Goal: Task Accomplishment & Management: Manage account settings

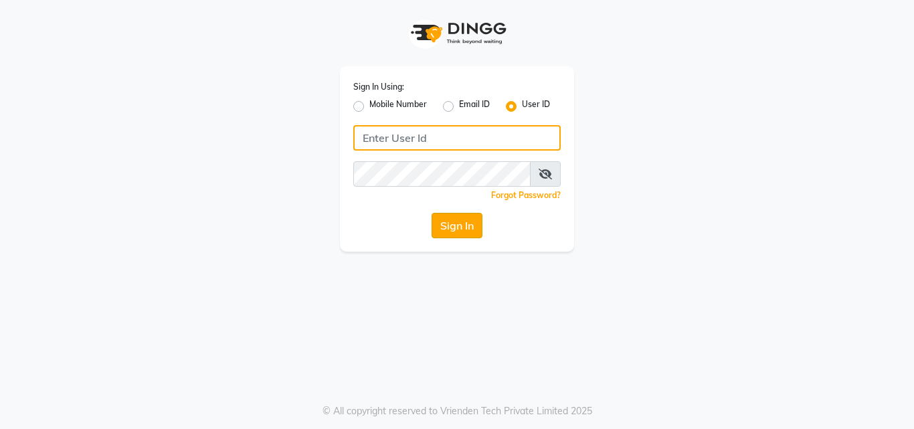
type input "anjali"
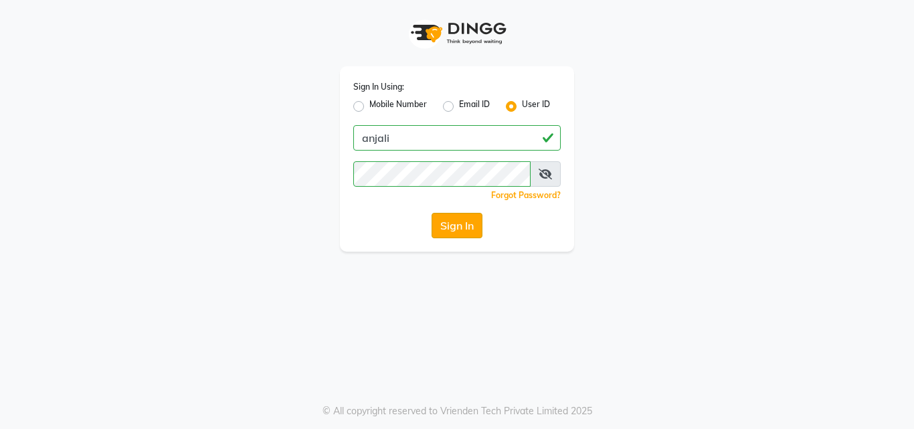
click at [469, 228] on button "Sign In" at bounding box center [457, 225] width 51 height 25
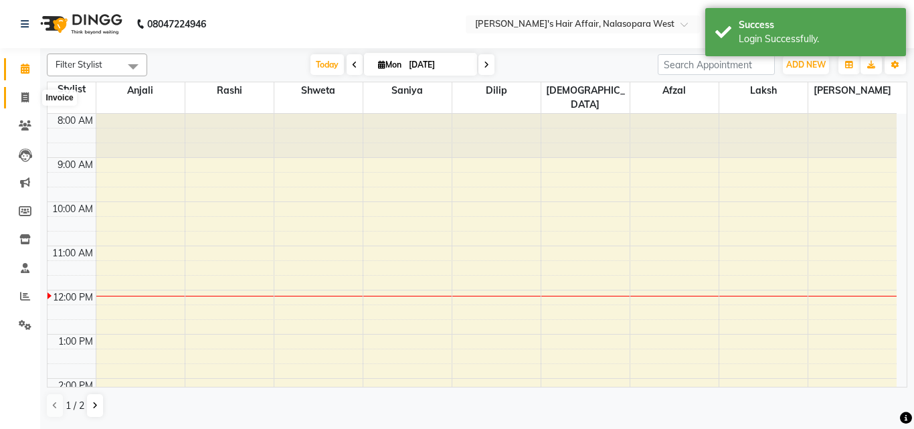
click at [31, 98] on span at bounding box center [24, 97] width 23 height 15
select select "6172"
select select "service"
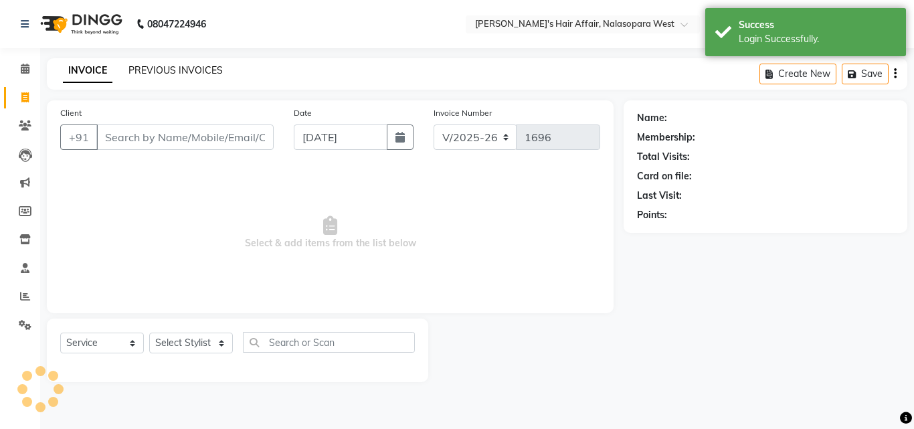
click at [203, 69] on link "PREVIOUS INVOICES" at bounding box center [176, 70] width 94 height 12
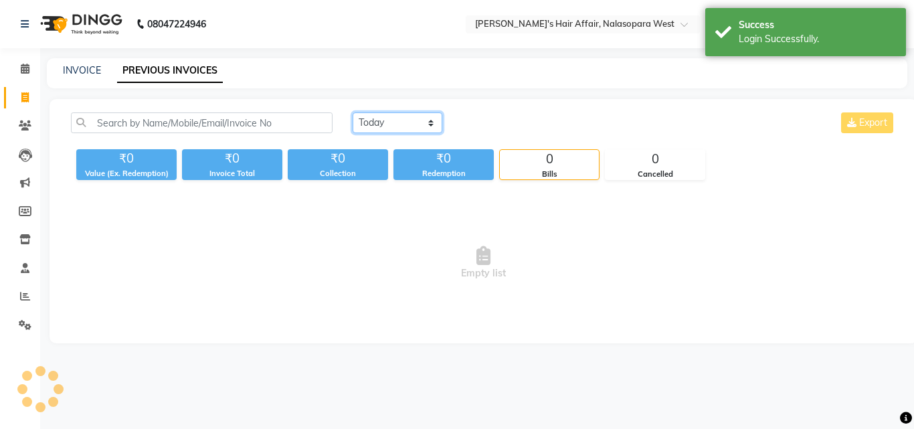
click at [369, 128] on select "[DATE] [DATE] Custom Range" at bounding box center [398, 122] width 90 height 21
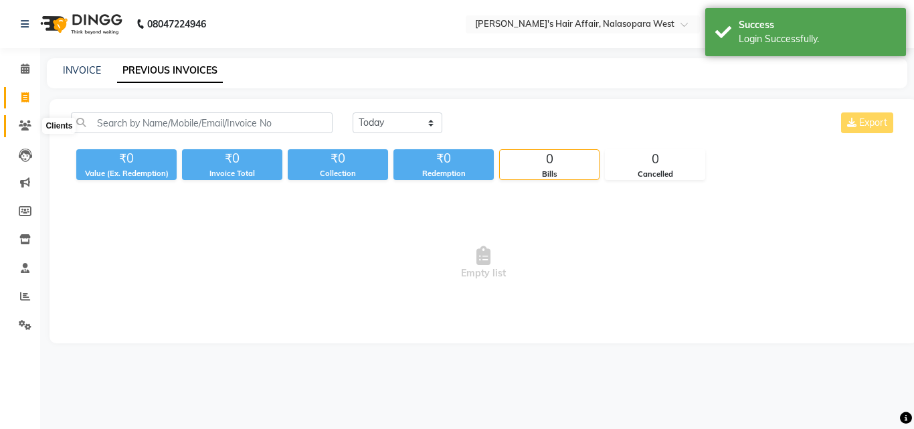
click at [35, 121] on span at bounding box center [24, 125] width 23 height 15
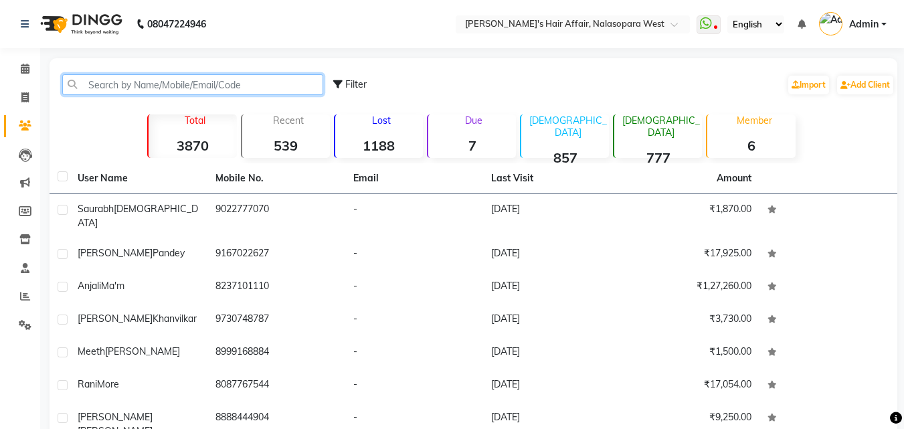
click at [143, 76] on input "text" at bounding box center [192, 84] width 261 height 21
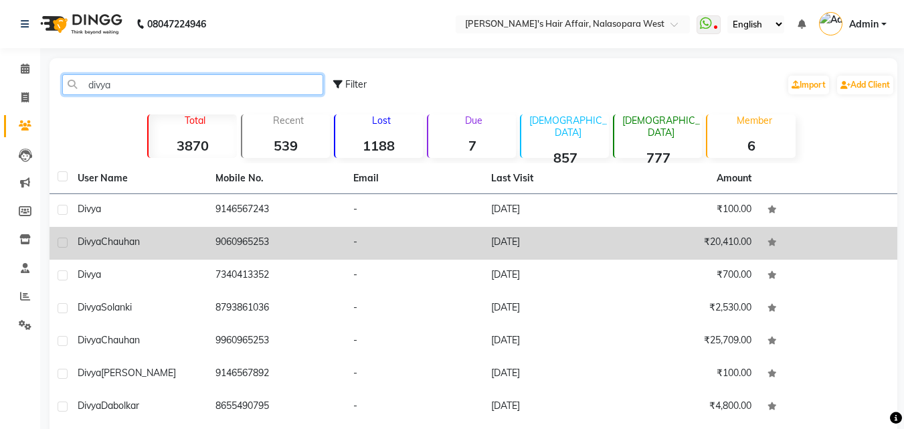
type input "divya"
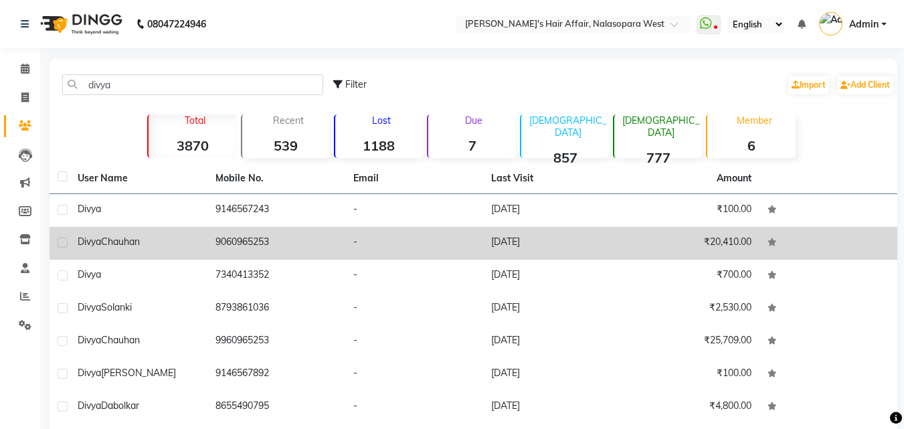
drag, startPoint x: 167, startPoint y: 249, endPoint x: 228, endPoint y: 232, distance: 63.2
click at [167, 249] on td "Divya Chauhan" at bounding box center [139, 243] width 138 height 33
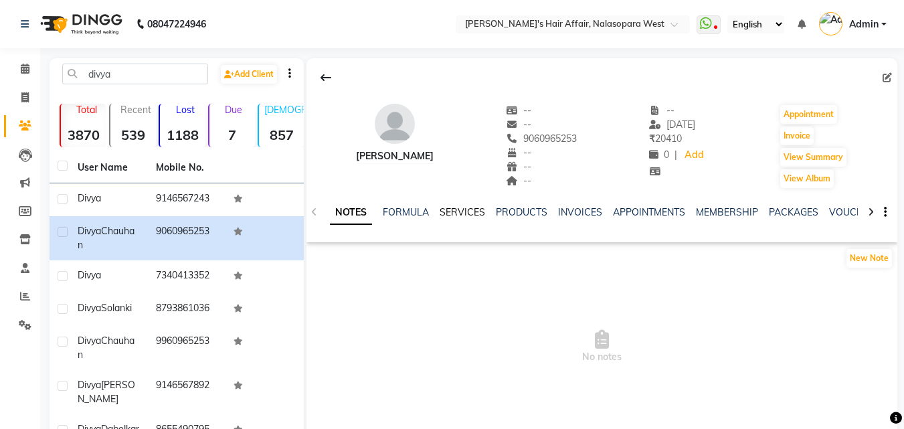
click at [475, 208] on link "SERVICES" at bounding box center [463, 212] width 46 height 12
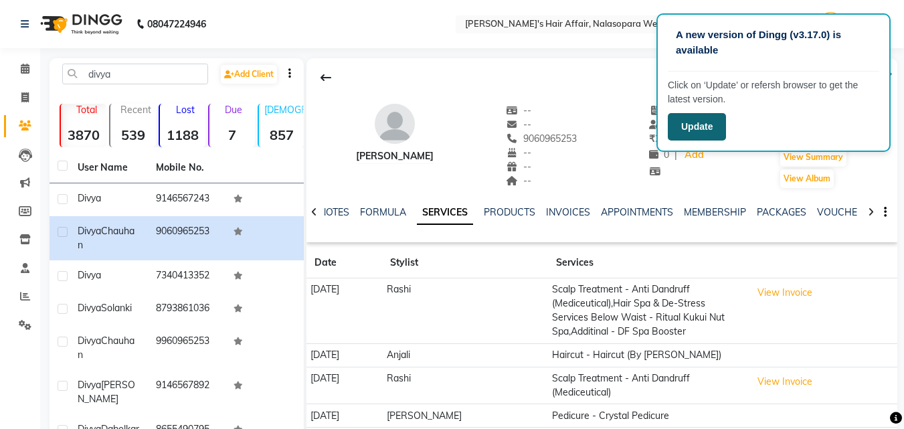
click at [679, 131] on button "Update" at bounding box center [697, 126] width 58 height 27
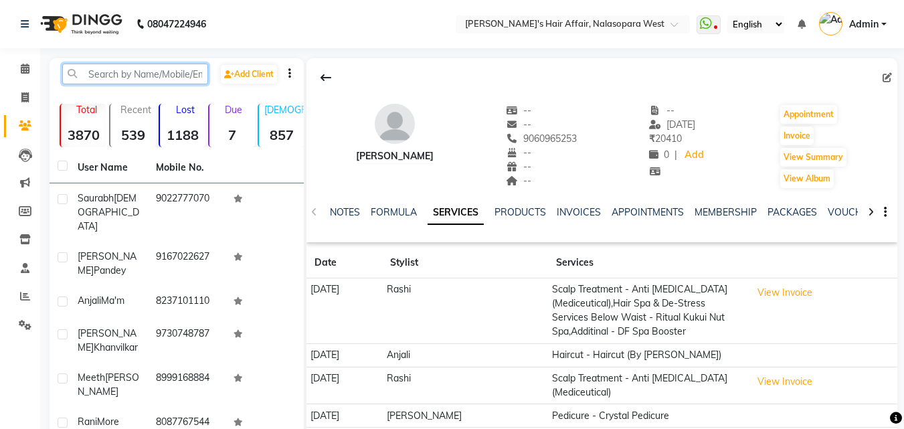
click at [150, 76] on input "text" at bounding box center [135, 74] width 146 height 21
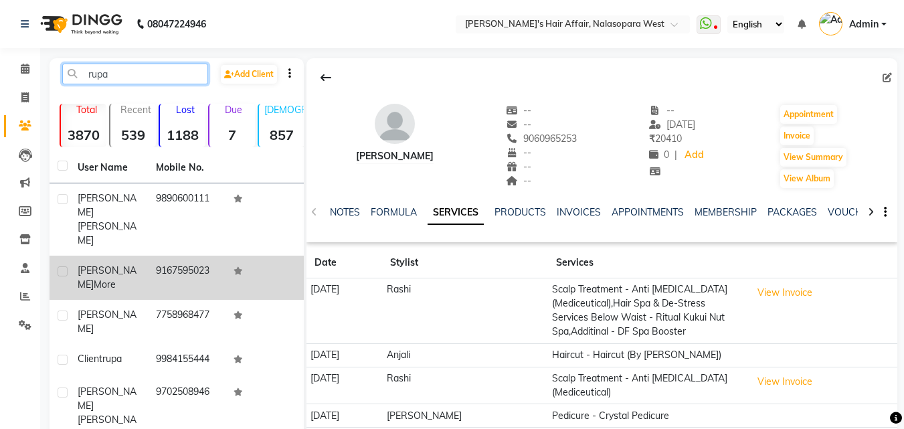
type input "rupa"
click at [165, 256] on td "9167595023" at bounding box center [187, 278] width 78 height 44
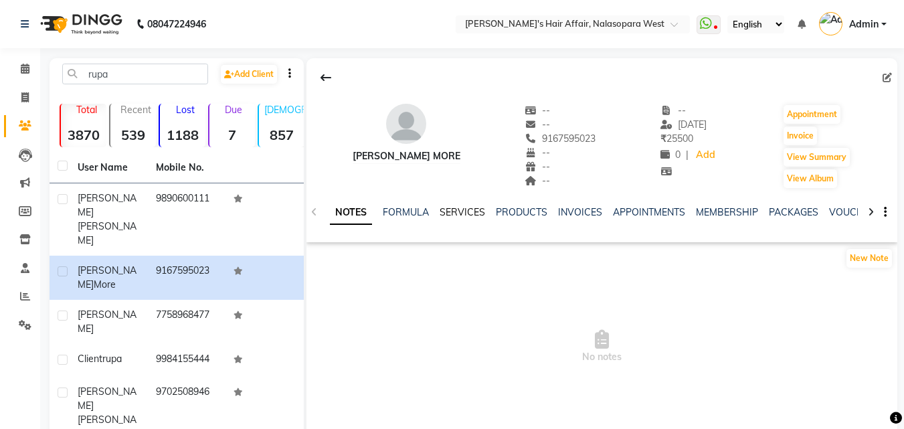
click at [472, 208] on link "SERVICES" at bounding box center [463, 212] width 46 height 12
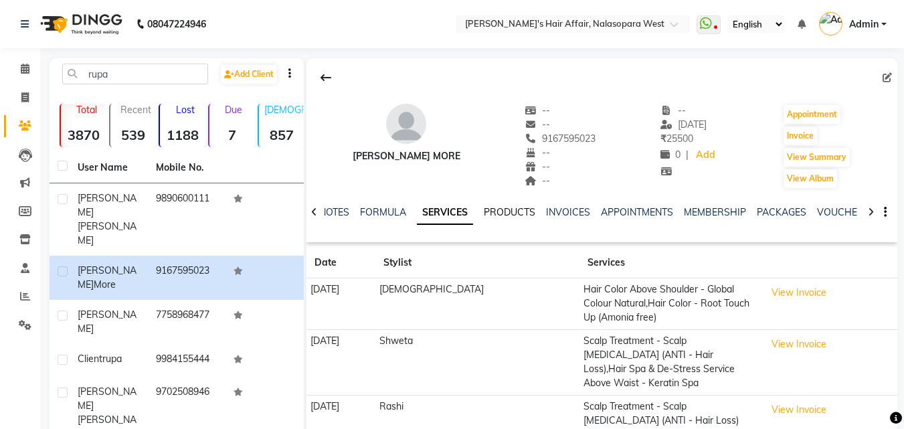
click at [523, 206] on link "PRODUCTS" at bounding box center [510, 212] width 52 height 12
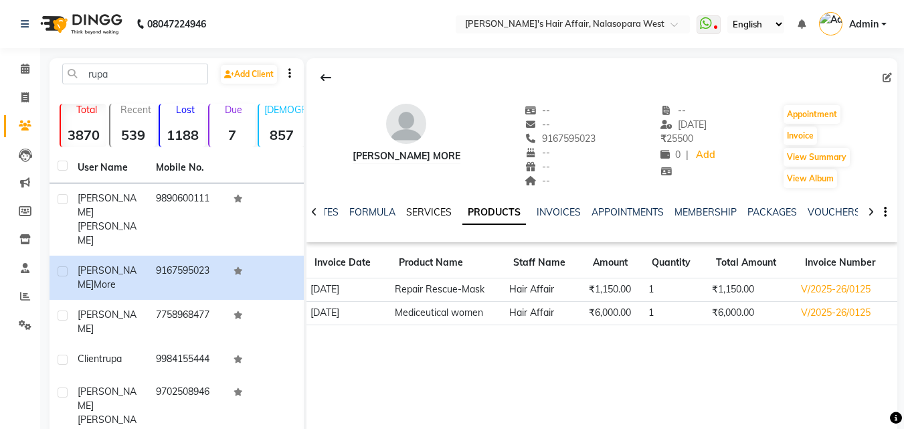
click at [429, 212] on link "SERVICES" at bounding box center [429, 212] width 46 height 12
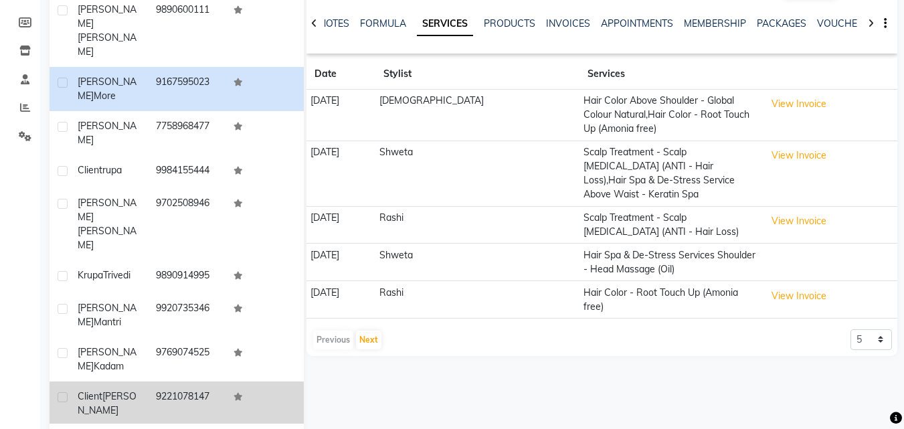
scroll to position [199, 0]
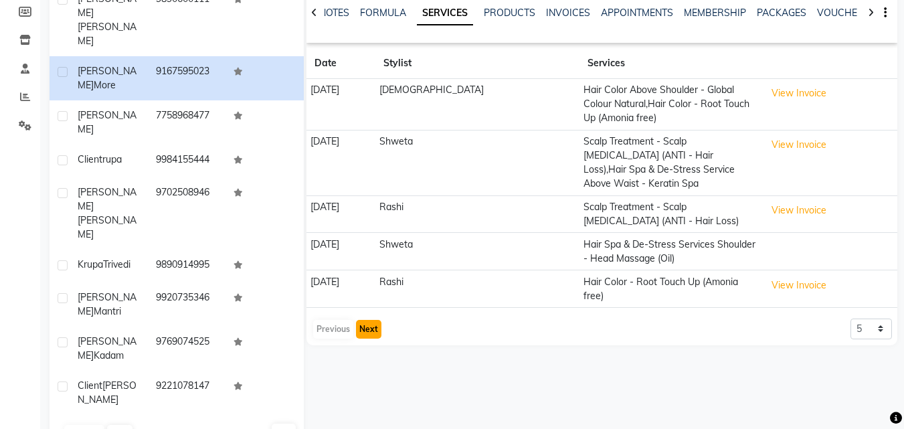
click at [361, 320] on button "Next" at bounding box center [368, 329] width 25 height 19
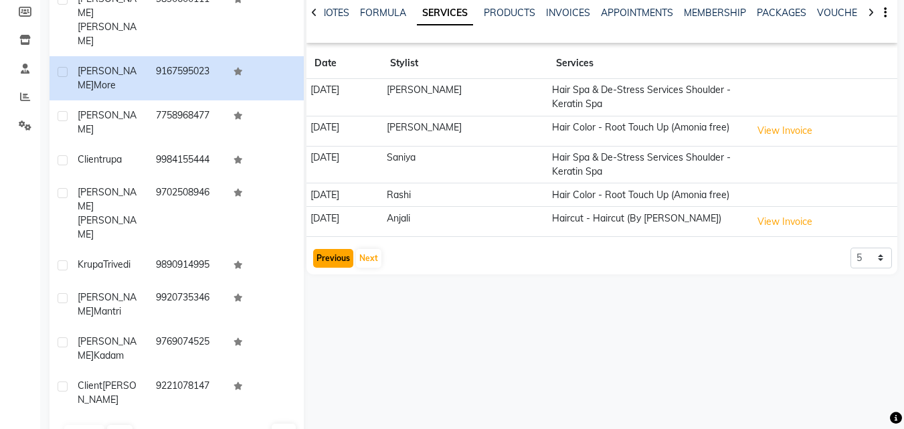
click at [330, 258] on button "Previous" at bounding box center [333, 258] width 40 height 19
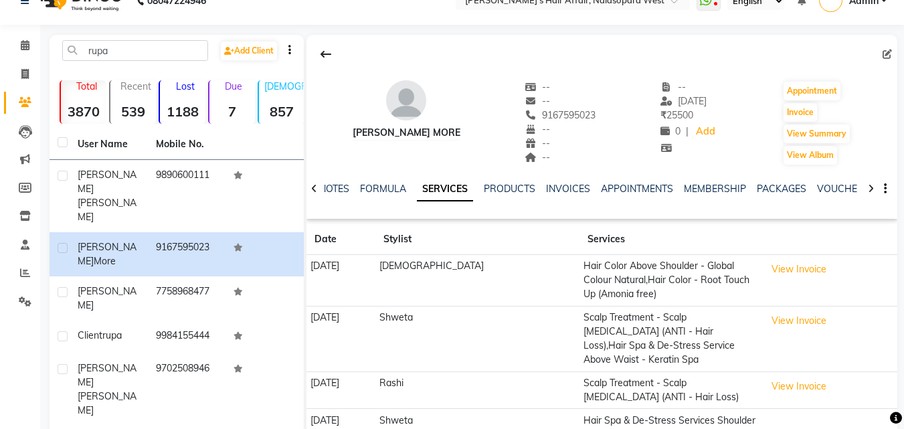
scroll to position [0, 0]
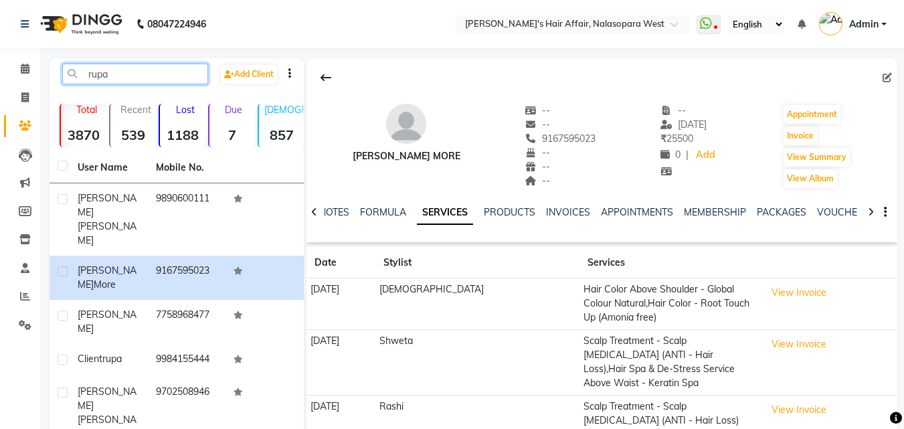
click at [118, 74] on input "rupa" at bounding box center [135, 74] width 146 height 21
drag, startPoint x: 143, startPoint y: 70, endPoint x: 0, endPoint y: 76, distance: 143.4
click at [0, 76] on app-home "08047224946 Select Location × Anjali's Hair Affair, Nalasopara West WhatsApp St…" at bounding box center [452, 335] width 904 height 670
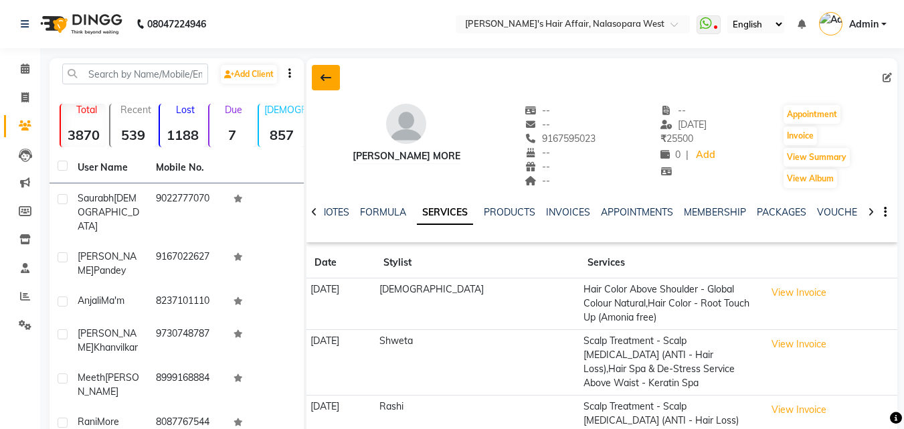
click at [328, 79] on icon at bounding box center [326, 77] width 11 height 11
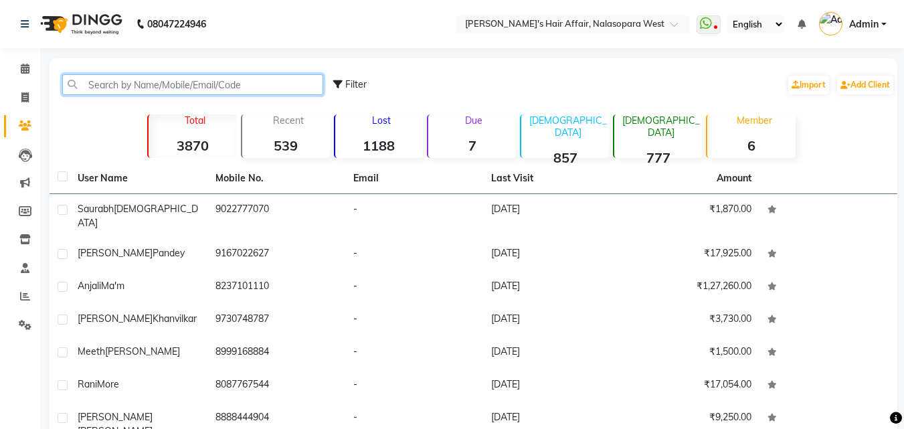
click at [171, 82] on input "text" at bounding box center [192, 84] width 261 height 21
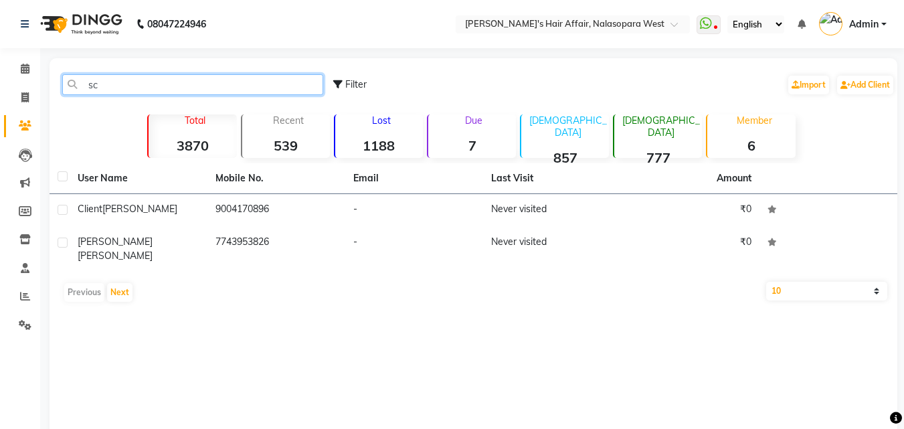
type input "s"
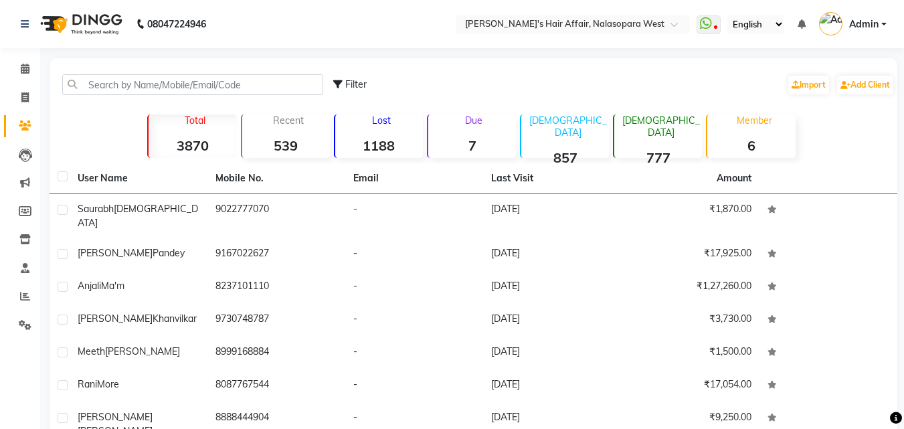
click at [19, 256] on li "Staff" at bounding box center [20, 268] width 40 height 29
click at [27, 269] on icon at bounding box center [25, 268] width 9 height 10
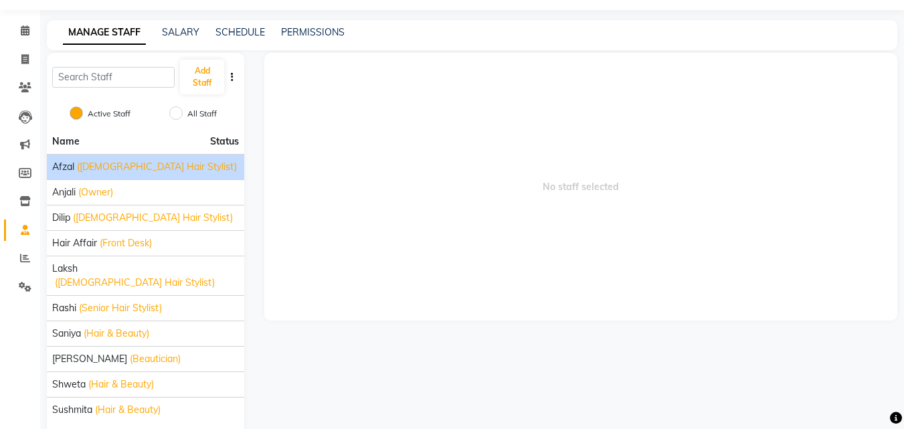
scroll to position [77, 0]
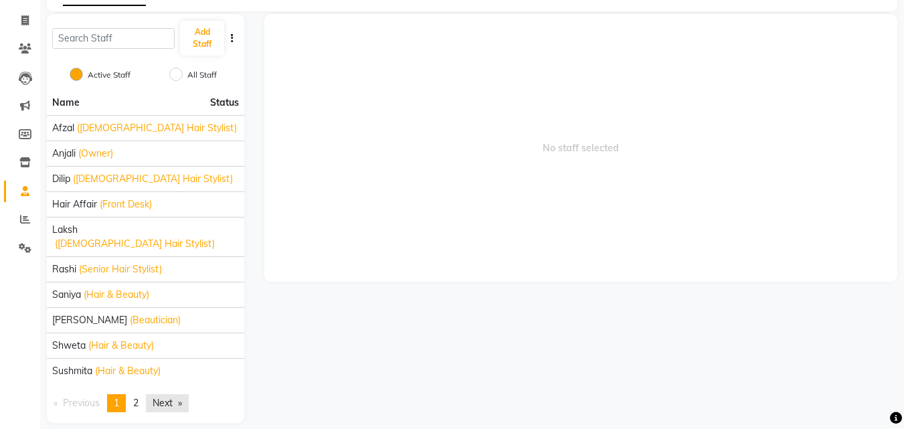
click at [175, 394] on link "Next page" at bounding box center [167, 403] width 43 height 18
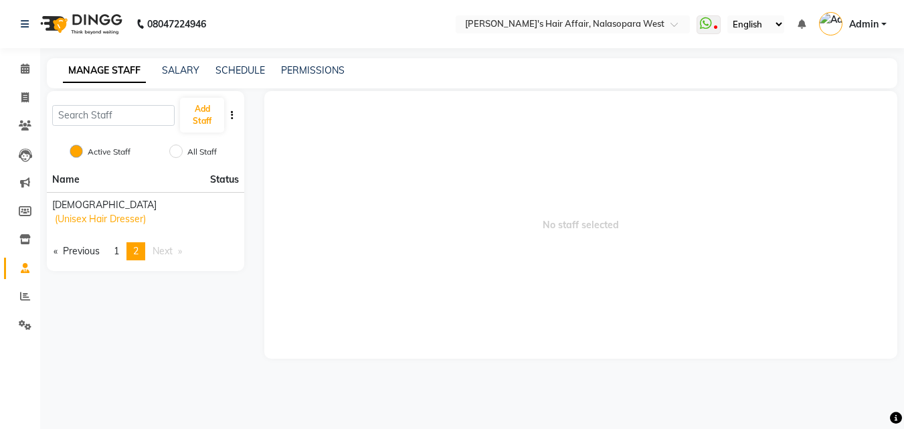
scroll to position [0, 0]
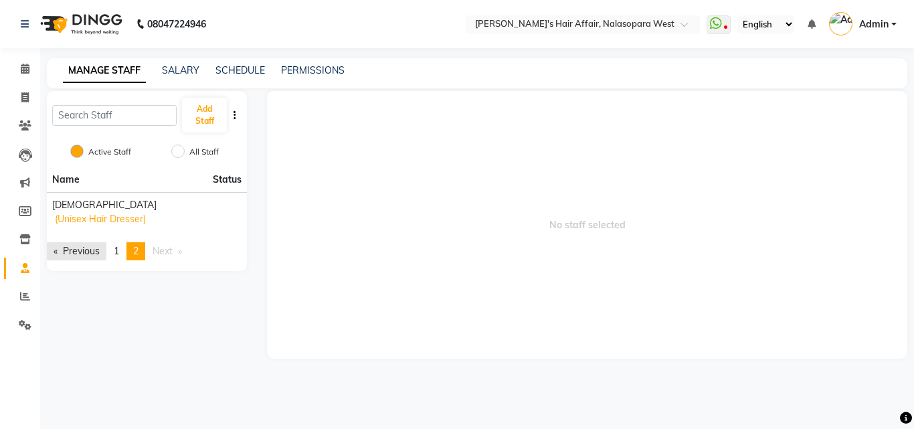
click at [55, 242] on link "Previous page" at bounding box center [77, 251] width 60 height 18
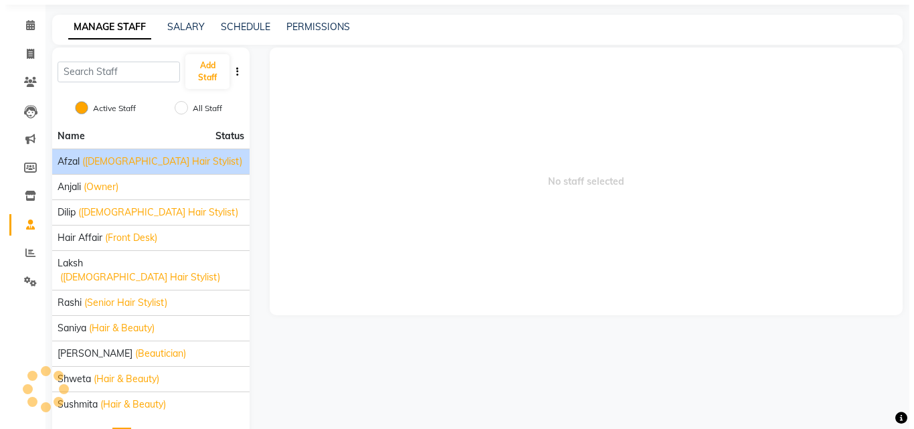
scroll to position [67, 0]
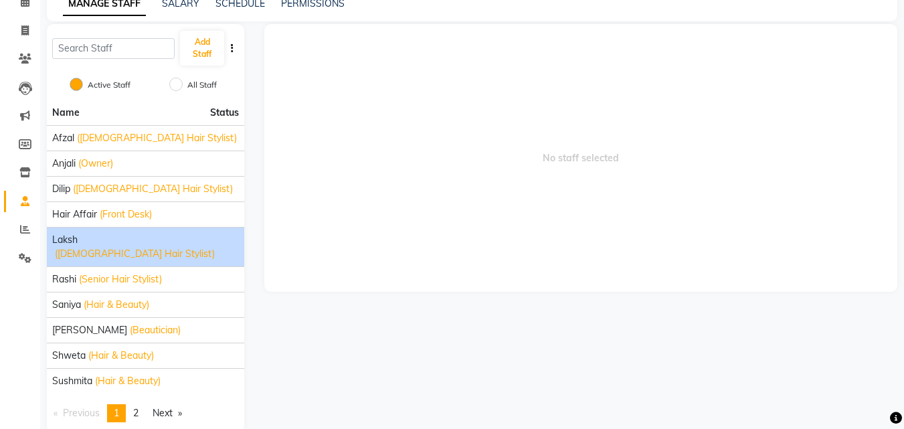
click at [132, 247] on span "(Male Hair Stylist)" at bounding box center [135, 254] width 160 height 14
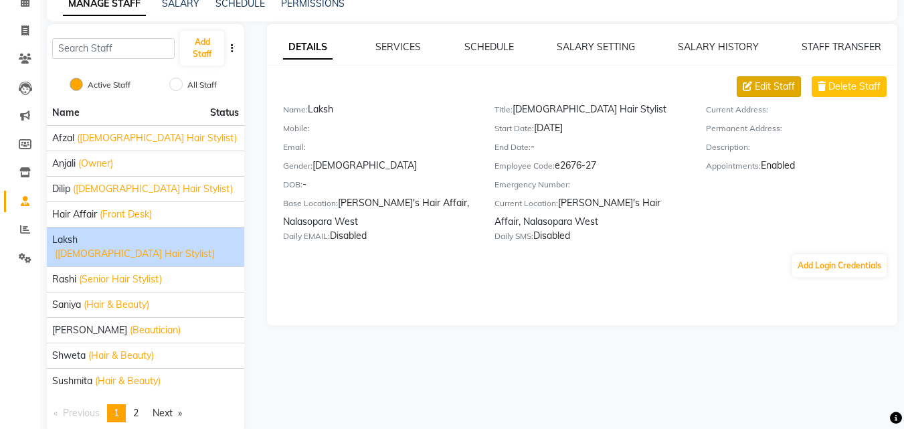
click at [768, 89] on span "Edit Staff" at bounding box center [775, 87] width 40 height 14
select select "male"
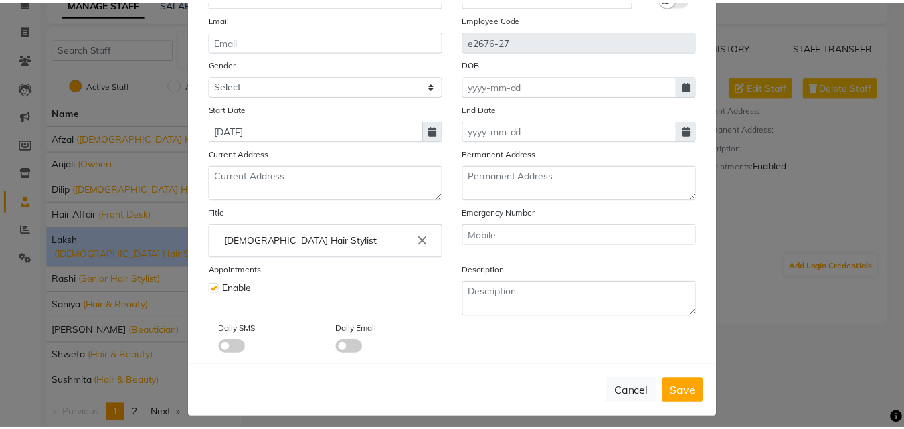
scroll to position [161, 0]
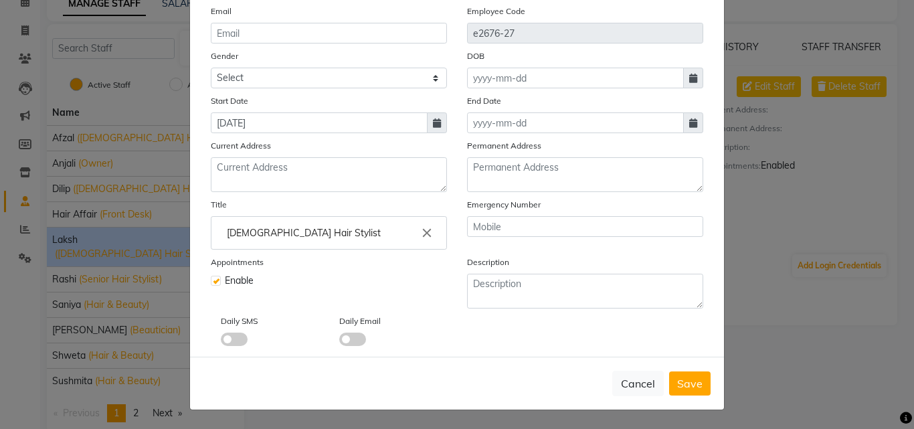
click at [420, 232] on icon "close" at bounding box center [427, 233] width 15 height 15
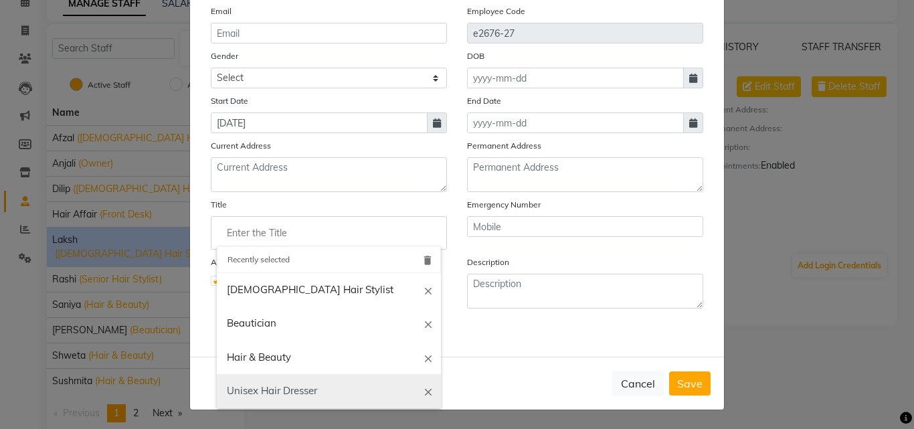
click at [300, 388] on link "Unisex Hair Dresser" at bounding box center [329, 391] width 224 height 34
type input "Unisex Hair Dresser"
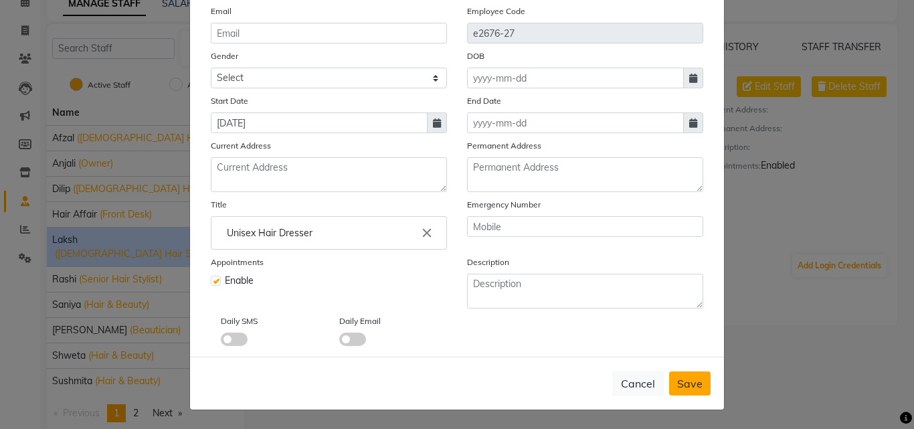
click at [693, 379] on span "Save" at bounding box center [689, 383] width 25 height 13
select select
checkbox input "false"
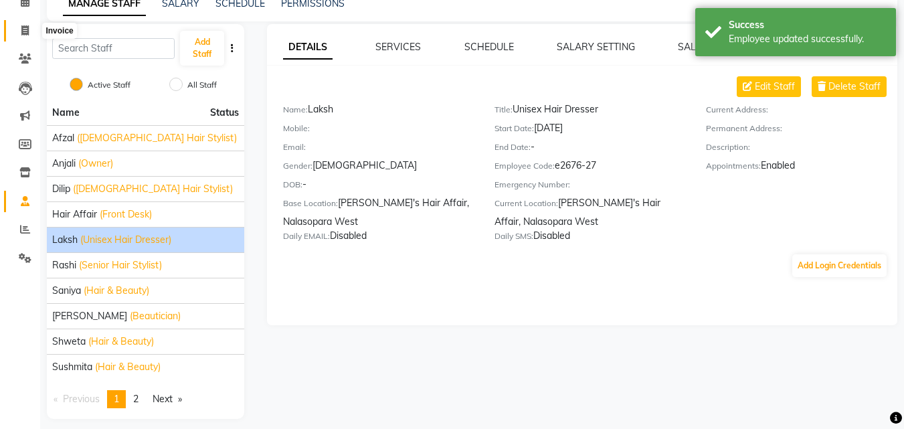
click at [32, 27] on span at bounding box center [24, 30] width 23 height 15
select select "6172"
select select "service"
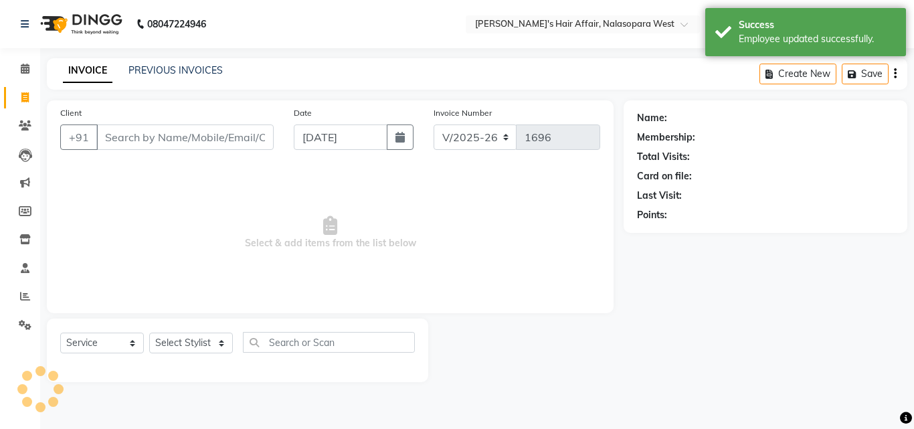
click at [155, 81] on div "INVOICE PREVIOUS INVOICES Create New Save" at bounding box center [477, 73] width 861 height 31
click at [159, 68] on link "PREVIOUS INVOICES" at bounding box center [176, 70] width 94 height 12
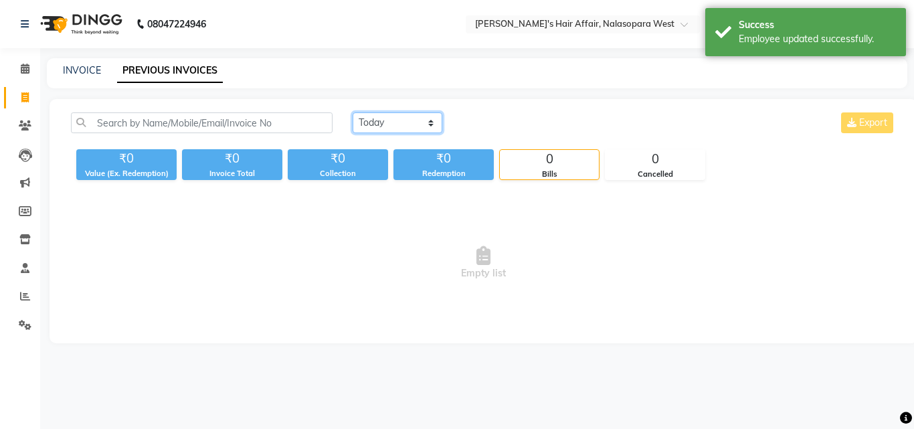
click at [372, 122] on select "Today Yesterday Custom Range" at bounding box center [398, 122] width 90 height 21
select select "yesterday"
click at [353, 112] on select "Today Yesterday Custom Range" at bounding box center [398, 122] width 90 height 21
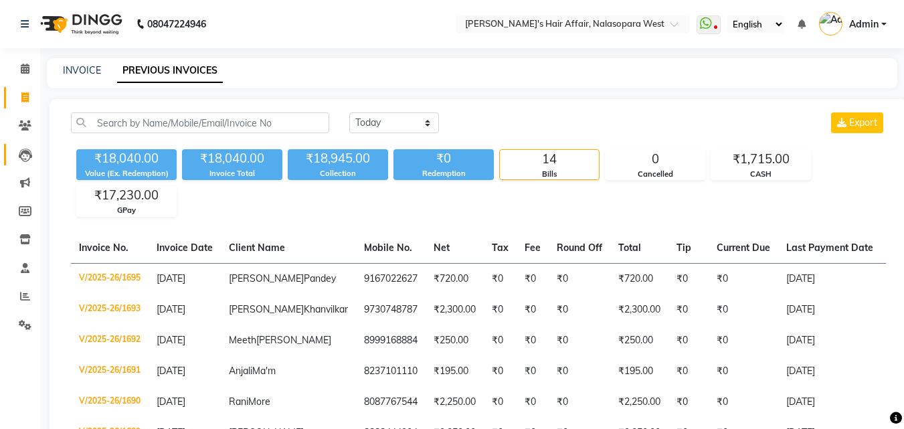
click at [24, 144] on link "Leads" at bounding box center [20, 155] width 32 height 22
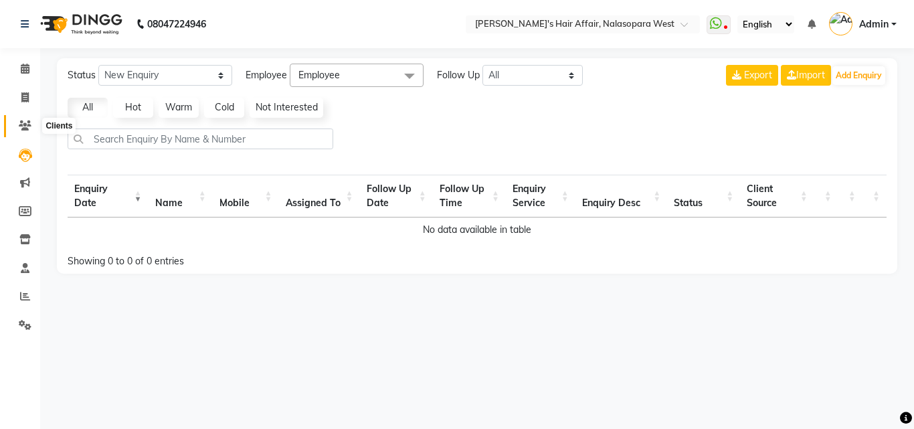
click at [15, 124] on span at bounding box center [24, 125] width 23 height 15
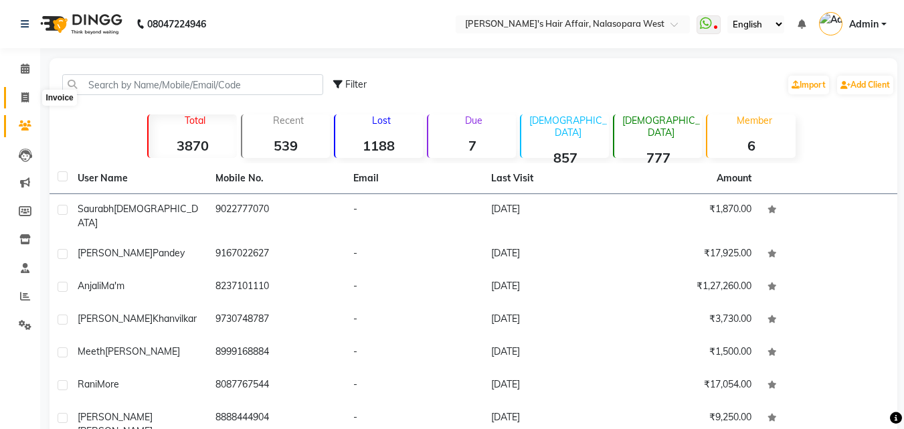
click at [17, 94] on span at bounding box center [24, 97] width 23 height 15
select select "service"
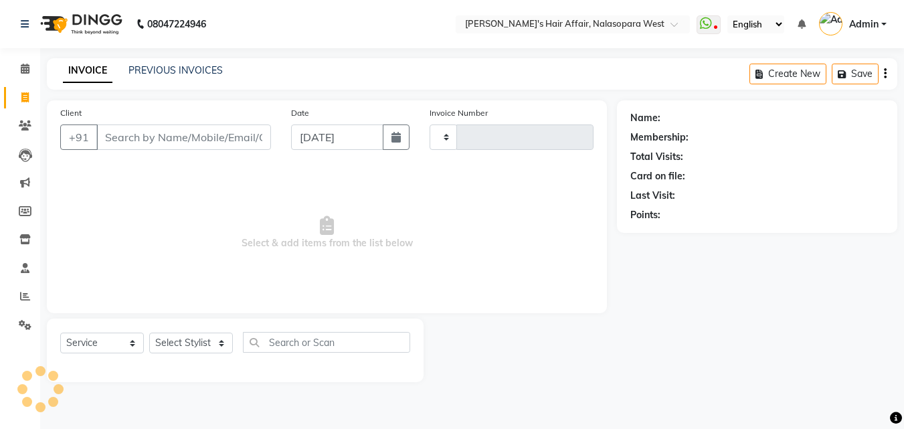
type input "1696"
select select "6172"
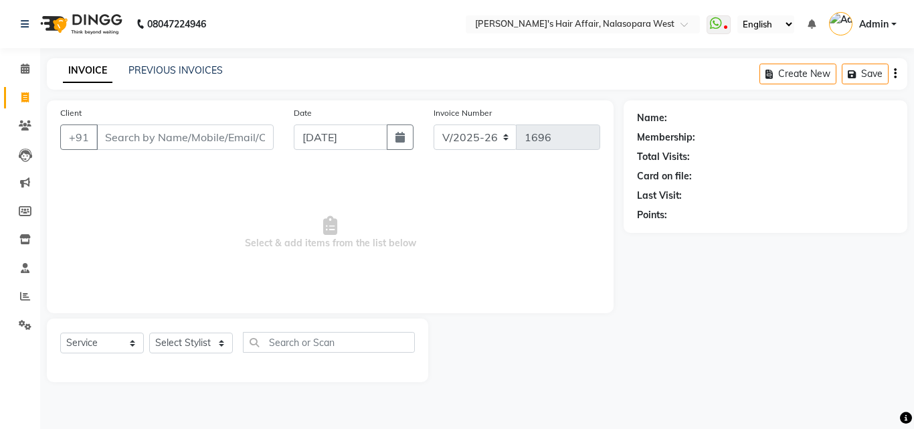
click at [17, 94] on span at bounding box center [24, 97] width 23 height 15
select select "6172"
select select "service"
click at [17, 94] on span at bounding box center [24, 97] width 23 height 15
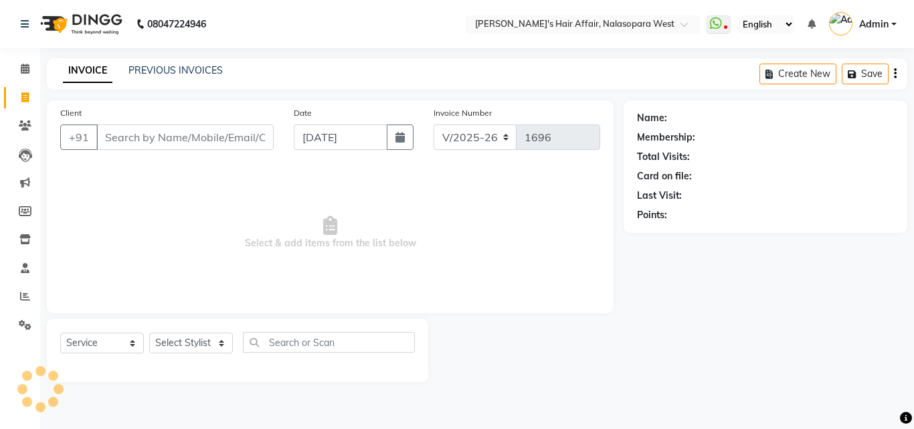
select select "6172"
select select "service"
click at [17, 94] on span at bounding box center [24, 97] width 23 height 15
select select "6172"
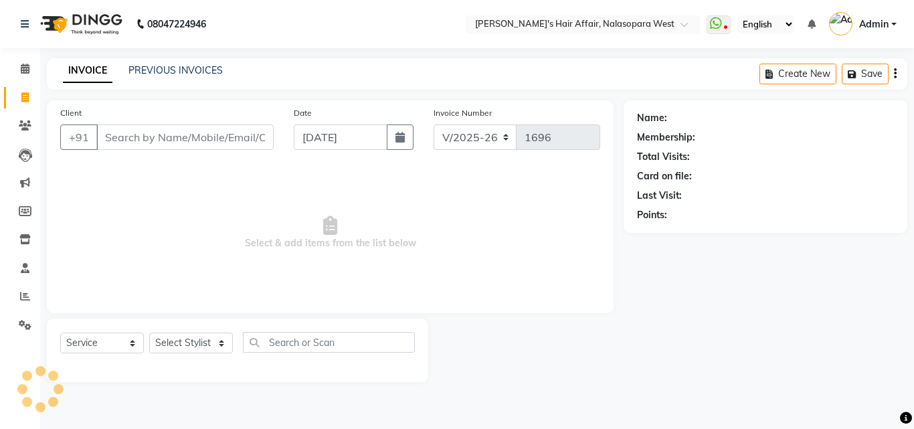
select select "service"
click at [17, 94] on span at bounding box center [24, 97] width 23 height 15
select select "6172"
select select "service"
click at [174, 144] on input "Client" at bounding box center [184, 136] width 177 height 25
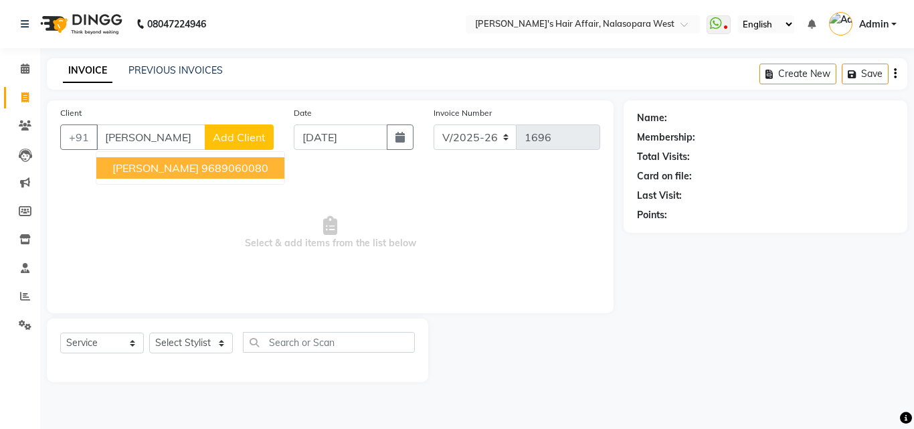
click at [180, 173] on span "Namdev Sawant" at bounding box center [155, 167] width 86 height 13
type input "9689060080"
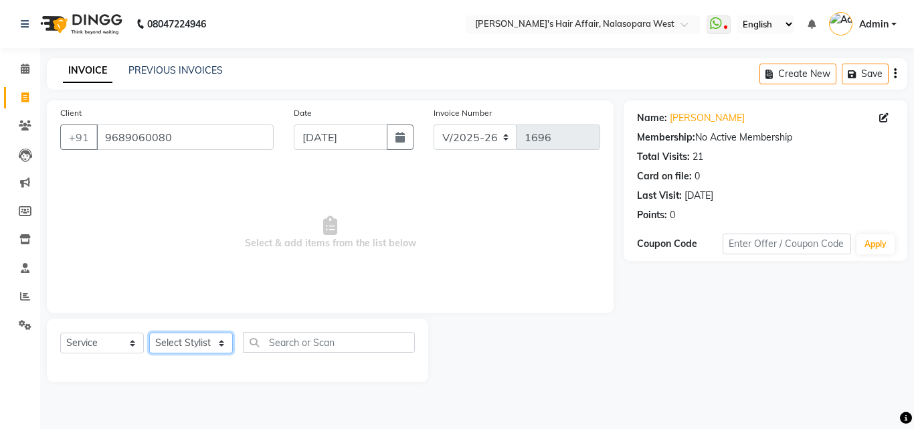
click at [199, 343] on select "Select Stylist Afzal Anjali Dilip Hair Affair Laksh Rashi Saniya Sayali Shweta …" at bounding box center [191, 343] width 84 height 21
click at [149, 333] on select "Select Stylist Afzal Anjali Dilip Hair Affair Laksh Rashi Saniya Sayali Shweta …" at bounding box center [191, 343] width 84 height 21
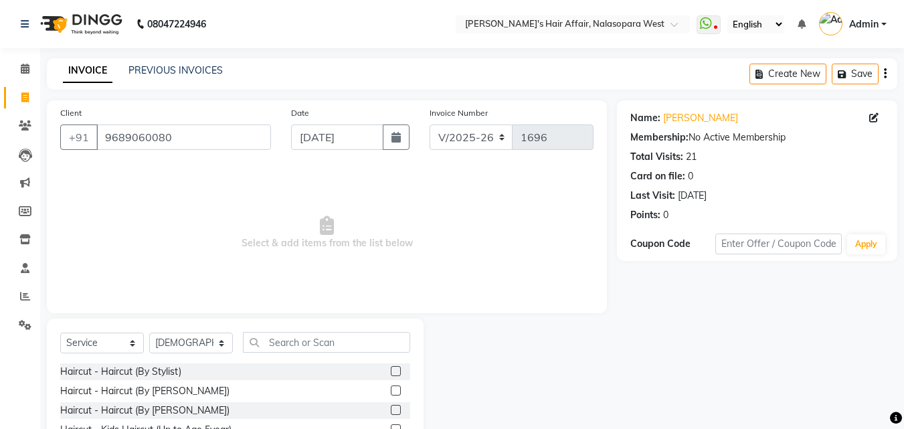
click at [183, 354] on div "Select Service Product Membership Package Voucher Prepaid Gift Card Select Styl…" at bounding box center [235, 347] width 350 height 31
click at [185, 337] on select "Select Stylist Afzal Anjali Dilip Hair Affair Laksh Rashi Saniya Sayali Shweta …" at bounding box center [191, 343] width 84 height 21
select select "89133"
click at [149, 333] on select "Select Stylist Afzal Anjali Dilip Hair Affair Laksh Rashi Saniya Sayali Shweta …" at bounding box center [191, 343] width 84 height 21
click at [323, 350] on input "text" at bounding box center [326, 342] width 167 height 21
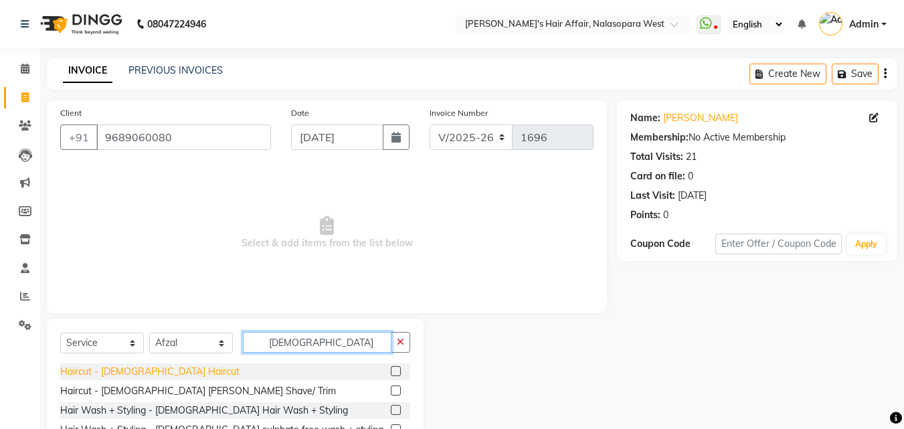
type input "male"
click at [141, 375] on div "Haircut - Male Haircut" at bounding box center [149, 372] width 179 height 14
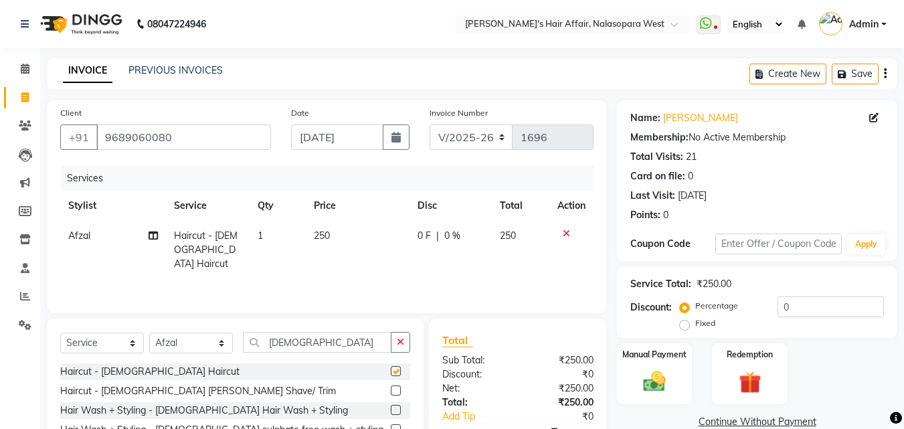
checkbox input "false"
click at [151, 392] on div "Haircut - Male Beard Shave/ Trim" at bounding box center [198, 391] width 276 height 14
checkbox input "false"
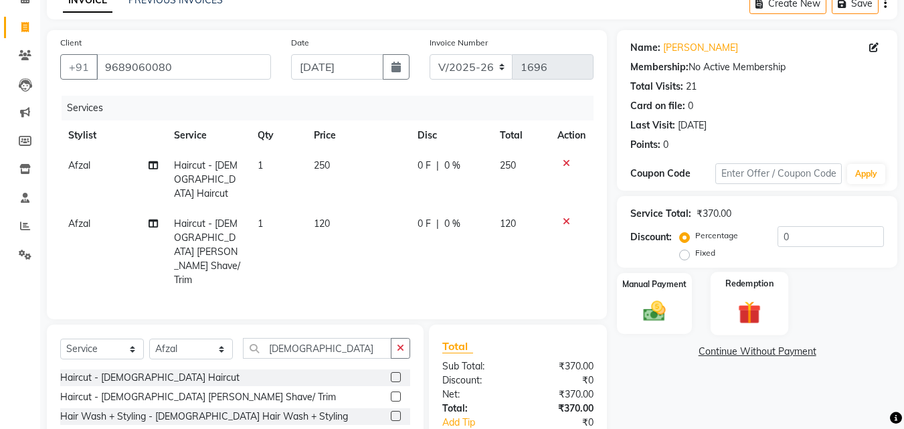
scroll to position [151, 0]
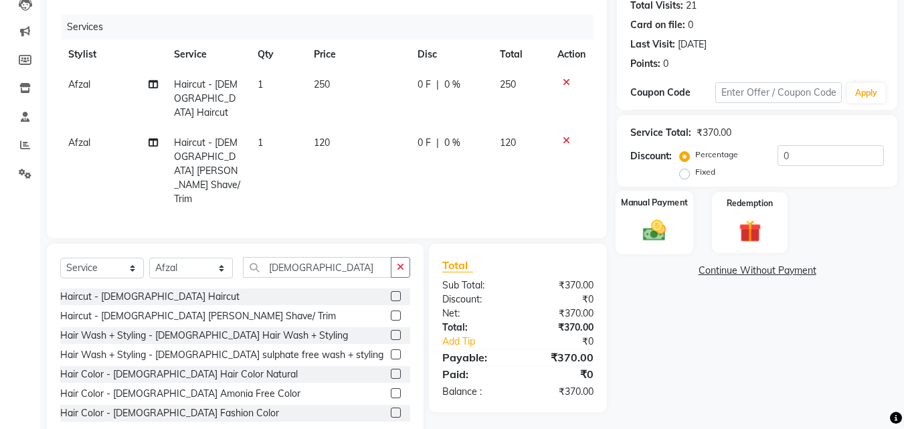
click at [661, 211] on div "Manual Payment" at bounding box center [655, 223] width 78 height 64
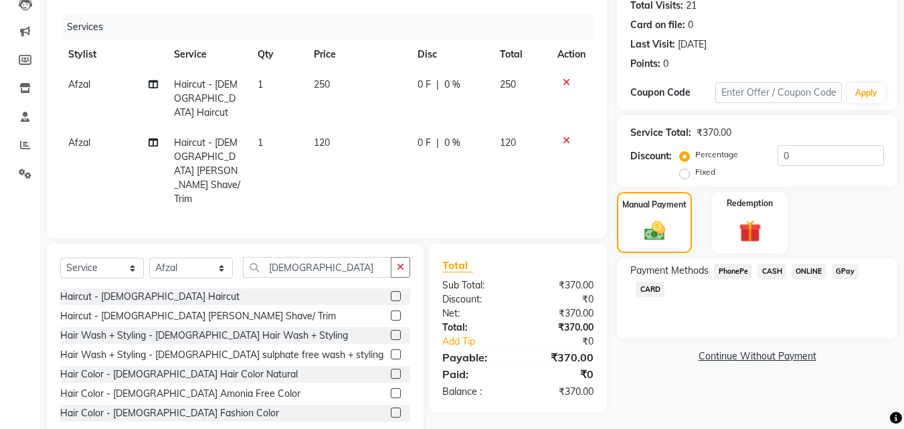
click at [840, 281] on div "GPay" at bounding box center [843, 273] width 33 height 18
drag, startPoint x: 840, startPoint y: 281, endPoint x: 847, endPoint y: 271, distance: 12.1
click at [840, 280] on div "GPay" at bounding box center [843, 273] width 33 height 18
click at [849, 270] on span "GPay" at bounding box center [845, 271] width 27 height 15
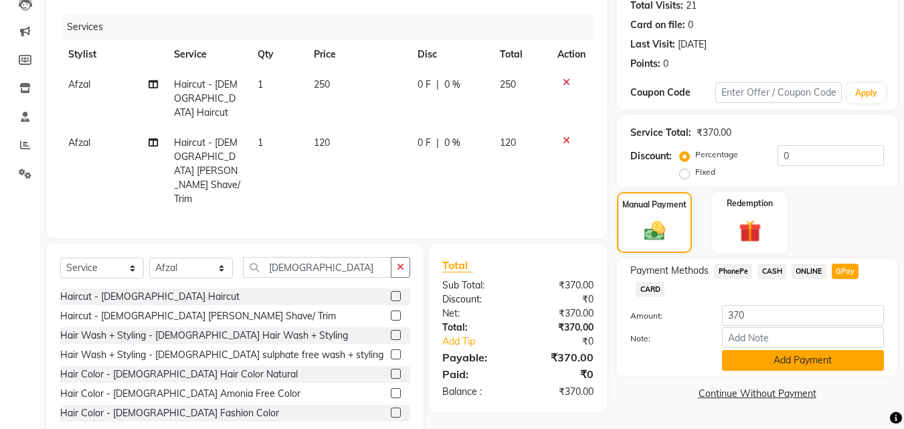
click at [837, 363] on button "Add Payment" at bounding box center [803, 360] width 162 height 21
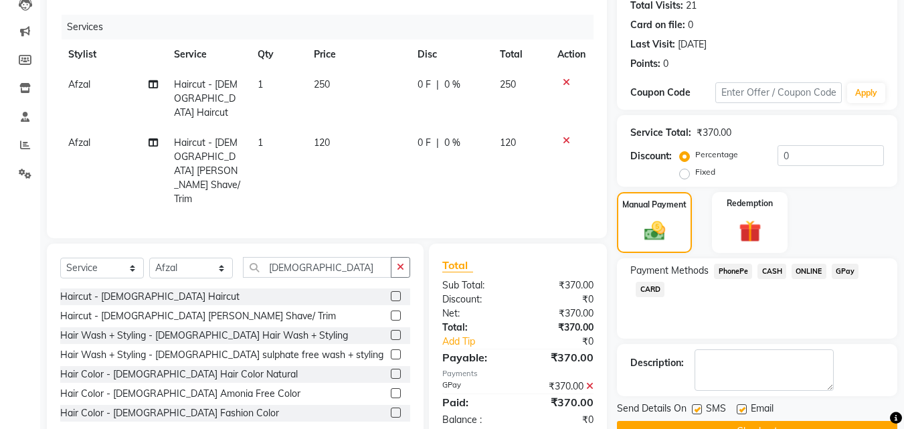
scroll to position [184, 0]
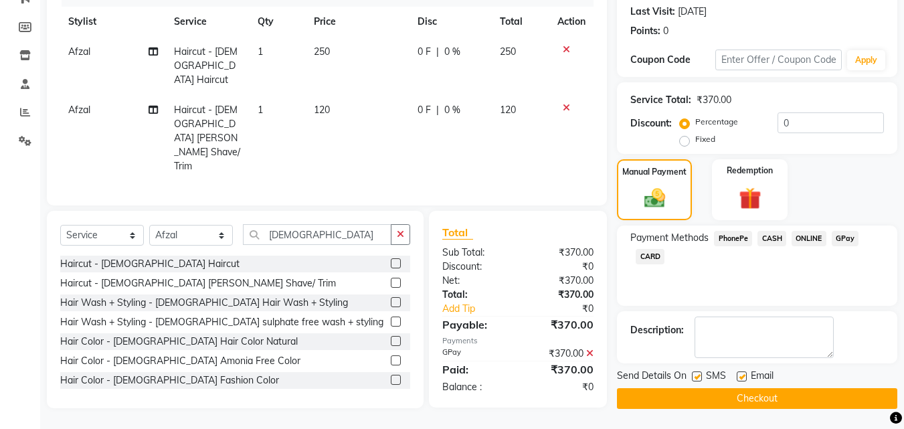
click at [821, 395] on button "Checkout" at bounding box center [757, 398] width 280 height 21
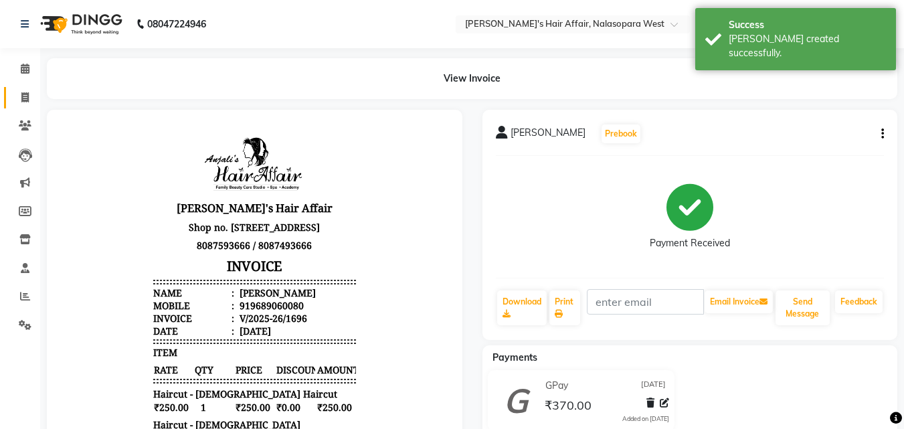
click at [12, 96] on link "Invoice" at bounding box center [20, 98] width 32 height 22
select select "service"
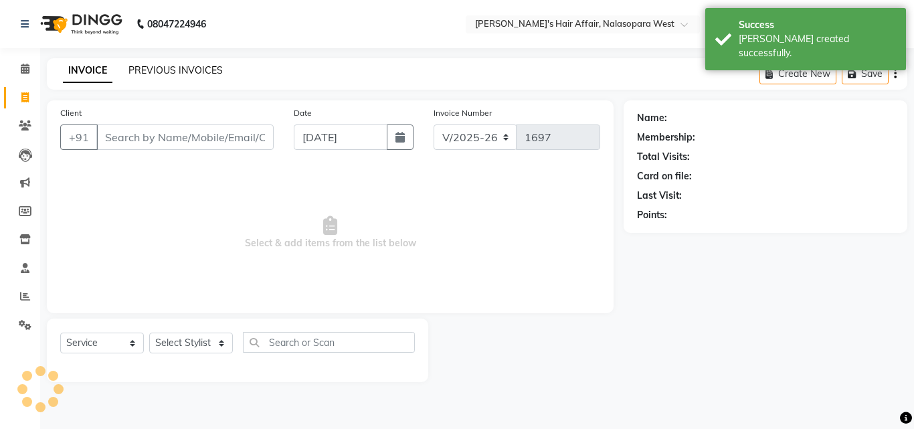
click at [165, 67] on link "PREVIOUS INVOICES" at bounding box center [176, 70] width 94 height 12
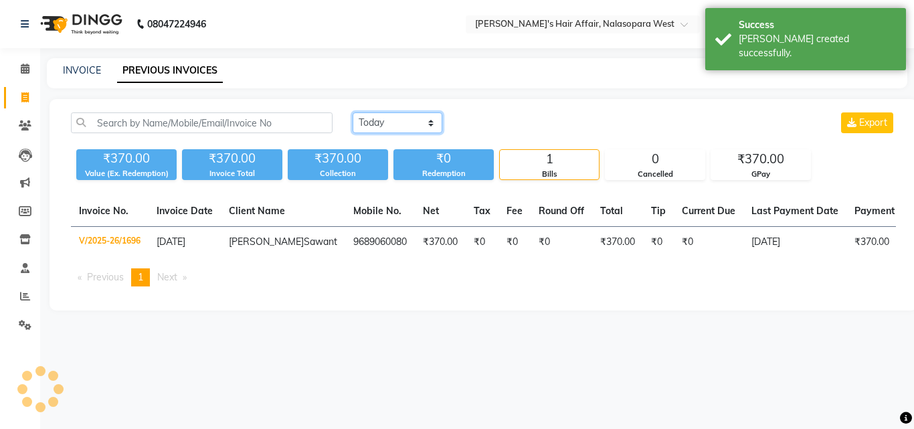
click at [390, 114] on select "Today Yesterday Custom Range" at bounding box center [398, 122] width 90 height 21
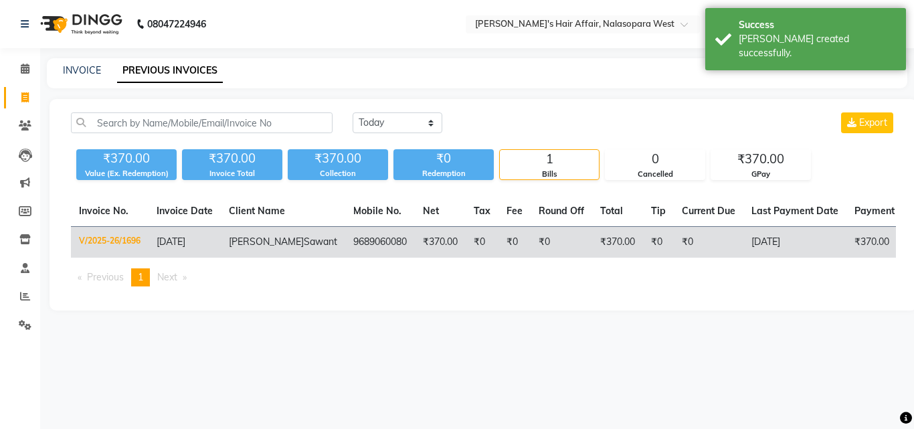
click at [345, 236] on td "9689060080" at bounding box center [380, 242] width 70 height 31
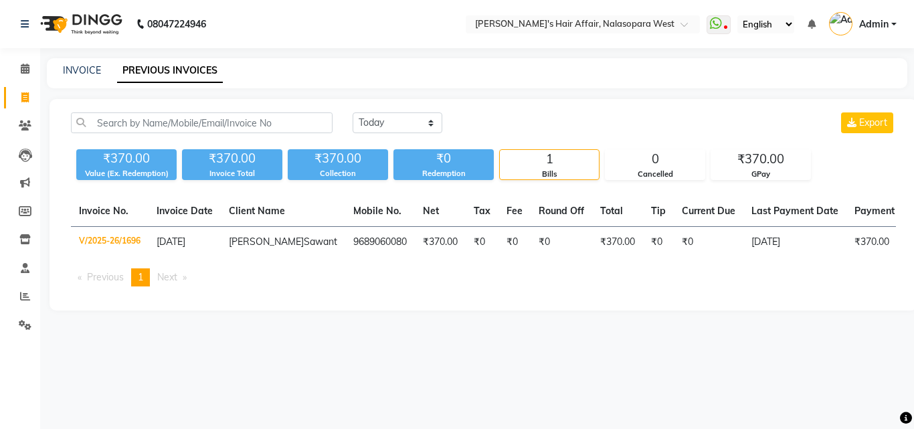
click at [351, 118] on div "Today Yesterday Custom Range Export" at bounding box center [625, 127] width 564 height 31
click at [384, 124] on select "Today Yesterday Custom Range" at bounding box center [398, 122] width 90 height 21
select select "yesterday"
click at [353, 112] on select "Today Yesterday Custom Range" at bounding box center [398, 122] width 90 height 21
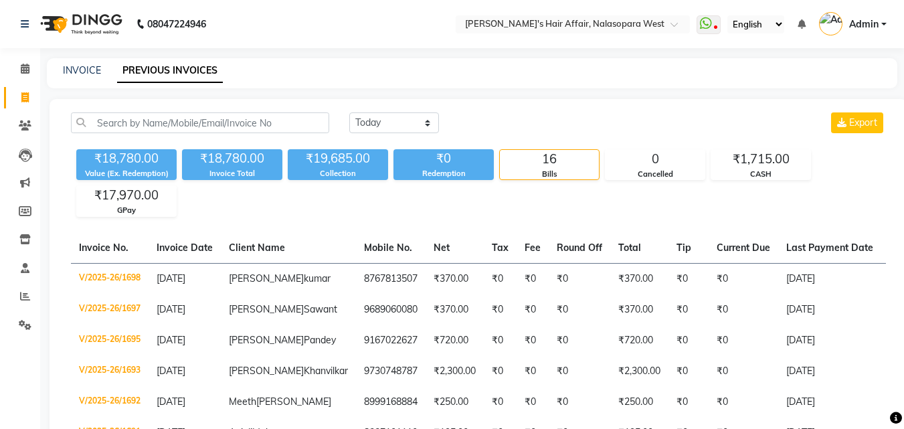
drag, startPoint x: 376, startPoint y: 106, endPoint x: 212, endPoint y: 230, distance: 205.5
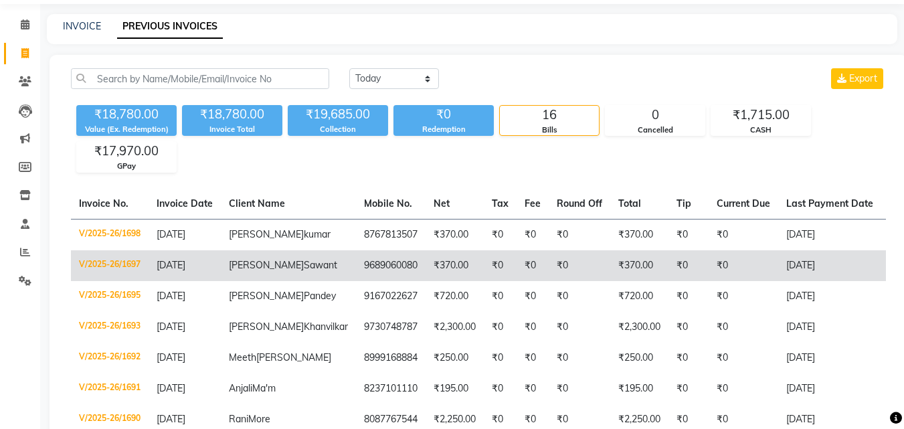
scroll to position [13, 0]
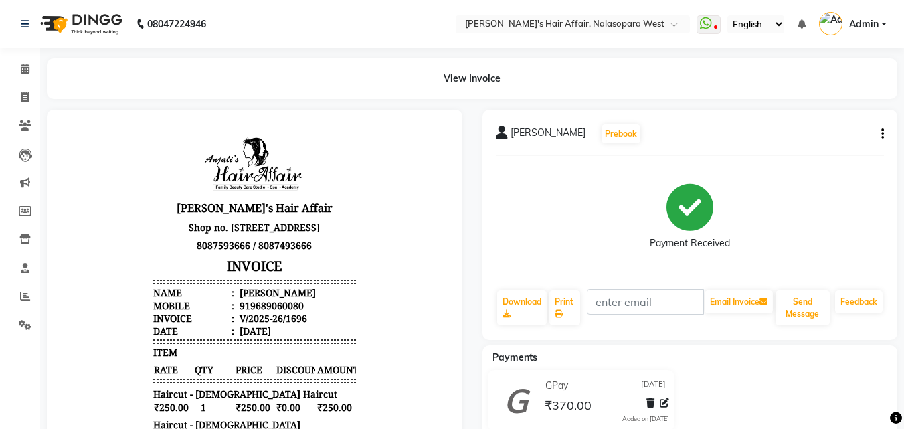
click at [881, 134] on icon "button" at bounding box center [882, 134] width 3 height 1
click at [817, 104] on div "Cancel Invoice" at bounding box center [816, 100] width 92 height 17
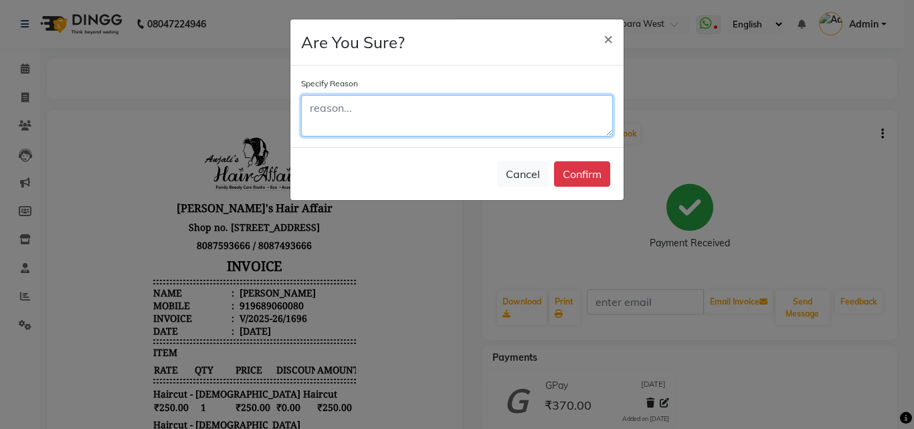
click at [497, 101] on textarea at bounding box center [457, 115] width 312 height 41
type textarea "wrong date"
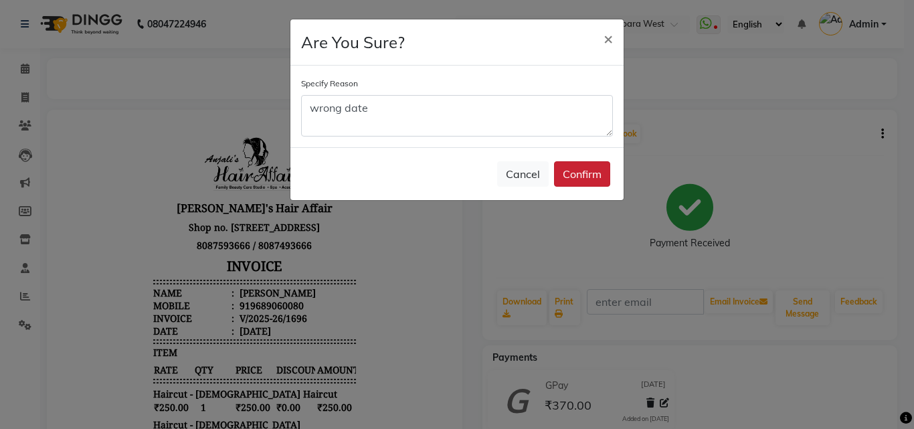
click at [583, 173] on button "Confirm" at bounding box center [582, 173] width 56 height 25
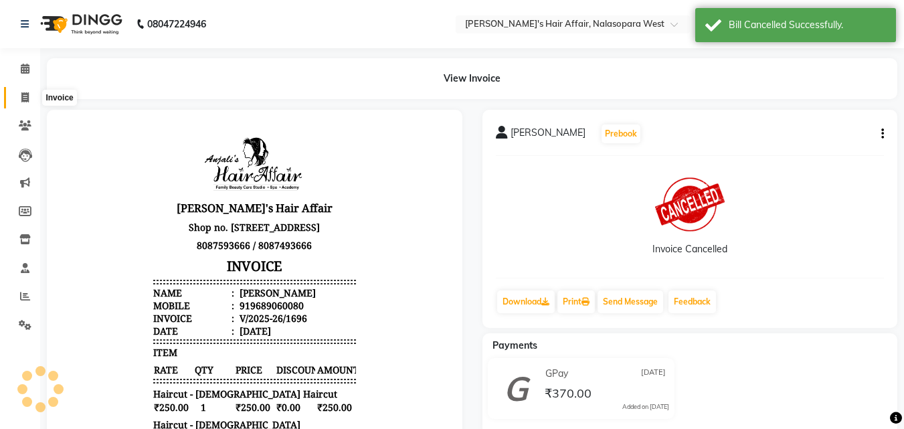
click at [31, 103] on span at bounding box center [24, 97] width 23 height 15
select select "service"
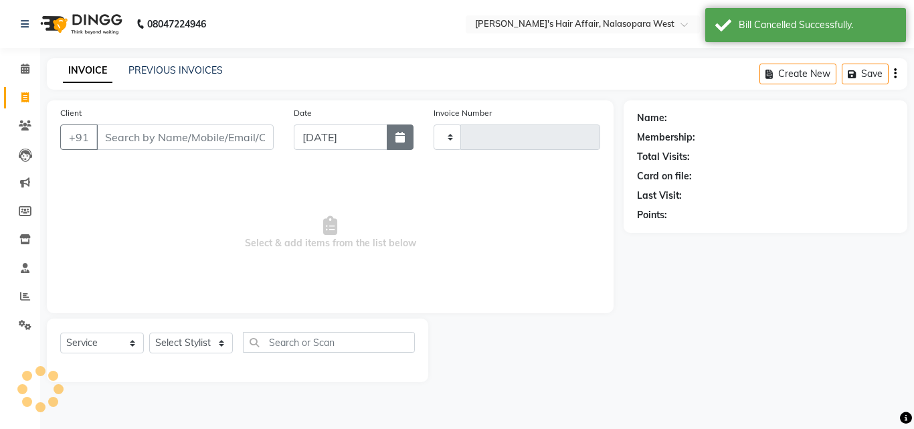
click at [414, 142] on button "button" at bounding box center [400, 136] width 27 height 25
type input "1697"
select select "6172"
select select "9"
select select "2025"
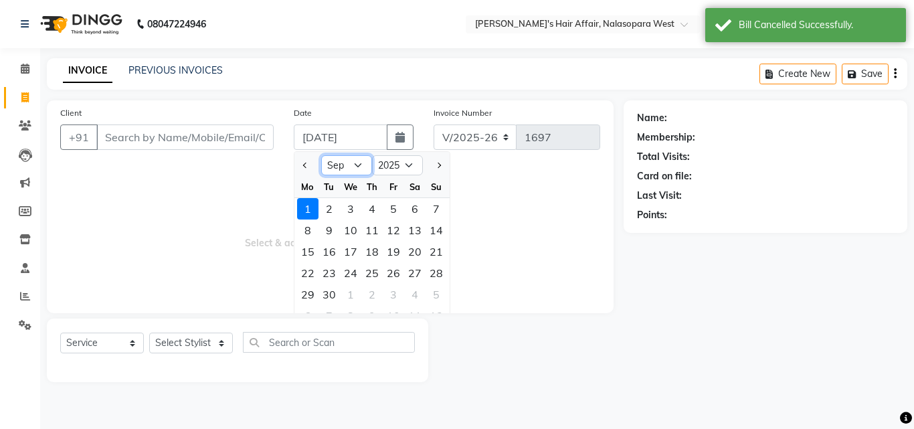
click at [351, 169] on select "Jan Feb Mar Apr May Jun Jul Aug Sep Oct Nov Dec" at bounding box center [346, 165] width 51 height 20
select select "8"
click at [321, 155] on select "Jan Feb Mar Apr May Jun Jul Aug Sep Oct Nov Dec" at bounding box center [346, 165] width 51 height 20
click at [442, 288] on div "31" at bounding box center [436, 294] width 21 height 21
type input "31-08-2025"
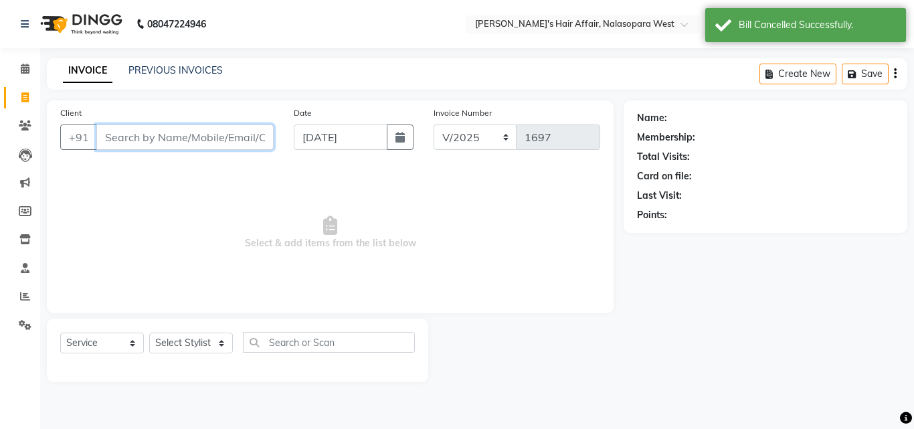
click at [227, 130] on input "Client" at bounding box center [184, 136] width 177 height 25
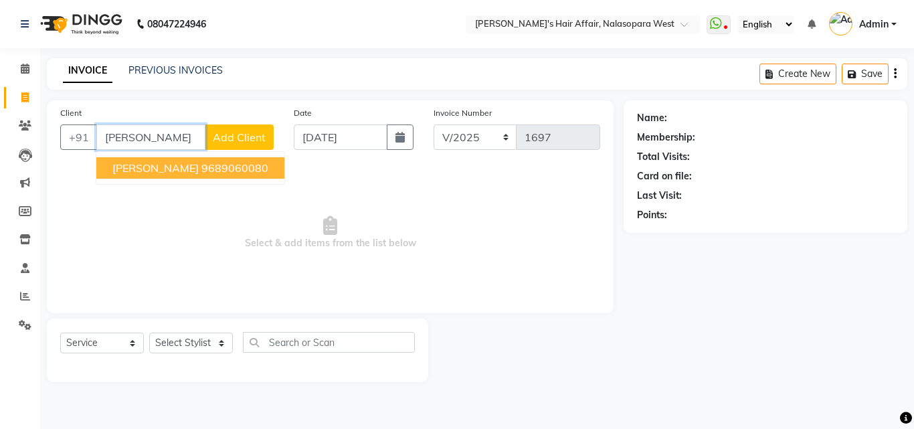
click at [195, 176] on button "Namdev Sawant 9689060080" at bounding box center [190, 167] width 188 height 21
type input "9689060080"
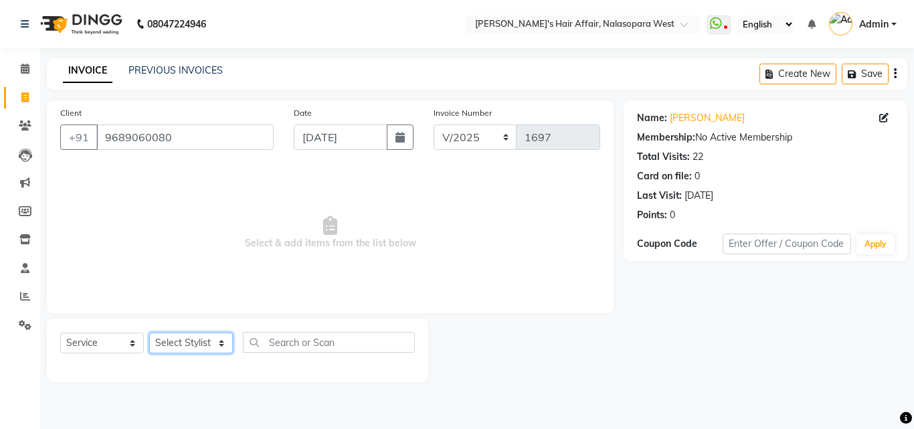
drag, startPoint x: 198, startPoint y: 349, endPoint x: 197, endPoint y: 336, distance: 12.7
click at [198, 349] on select "Select Stylist Afzal Anjali Dilip Hair Affair Laksh Rashi Saniya Sayali Shweta …" at bounding box center [191, 343] width 84 height 21
select select "89133"
click at [149, 333] on select "Select Stylist Afzal Anjali Dilip Hair Affair Laksh Rashi Saniya Sayali Shweta …" at bounding box center [191, 343] width 84 height 21
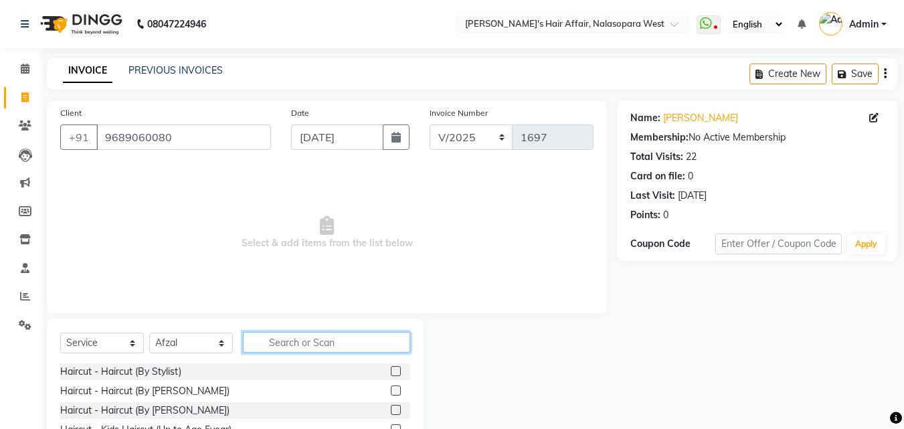
click at [291, 348] on input "text" at bounding box center [326, 342] width 167 height 21
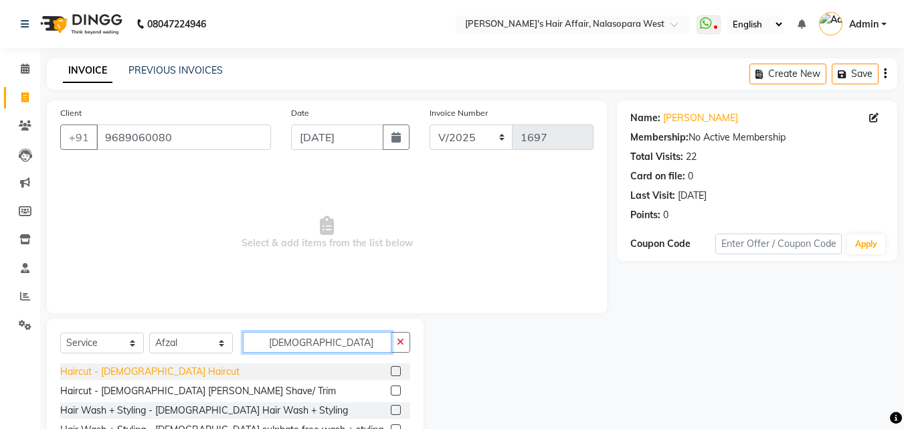
type input "male"
click at [152, 373] on div "Haircut - Male Haircut" at bounding box center [149, 372] width 179 height 14
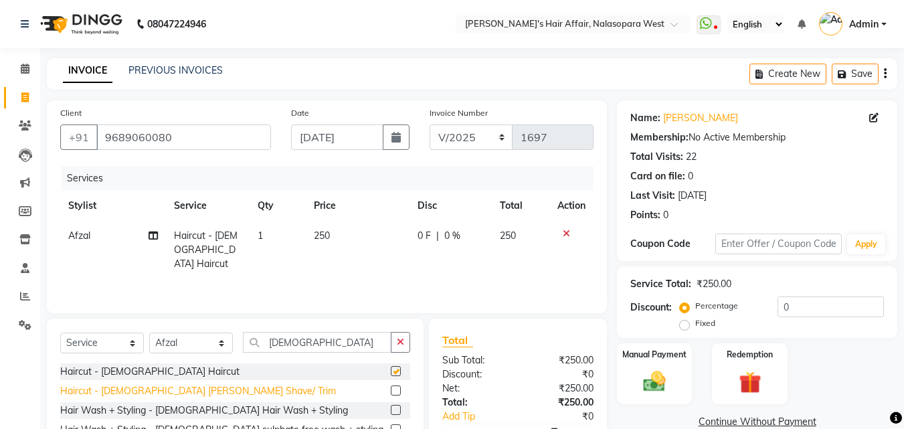
checkbox input "false"
click at [184, 396] on div "Haircut - Male Beard Shave/ Trim" at bounding box center [198, 391] width 276 height 14
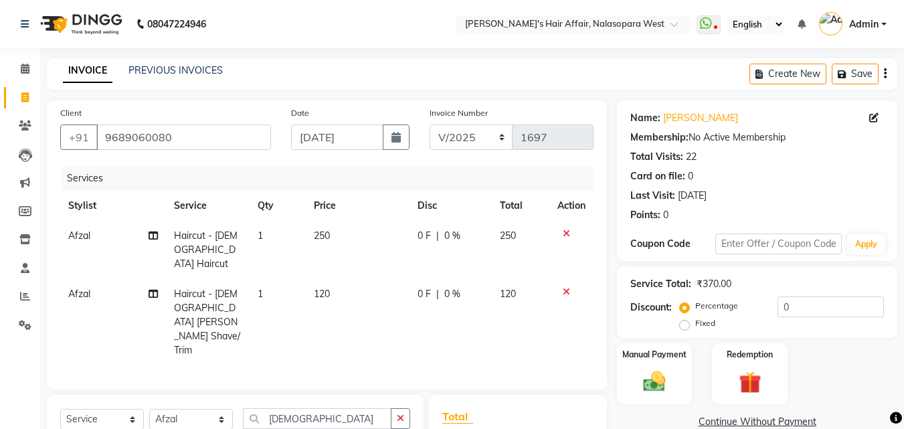
checkbox input "false"
click at [667, 397] on div "Manual Payment" at bounding box center [655, 374] width 78 height 64
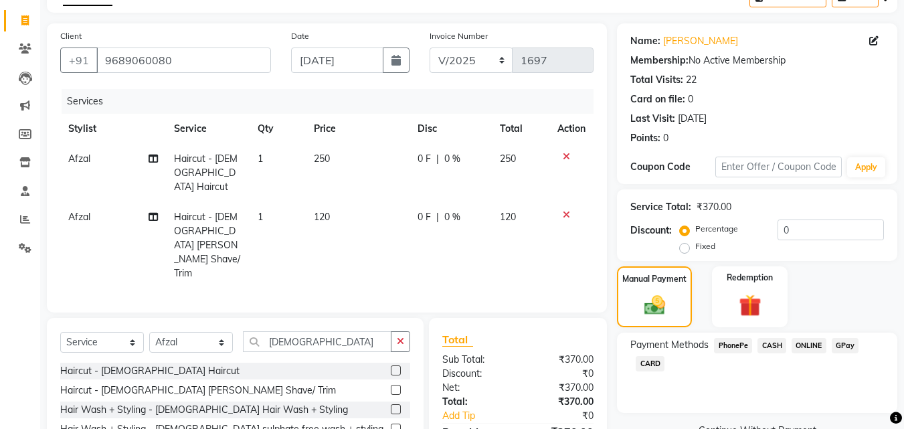
scroll to position [151, 0]
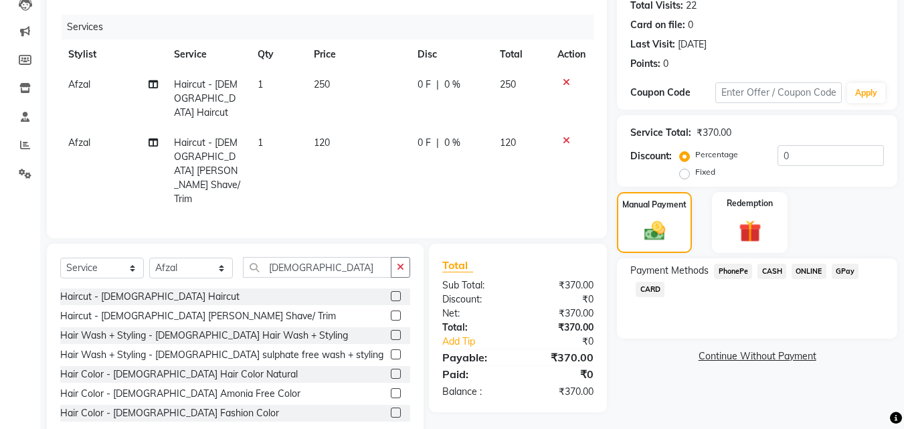
click at [842, 272] on span "GPay" at bounding box center [845, 271] width 27 height 15
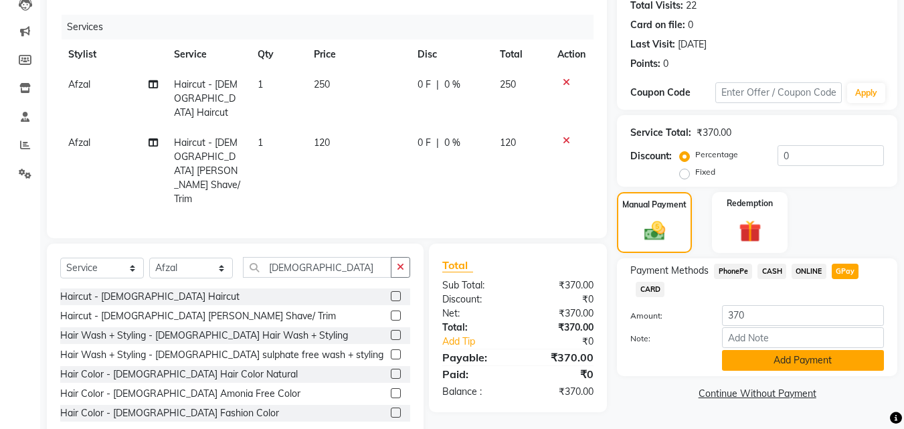
click at [847, 363] on button "Add Payment" at bounding box center [803, 360] width 162 height 21
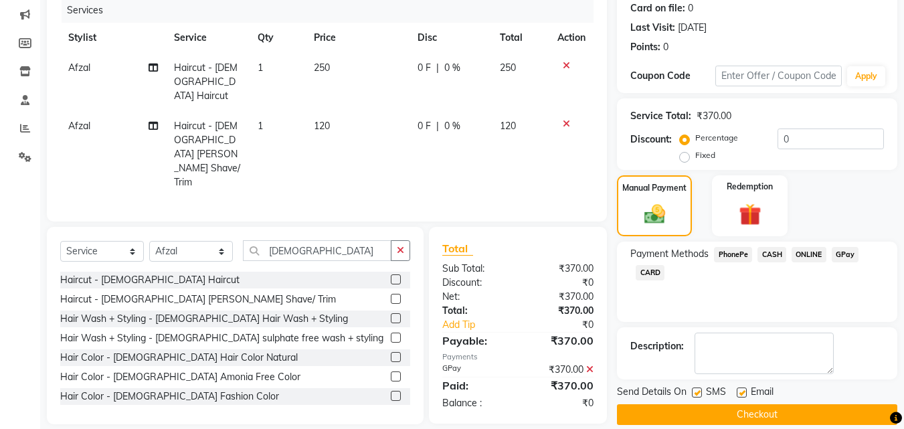
scroll to position [184, 0]
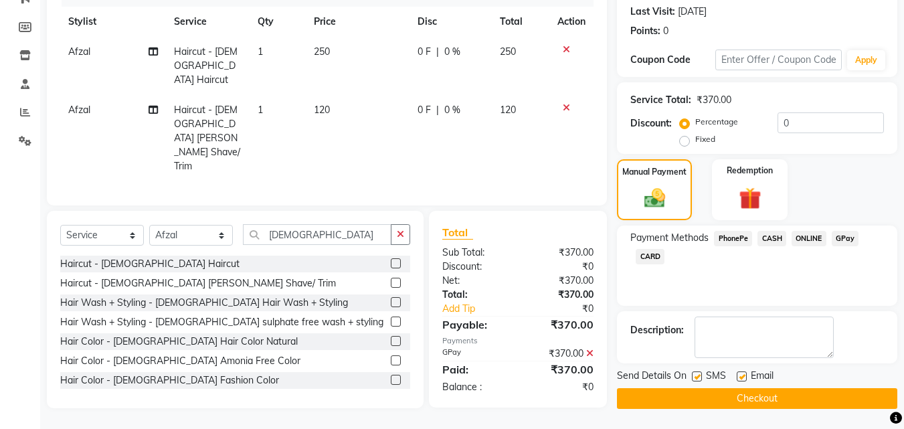
click at [813, 392] on button "Checkout" at bounding box center [757, 398] width 280 height 21
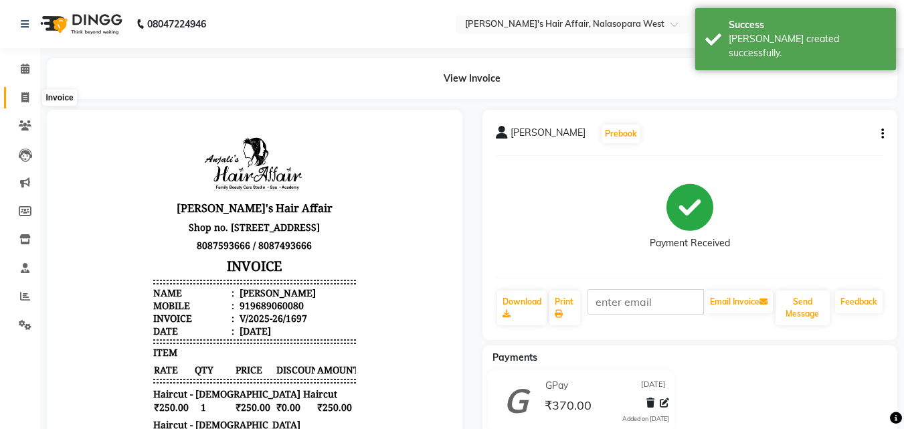
click at [19, 96] on span at bounding box center [24, 97] width 23 height 15
select select "service"
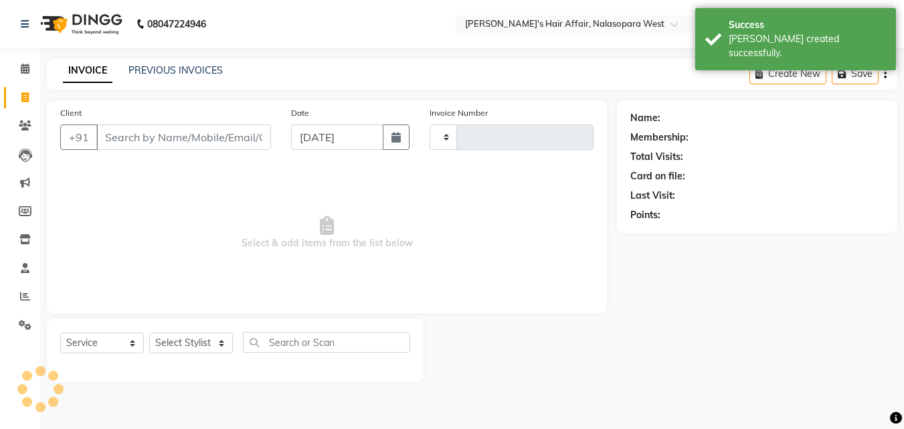
type input "1698"
select select "6172"
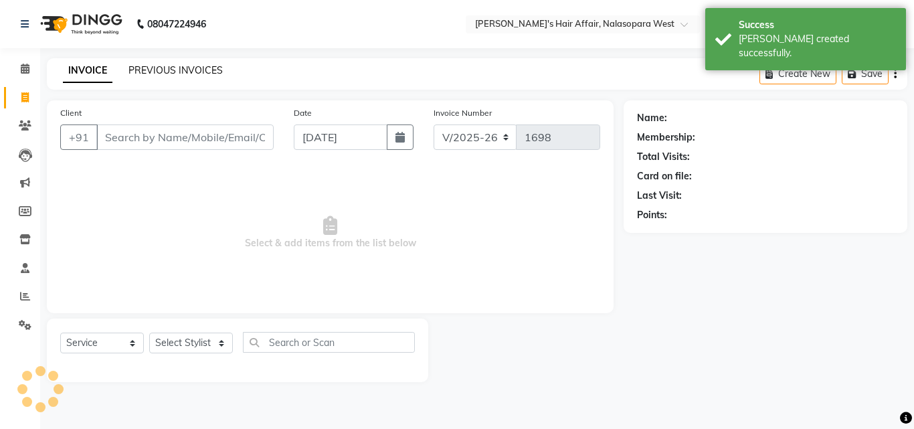
click at [181, 70] on link "PREVIOUS INVOICES" at bounding box center [176, 70] width 94 height 12
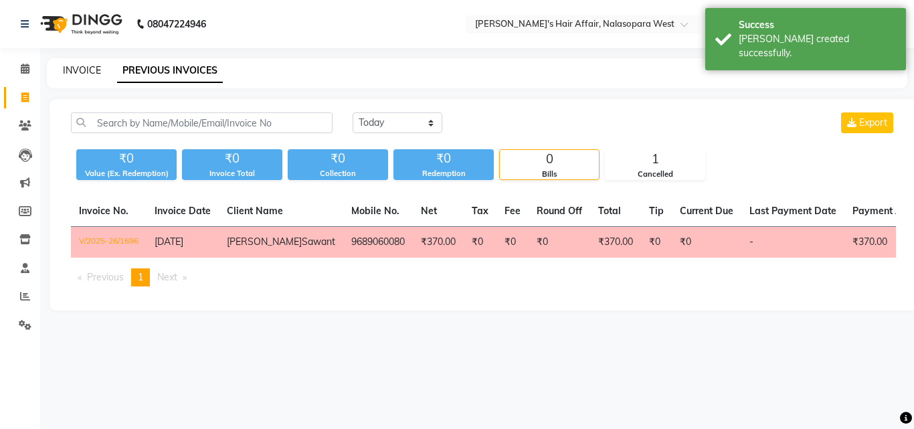
click at [82, 70] on link "INVOICE" at bounding box center [82, 70] width 38 height 12
select select "6172"
select select "service"
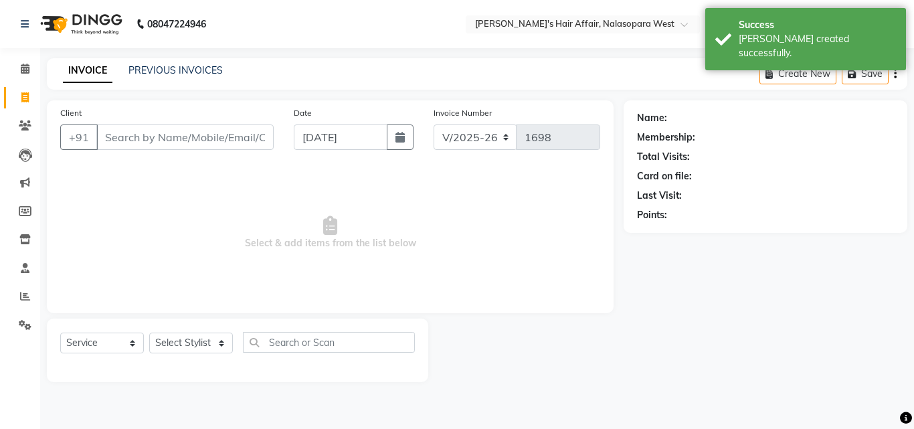
click at [86, 70] on link "INVOICE" at bounding box center [88, 71] width 50 height 24
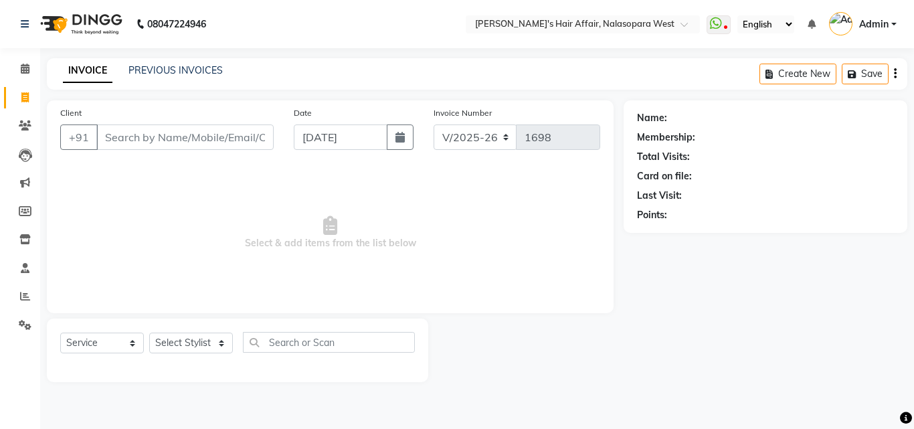
drag, startPoint x: 86, startPoint y: 70, endPoint x: 405, endPoint y: 175, distance: 335.5
click at [405, 175] on span "Select & add items from the list below" at bounding box center [330, 233] width 540 height 134
click at [189, 61] on div "INVOICE PREVIOUS INVOICES Create New Save" at bounding box center [477, 73] width 861 height 31
click at [189, 60] on div "INVOICE PREVIOUS INVOICES Create New Save" at bounding box center [477, 73] width 861 height 31
click at [165, 65] on link "PREVIOUS INVOICES" at bounding box center [176, 70] width 94 height 12
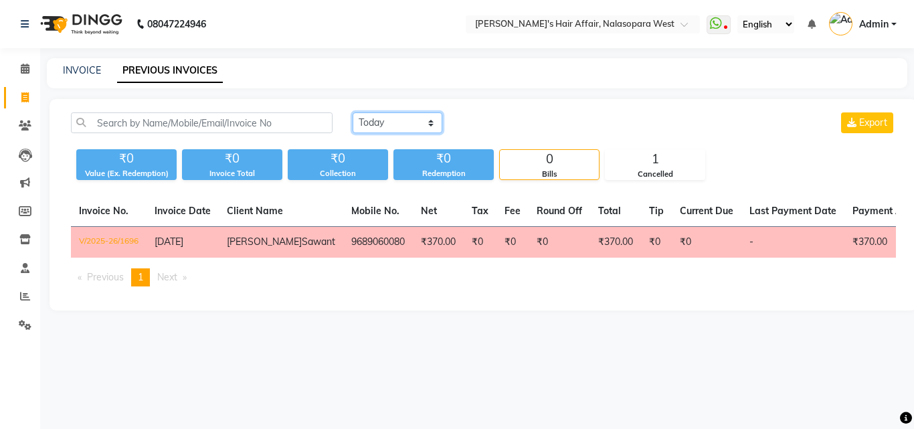
click at [379, 130] on select "Today Yesterday Custom Range" at bounding box center [398, 122] width 90 height 21
click at [353, 112] on select "Today Yesterday Custom Range" at bounding box center [398, 122] width 90 height 21
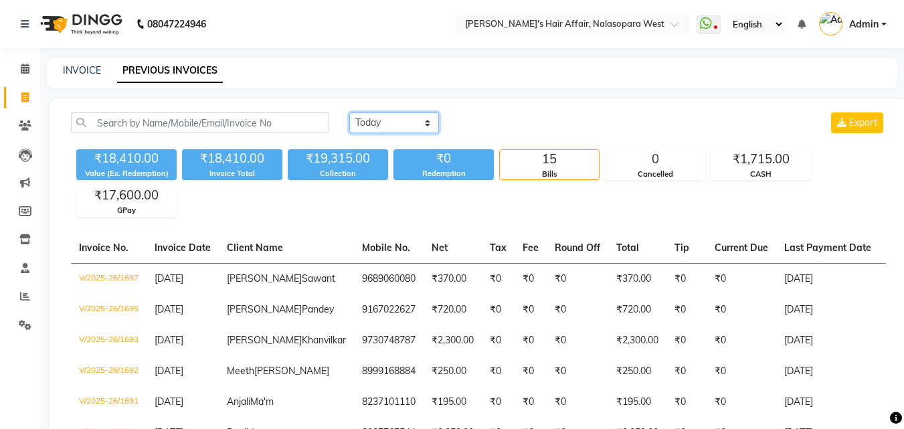
click at [382, 118] on select "Today Yesterday Custom Range" at bounding box center [394, 122] width 90 height 21
select select "range"
click at [349, 112] on select "Today Yesterday Custom Range" at bounding box center [394, 122] width 90 height 21
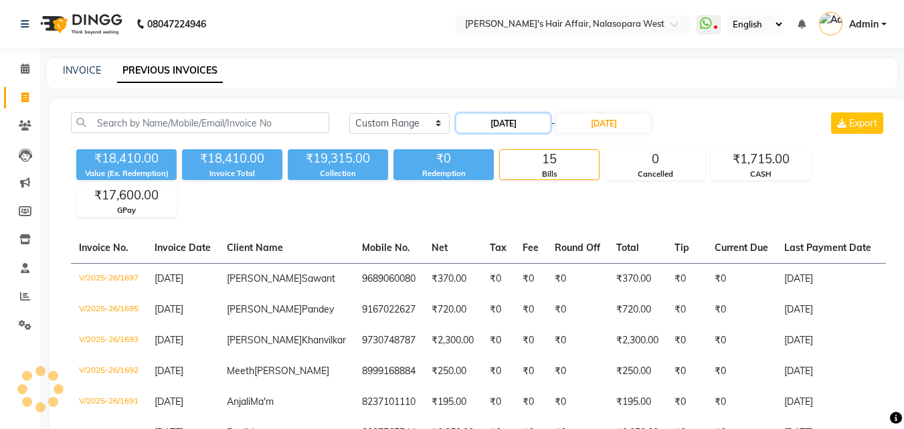
click at [525, 124] on input "[DATE]" at bounding box center [503, 123] width 94 height 19
select select "9"
select select "2025"
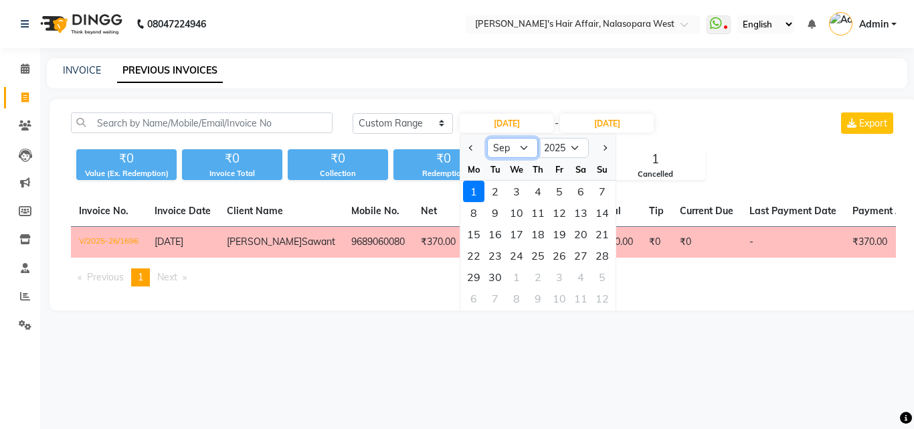
click at [519, 146] on select "Jan Feb Mar Apr May Jun Jul Aug Sep Oct Nov Dec" at bounding box center [512, 148] width 51 height 20
select select "8"
click at [487, 138] on select "Jan Feb Mar Apr May Jun Jul Aug Sep Oct Nov Dec" at bounding box center [512, 148] width 51 height 20
click at [559, 187] on div "1" at bounding box center [559, 191] width 21 height 21
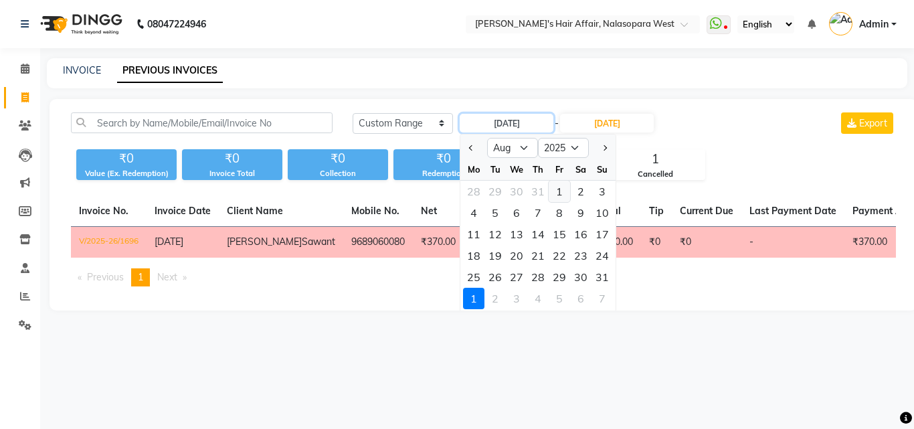
type input "01-08-2025"
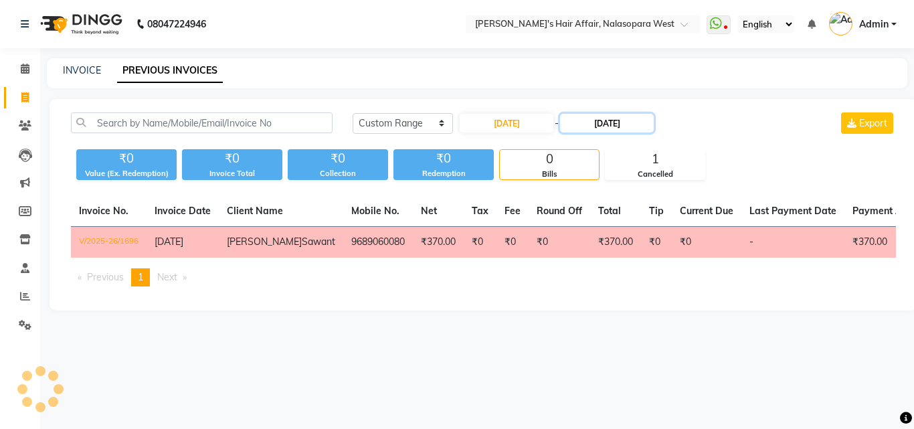
click at [623, 126] on input "[DATE]" at bounding box center [607, 123] width 94 height 19
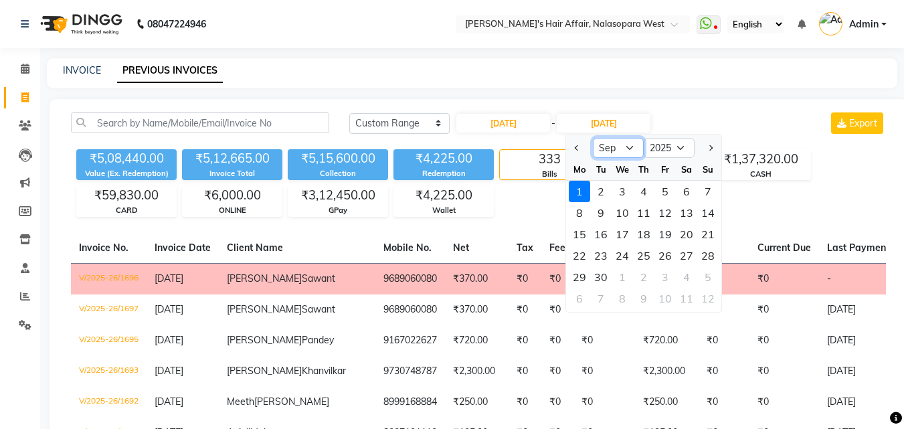
click at [619, 150] on select "Aug Sep Oct Nov Dec" at bounding box center [618, 148] width 51 height 20
select select "8"
click at [593, 138] on select "Aug Sep Oct Nov Dec" at bounding box center [618, 148] width 51 height 20
click at [706, 273] on div "31" at bounding box center [707, 276] width 21 height 21
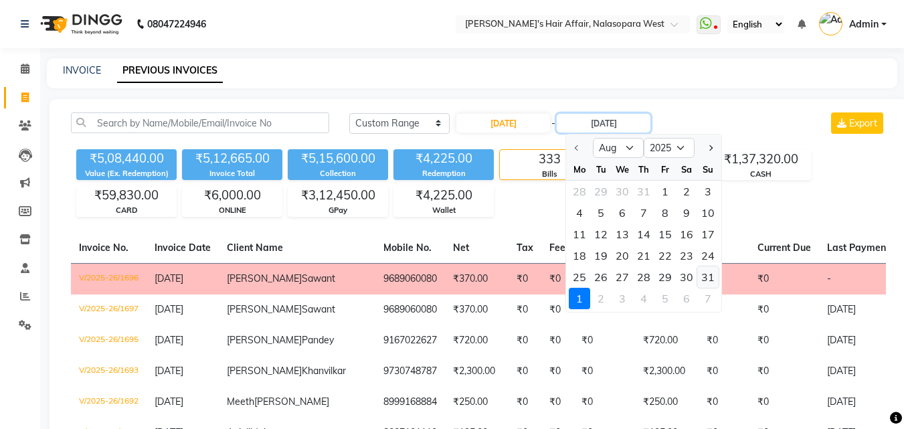
type input "31-08-2025"
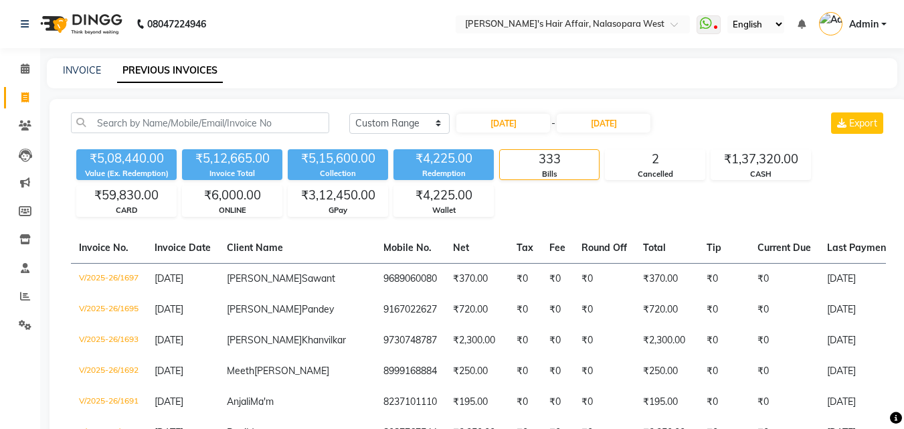
click at [85, 76] on div "INVOICE" at bounding box center [82, 71] width 38 height 14
click at [82, 68] on link "INVOICE" at bounding box center [82, 70] width 38 height 12
select select "6172"
select select "service"
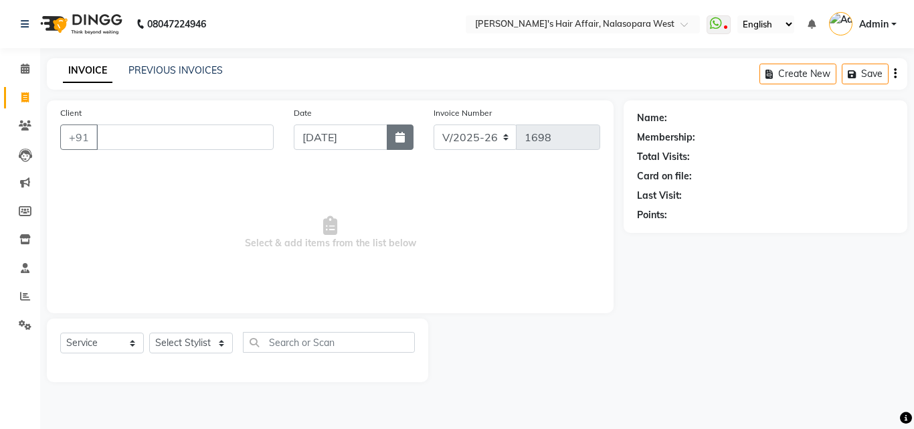
click at [389, 141] on button "button" at bounding box center [400, 136] width 27 height 25
select select "9"
select select "2025"
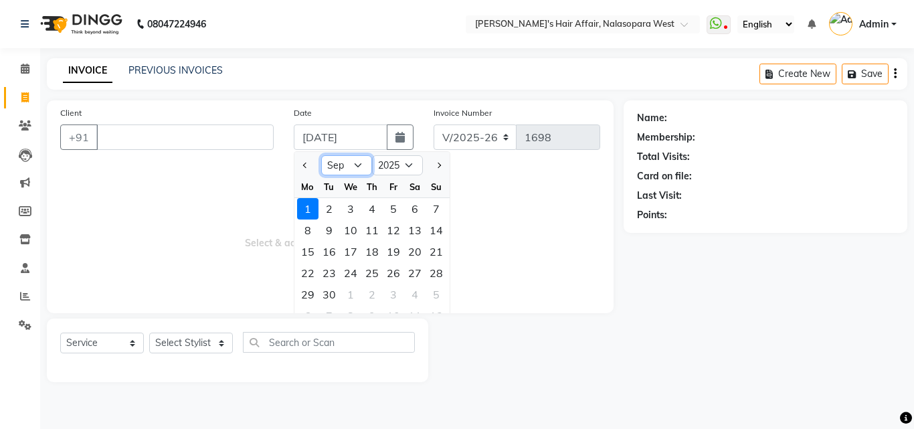
click at [346, 166] on select "Jan Feb Mar Apr May Jun Jul Aug Sep Oct Nov Dec" at bounding box center [346, 165] width 51 height 20
select select "8"
click at [321, 155] on select "Jan Feb Mar Apr May Jun Jul Aug Sep Oct Nov Dec" at bounding box center [346, 165] width 51 height 20
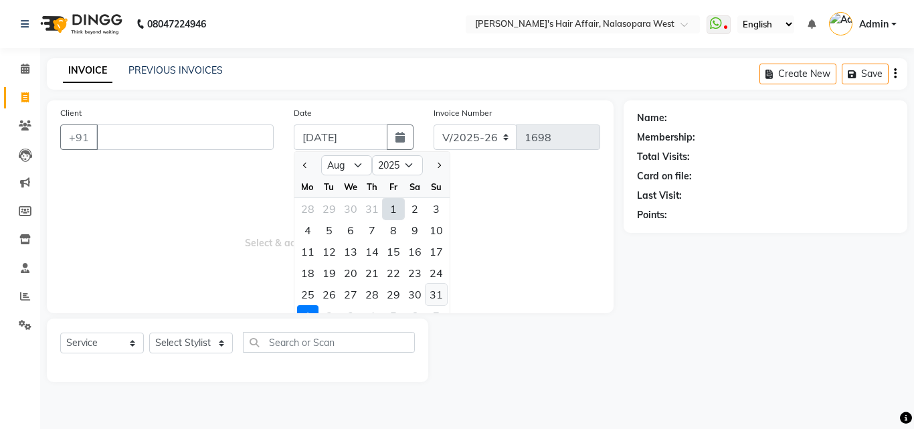
click at [435, 286] on div "31" at bounding box center [436, 294] width 21 height 21
type input "31-08-2025"
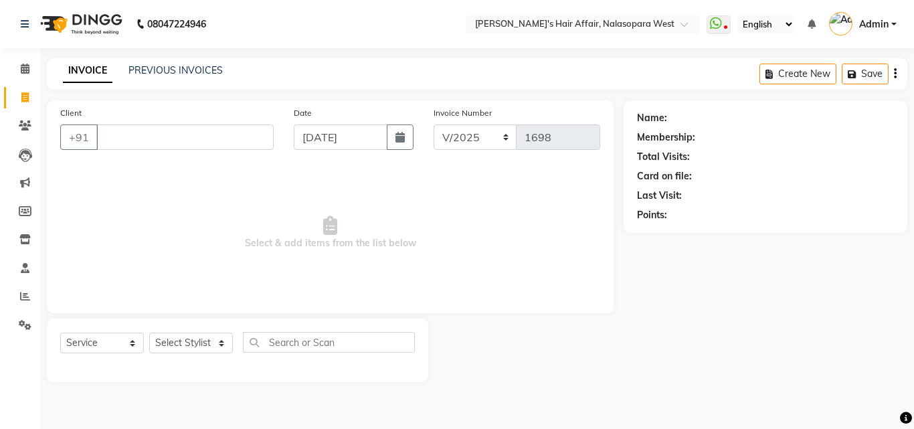
click at [163, 124] on div "Client +91" at bounding box center [167, 133] width 234 height 55
click at [155, 137] on input "Client" at bounding box center [184, 136] width 177 height 25
type input "sasi"
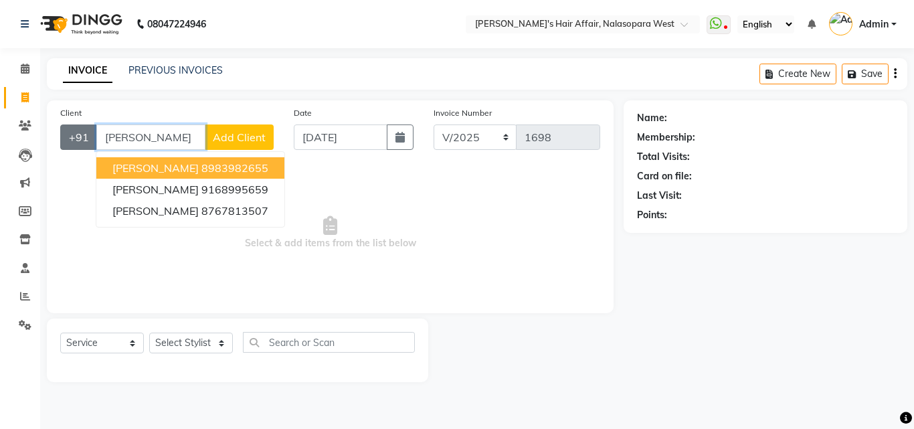
drag, startPoint x: 131, startPoint y: 134, endPoint x: 83, endPoint y: 135, distance: 48.2
click at [83, 135] on div "+91 sasi Sasi Nair 8983982655 sasi 9168995659 Sasi kumar 8767813507 Add Client" at bounding box center [167, 136] width 214 height 25
click at [34, 115] on link "Clients" at bounding box center [20, 126] width 32 height 22
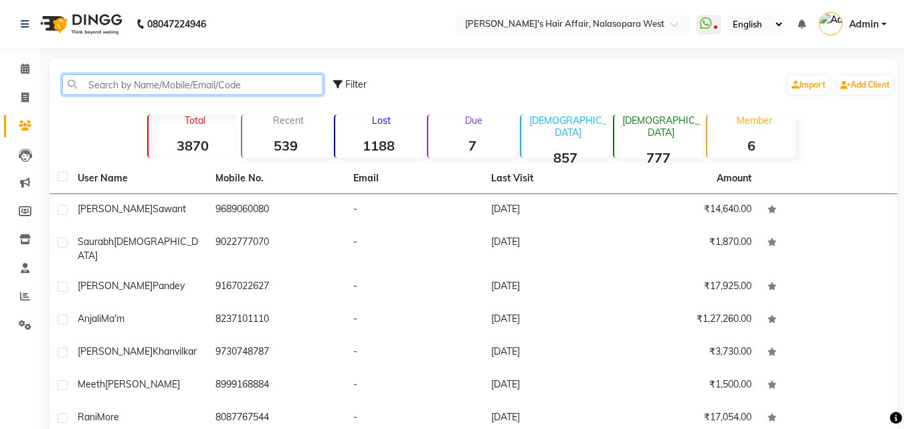
click at [151, 92] on input "text" at bounding box center [192, 84] width 261 height 21
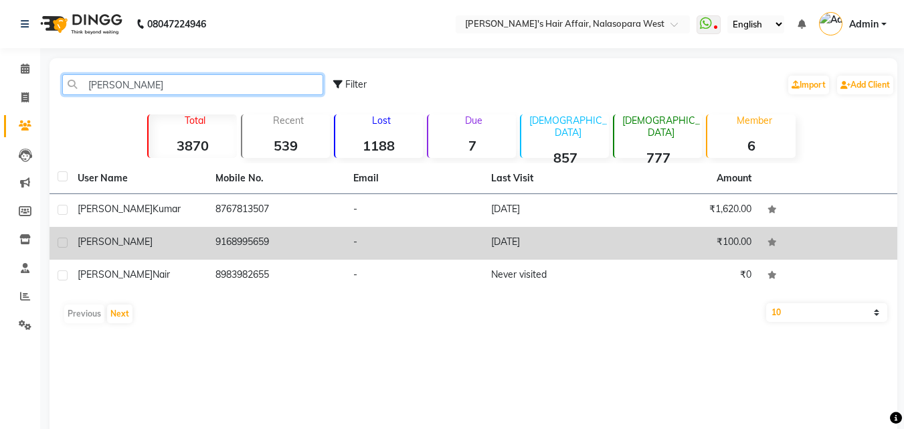
type input "sasi"
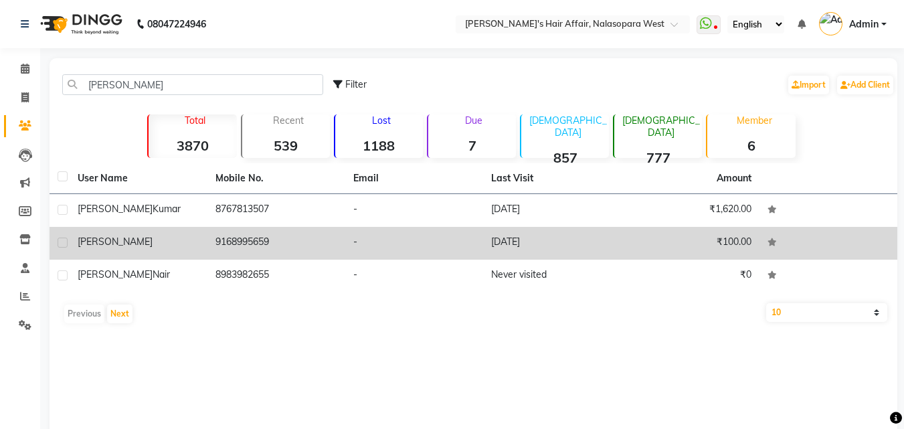
click at [176, 240] on div "sasi" at bounding box center [139, 242] width 122 height 14
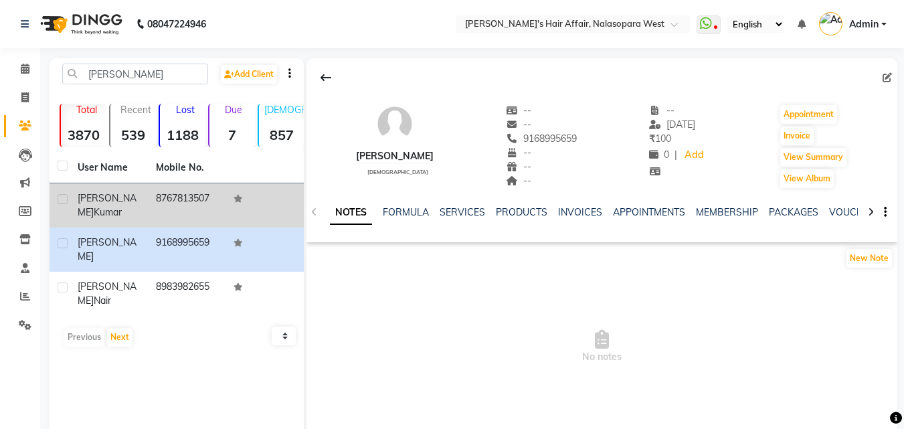
click at [96, 206] on span "kumar" at bounding box center [108, 212] width 28 height 12
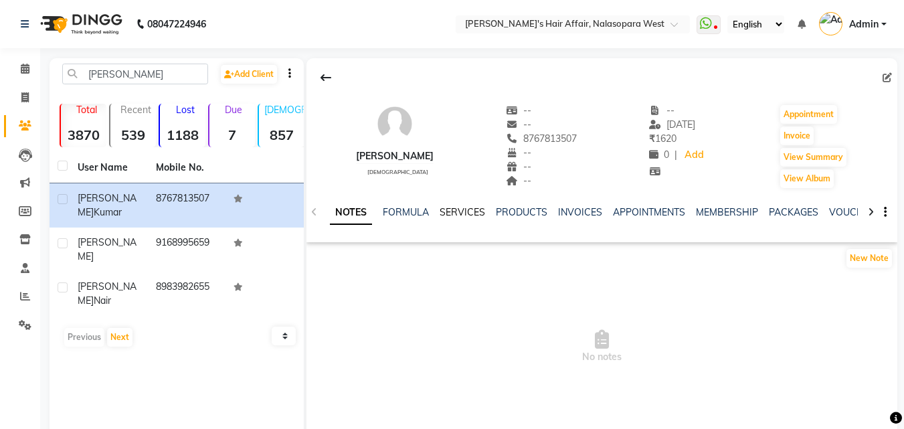
click at [455, 209] on link "SERVICES" at bounding box center [463, 212] width 46 height 12
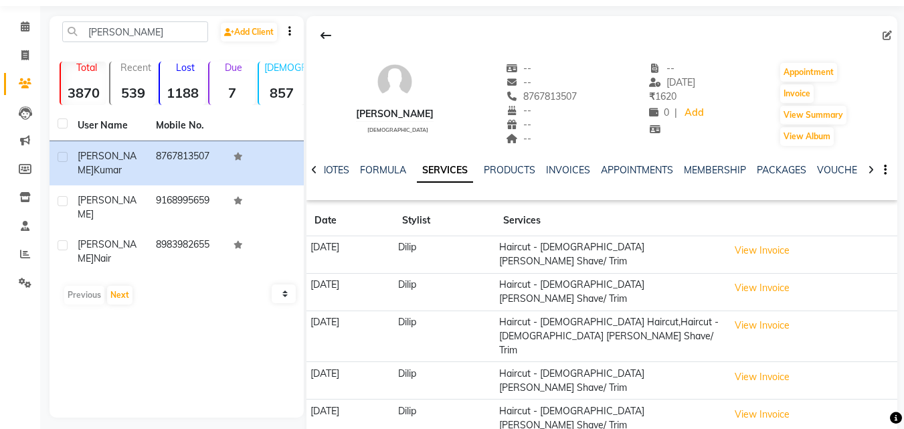
scroll to position [64, 0]
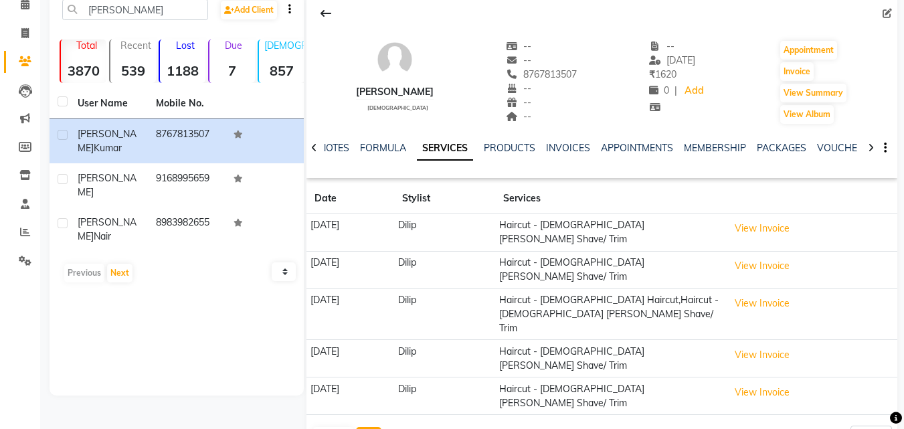
click at [371, 427] on button "Next" at bounding box center [368, 436] width 25 height 19
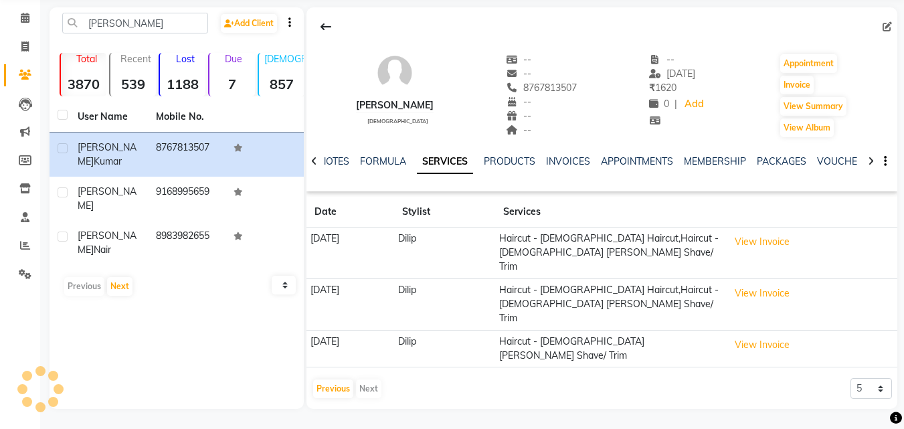
scroll to position [51, 0]
click at [339, 379] on button "Previous" at bounding box center [333, 388] width 40 height 19
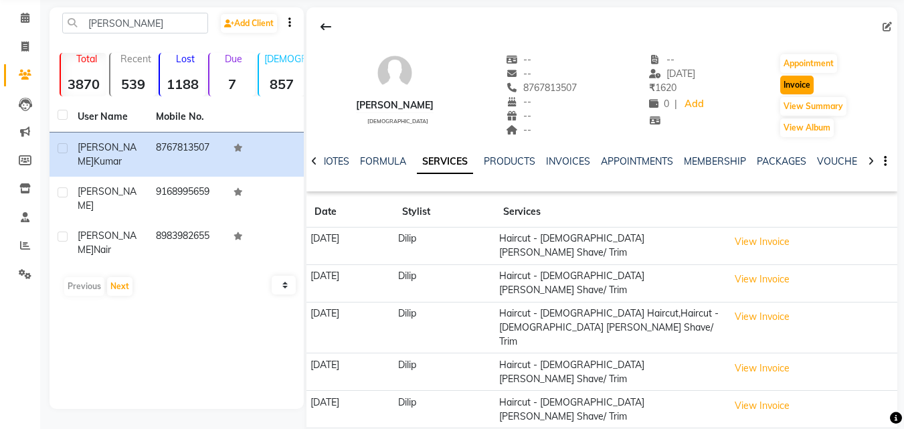
click at [796, 88] on button "Invoice" at bounding box center [796, 85] width 33 height 19
select select "service"
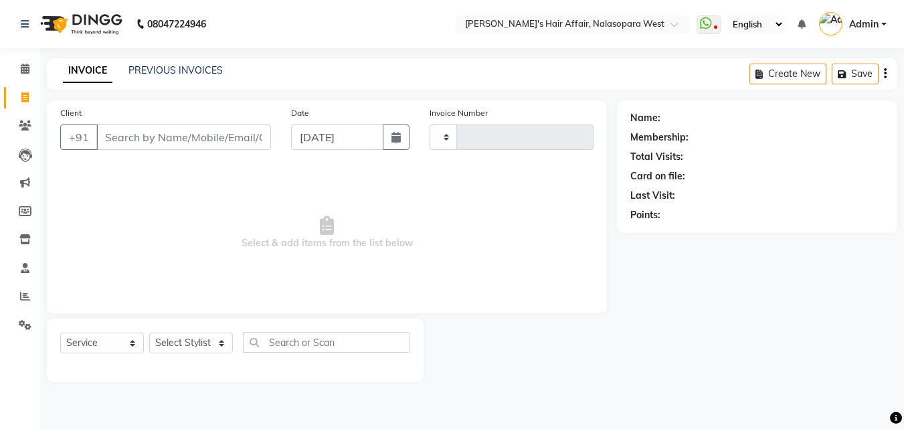
type input "1698"
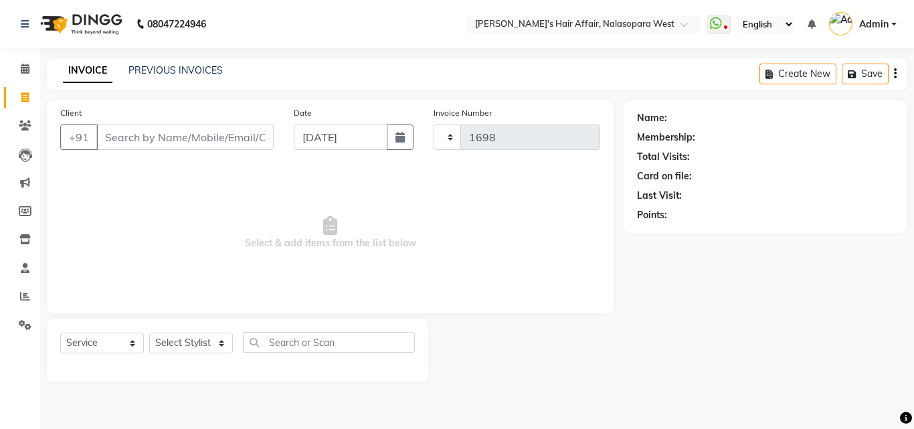
select select "6172"
type input "8767813507"
click at [397, 145] on button "button" at bounding box center [400, 136] width 27 height 25
select select "9"
select select "2025"
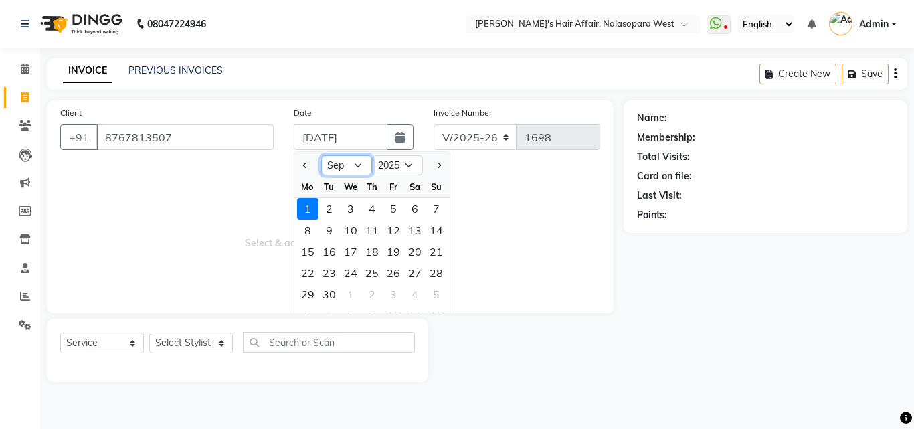
click at [359, 167] on select "Jan Feb Mar Apr May Jun Jul Aug Sep Oct Nov Dec" at bounding box center [346, 165] width 51 height 20
select select "8"
click at [321, 155] on select "Jan Feb Mar Apr May Jun Jul Aug Sep Oct Nov Dec" at bounding box center [346, 165] width 51 height 20
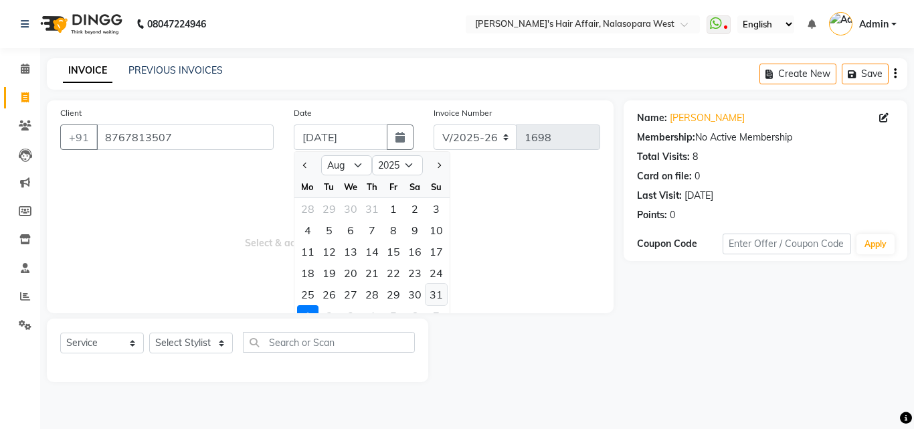
click at [442, 294] on div "31" at bounding box center [436, 294] width 21 height 21
type input "31-08-2025"
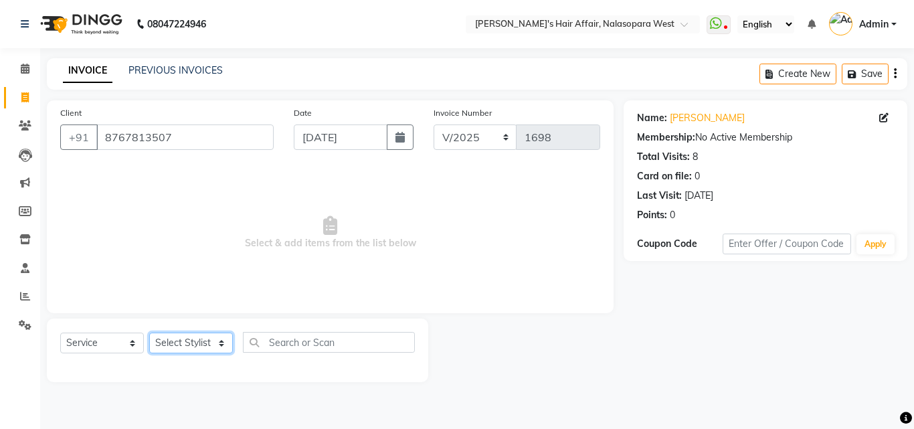
click at [191, 336] on select "Select Stylist Afzal Anjali Dilip Hair Affair Laksh Rashi Saniya Sayali Shweta …" at bounding box center [191, 343] width 84 height 21
click at [149, 333] on select "Select Stylist Afzal Anjali Dilip Hair Affair Laksh Rashi Saniya Sayali Shweta …" at bounding box center [191, 343] width 84 height 21
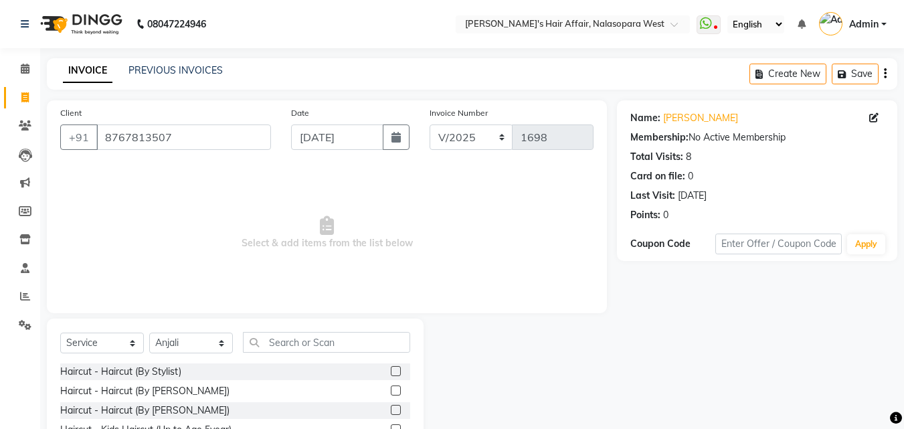
click at [195, 355] on div "Select Service Product Membership Package Voucher Prepaid Gift Card Select Styl…" at bounding box center [235, 347] width 350 height 31
click at [183, 335] on select "Select Stylist Afzal Anjali Dilip Hair Affair Laksh Rashi Saniya Sayali Shweta …" at bounding box center [191, 343] width 84 height 21
select select "45513"
click at [149, 333] on select "Select Stylist Afzal Anjali Dilip Hair Affair Laksh Rashi Saniya Sayali Shweta …" at bounding box center [191, 343] width 84 height 21
click at [333, 349] on input "text" at bounding box center [326, 342] width 167 height 21
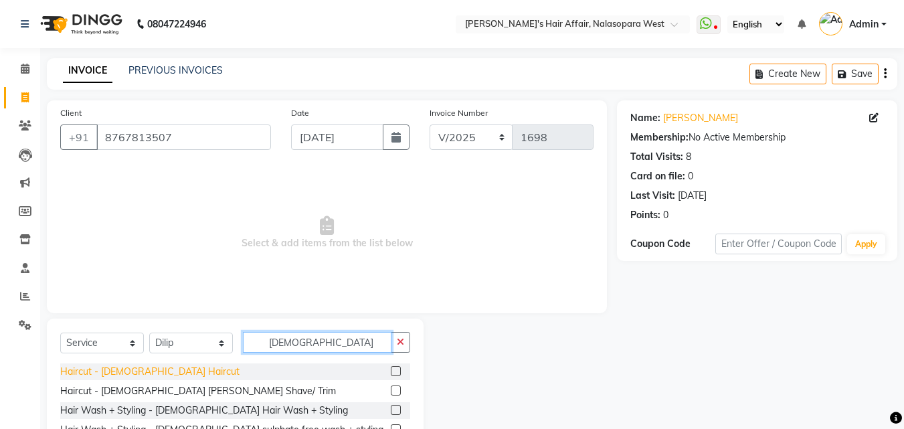
type input "male"
click at [131, 367] on div "Haircut - Male Haircut" at bounding box center [149, 372] width 179 height 14
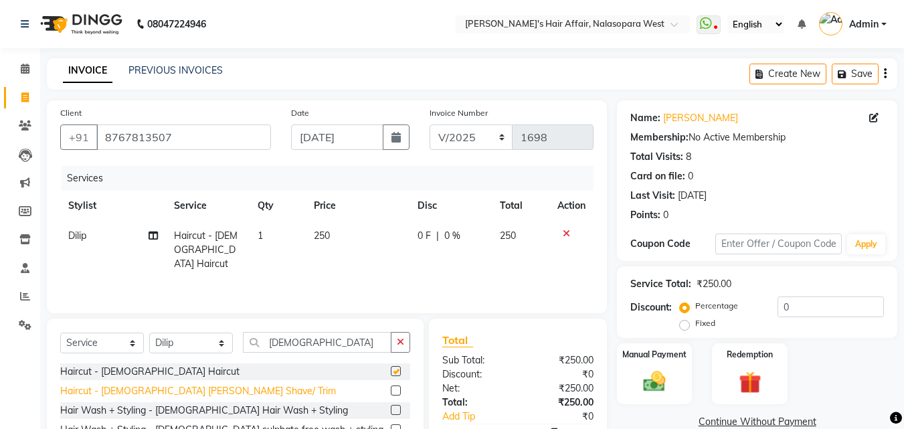
checkbox input "false"
click at [140, 384] on div "Haircut - Male Beard Shave/ Trim" at bounding box center [198, 391] width 276 height 14
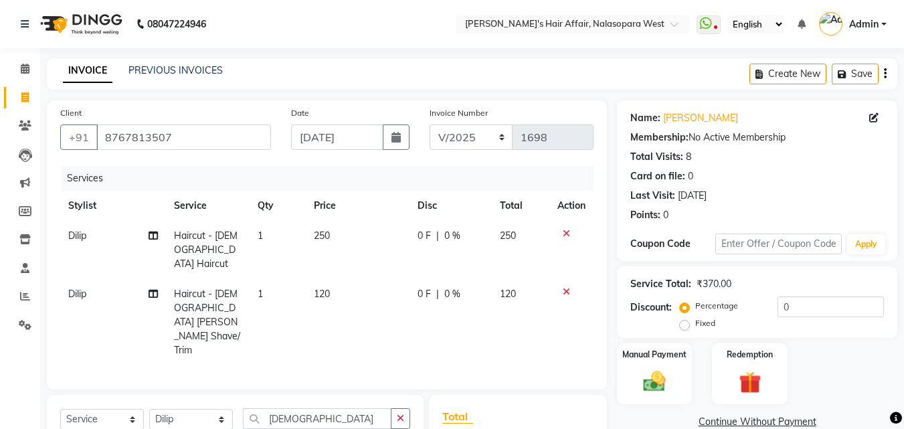
checkbox input "false"
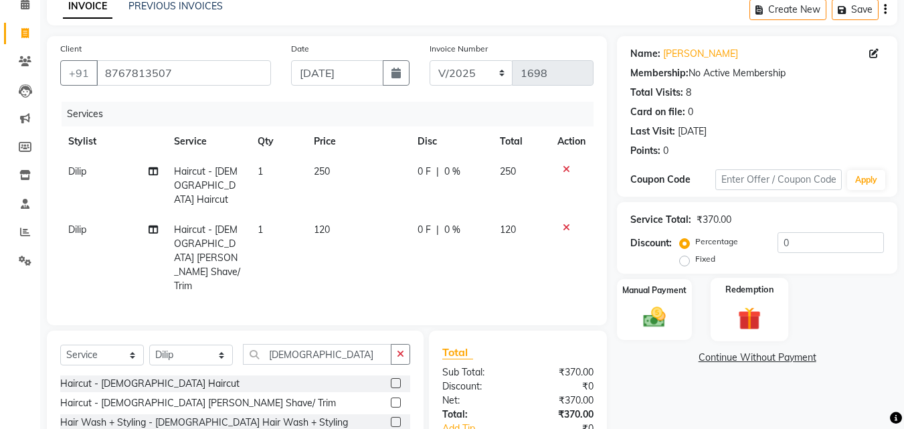
scroll to position [151, 0]
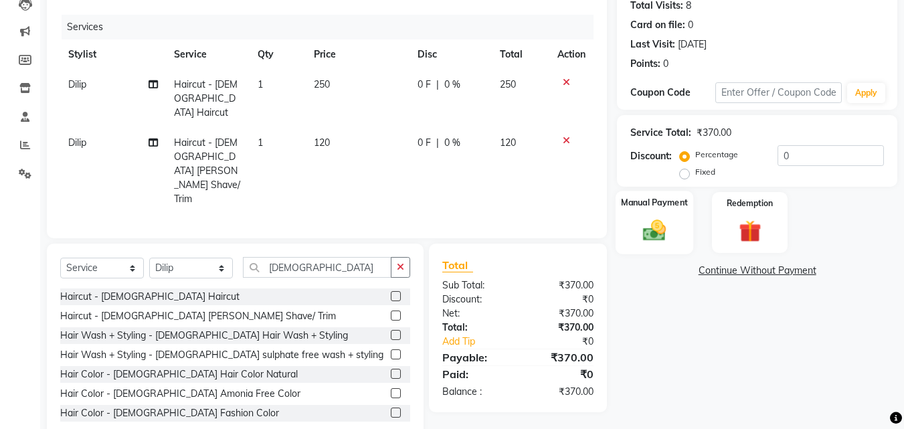
click at [671, 226] on img at bounding box center [654, 230] width 37 height 27
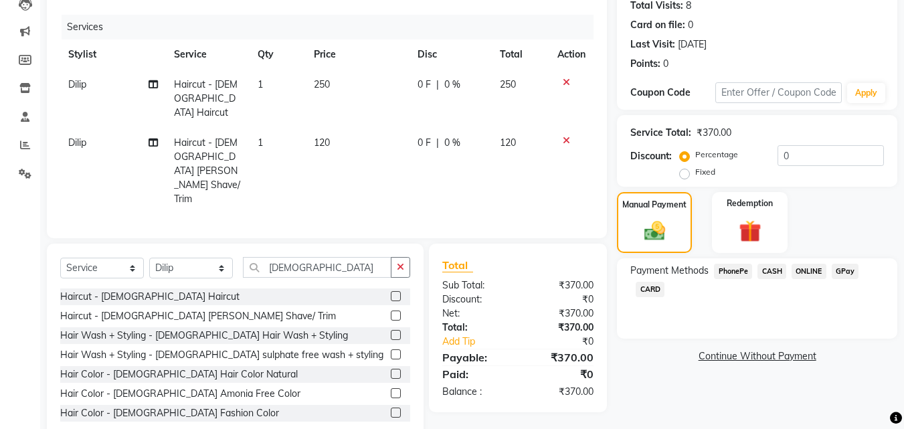
click at [843, 278] on span "GPay" at bounding box center [845, 271] width 27 height 15
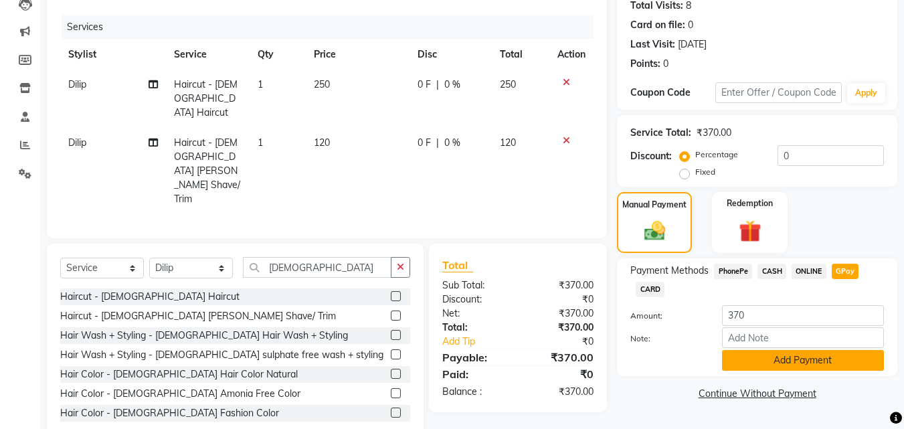
click at [814, 359] on button "Add Payment" at bounding box center [803, 360] width 162 height 21
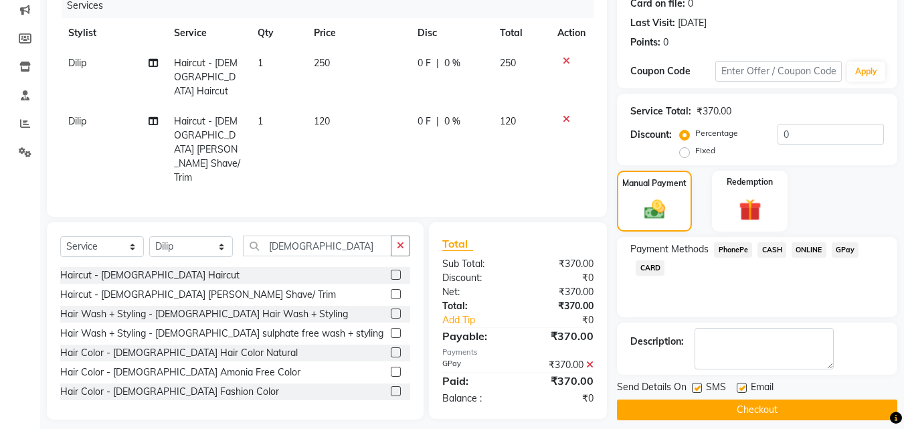
scroll to position [184, 0]
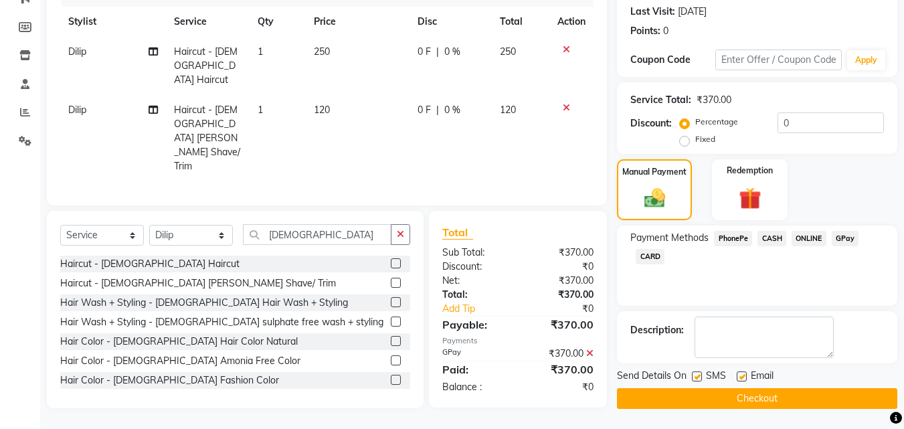
click at [749, 390] on button "Checkout" at bounding box center [757, 398] width 280 height 21
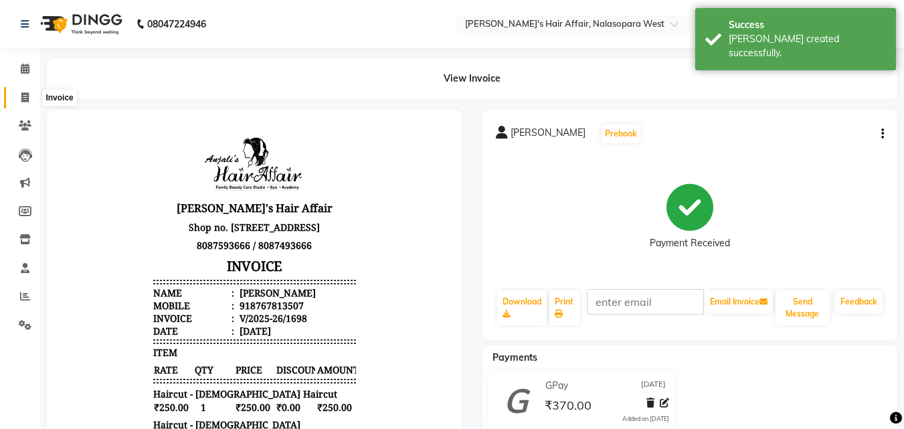
click at [20, 94] on span at bounding box center [24, 97] width 23 height 15
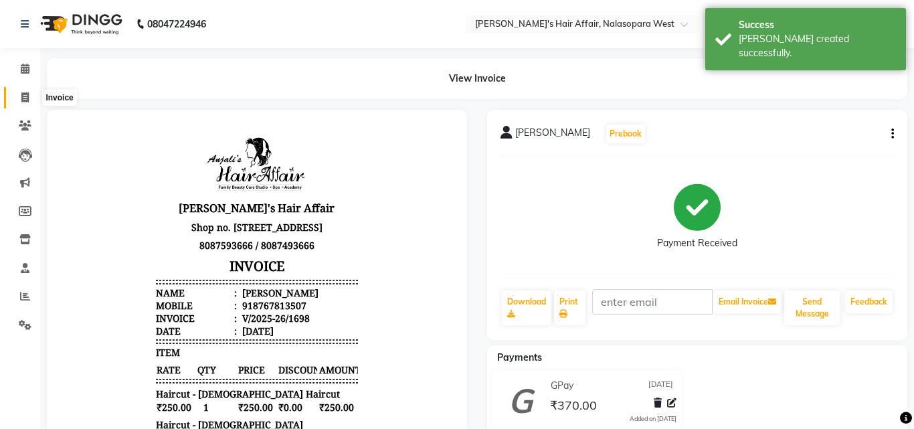
select select "6172"
select select "service"
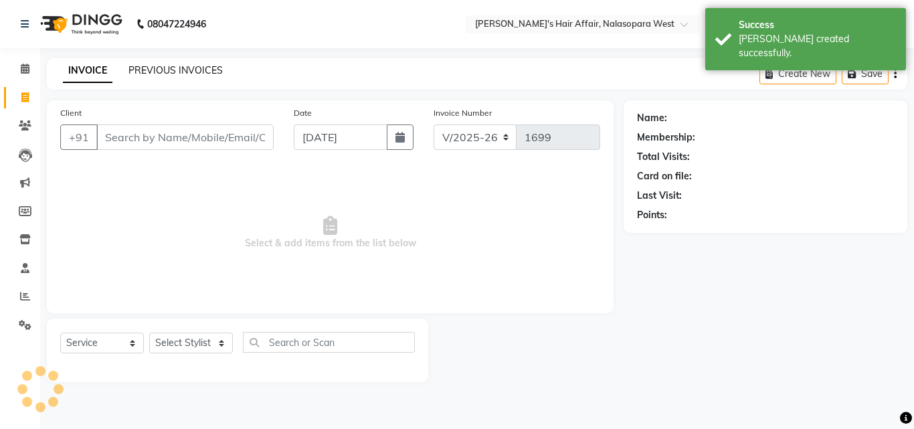
click at [193, 68] on link "PREVIOUS INVOICES" at bounding box center [176, 70] width 94 height 12
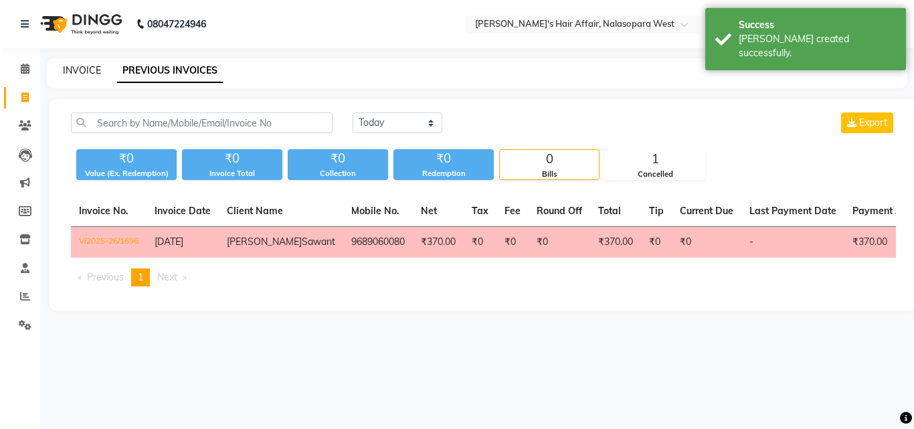
click at [78, 66] on link "INVOICE" at bounding box center [82, 70] width 38 height 12
select select "6172"
select select "service"
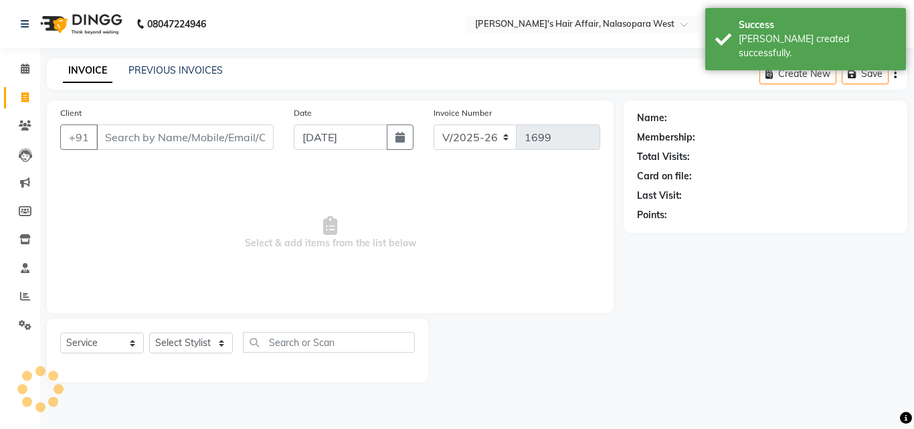
click at [145, 140] on input "Client" at bounding box center [184, 136] width 177 height 25
drag, startPoint x: 159, startPoint y: 144, endPoint x: 47, endPoint y: 139, distance: 111.9
click at [47, 139] on div "Client +91 nadre Add Client Date 01-09-2025 Invoice Number V/2025 V/2025-26 169…" at bounding box center [330, 206] width 567 height 213
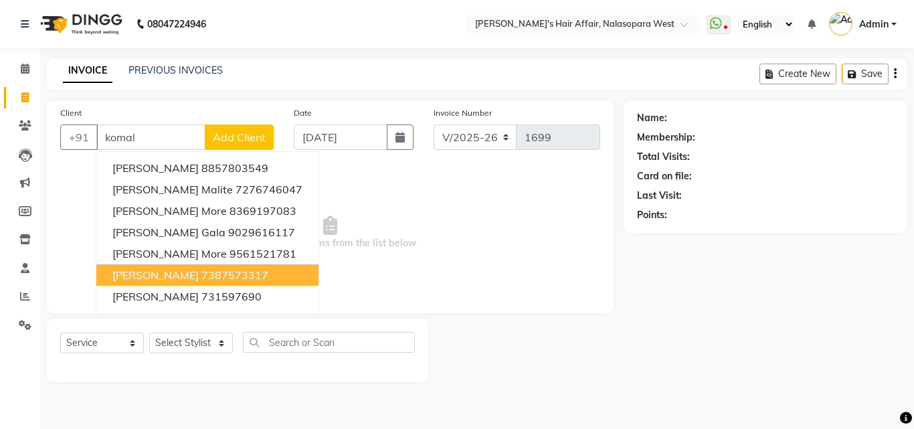
click at [166, 276] on span "Komal Khaire" at bounding box center [155, 274] width 86 height 13
type input "7387573317"
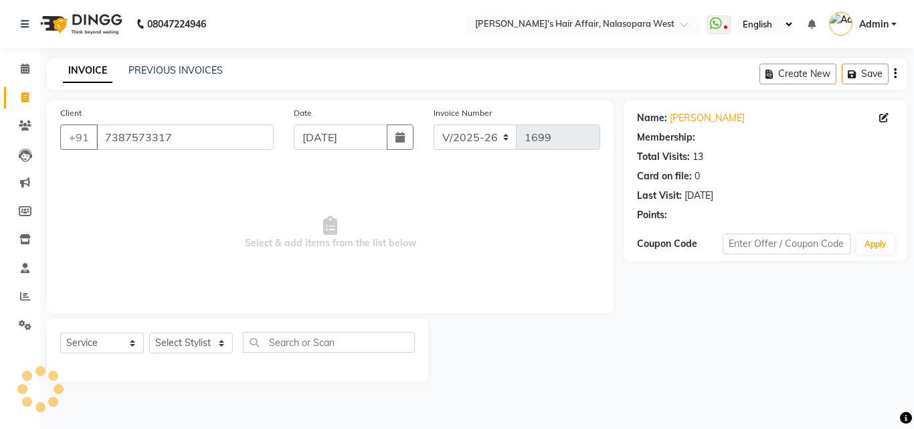
select select "1: Object"
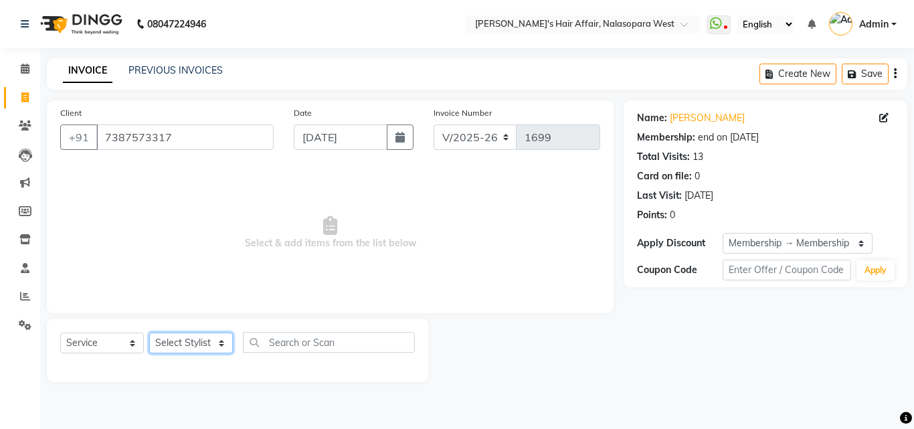
click at [198, 337] on select "Select Stylist Afzal Anjali Dilip Hair Affair Laksh Rashi Saniya Sayali Shweta …" at bounding box center [191, 343] width 84 height 21
select select "45513"
click at [149, 333] on select "Select Stylist Afzal Anjali Dilip Hair Affair Laksh Rashi Saniya Sayali Shweta …" at bounding box center [191, 343] width 84 height 21
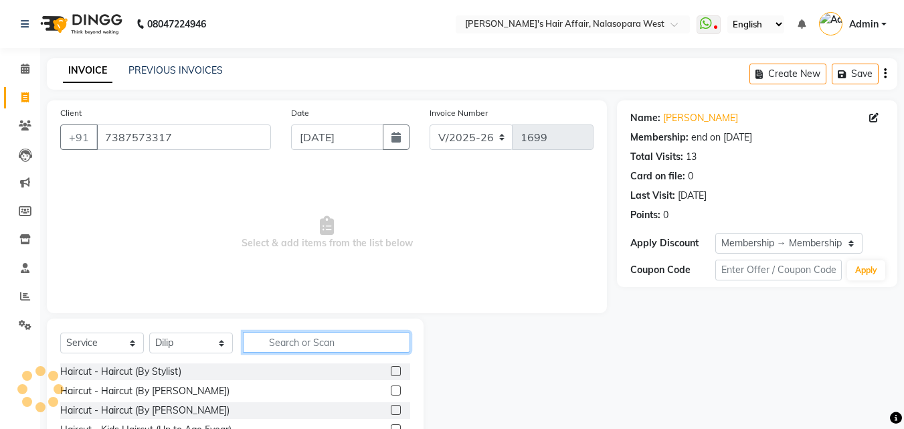
click at [293, 341] on input "text" at bounding box center [326, 342] width 167 height 21
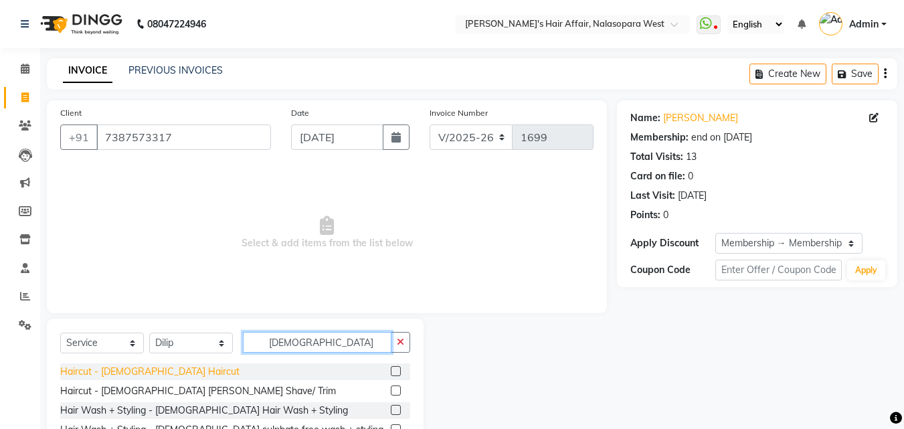
type input "male"
click at [112, 370] on div "Haircut - Male Haircut" at bounding box center [149, 372] width 179 height 14
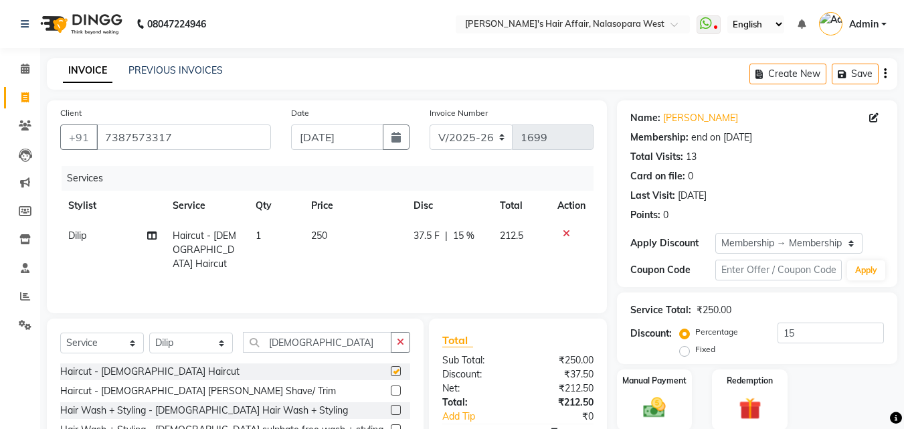
checkbox input "false"
click at [442, 234] on div "37.5 F | 15 %" at bounding box center [449, 236] width 70 height 14
select select "45513"
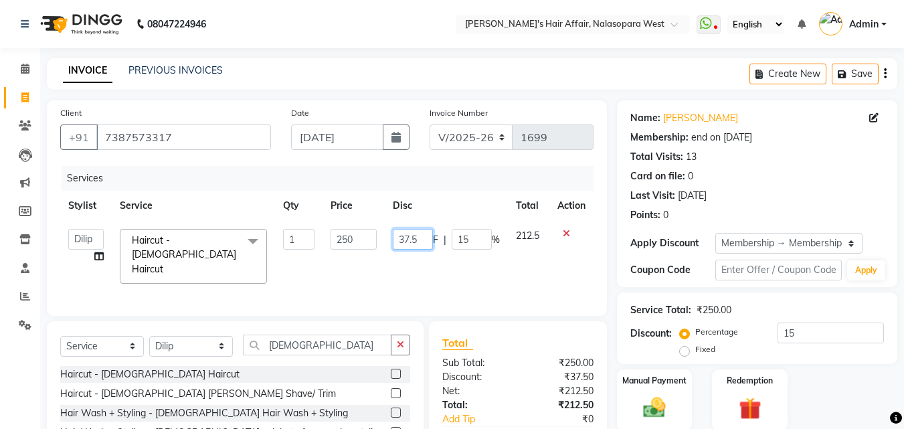
drag, startPoint x: 421, startPoint y: 240, endPoint x: 406, endPoint y: 237, distance: 15.8
click at [406, 237] on input "37.5" at bounding box center [413, 239] width 40 height 21
type input "35"
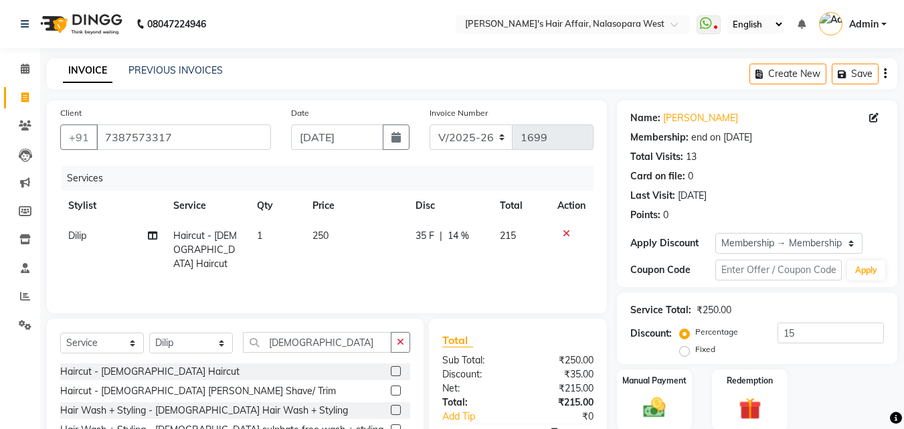
click at [426, 264] on td "35 F | 14 %" at bounding box center [450, 250] width 84 height 58
select select "45513"
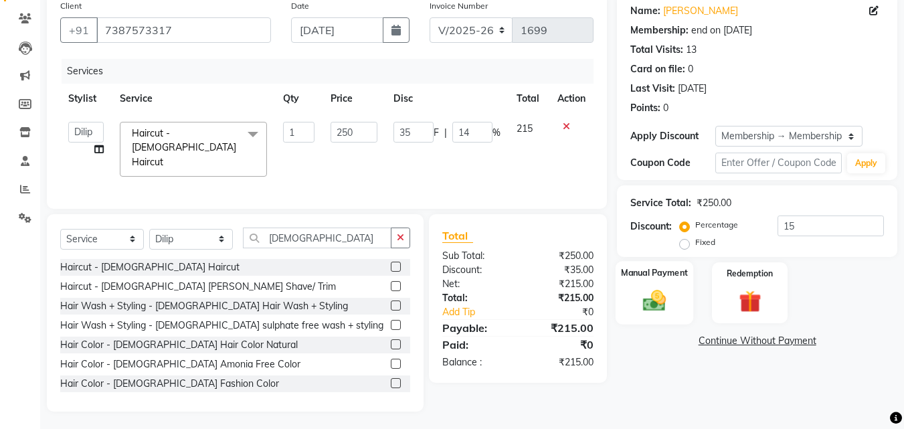
click at [654, 292] on img at bounding box center [654, 300] width 37 height 27
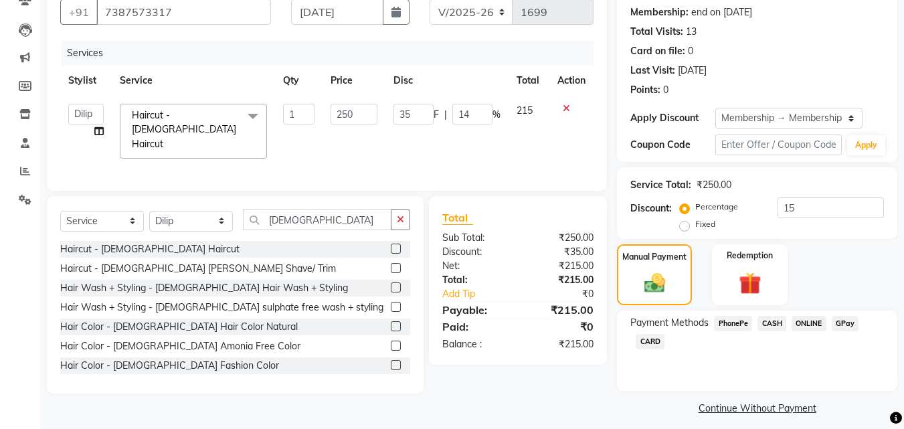
scroll to position [135, 0]
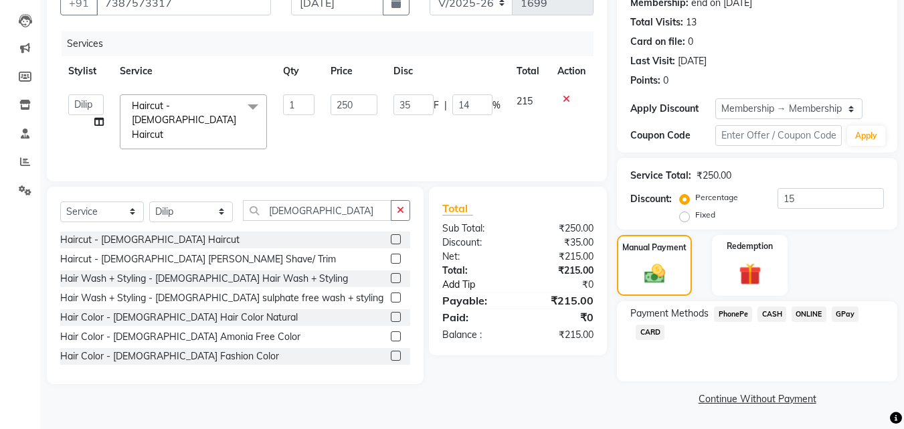
click at [471, 282] on link "Add Tip" at bounding box center [482, 285] width 100 height 14
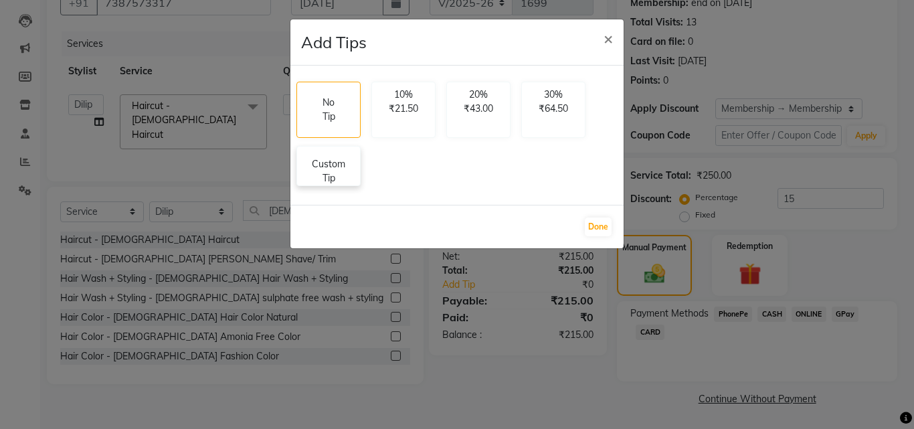
click at [339, 157] on div "Custom Tip" at bounding box center [329, 166] width 64 height 40
select select "45513"
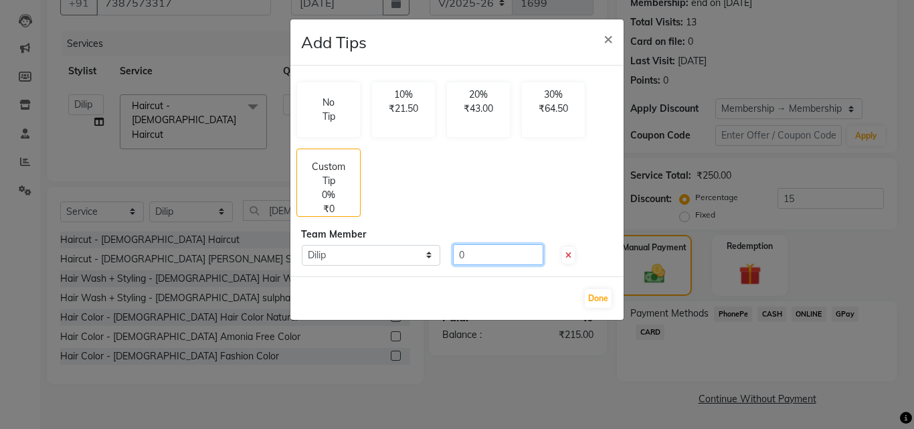
drag, startPoint x: 481, startPoint y: 252, endPoint x: 368, endPoint y: 224, distance: 115.7
click at [389, 236] on div "No Tip 10% ₹21.50 20% ₹43.00 30% ₹64.50 Custom Tip 0% ₹0 Team Member Select Dil…" at bounding box center [456, 171] width 333 height 211
type input "45"
click at [598, 297] on button "Done" at bounding box center [598, 298] width 27 height 19
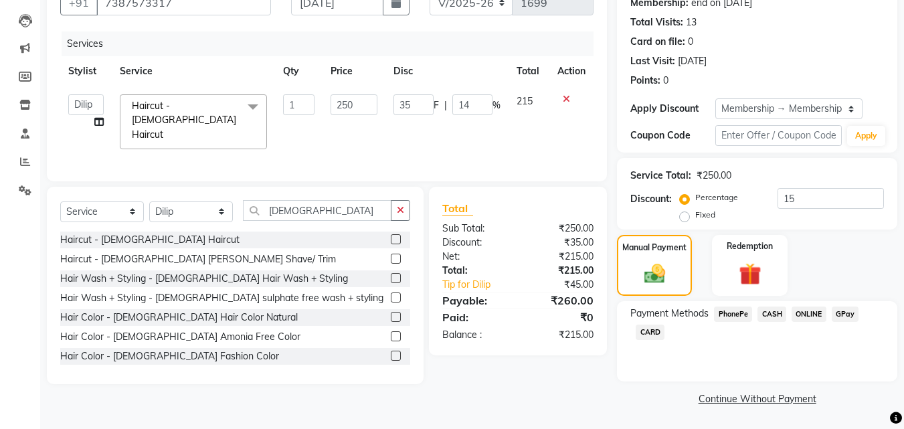
click at [844, 317] on span "GPay" at bounding box center [845, 314] width 27 height 15
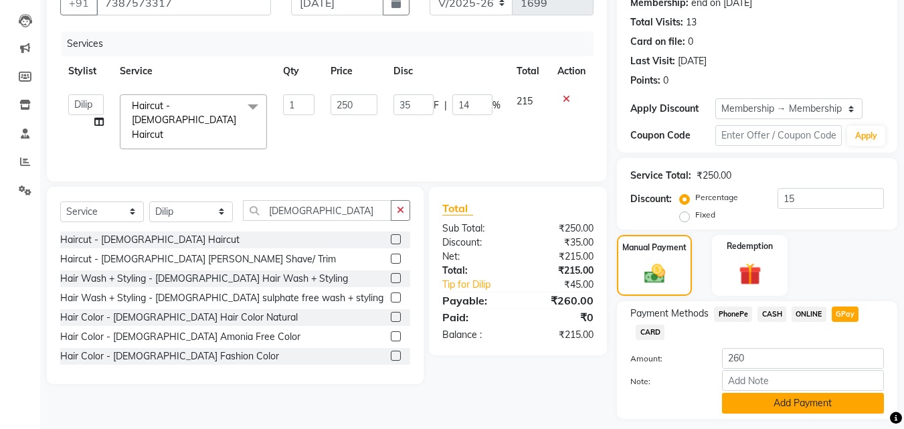
click at [809, 407] on button "Add Payment" at bounding box center [803, 403] width 162 height 21
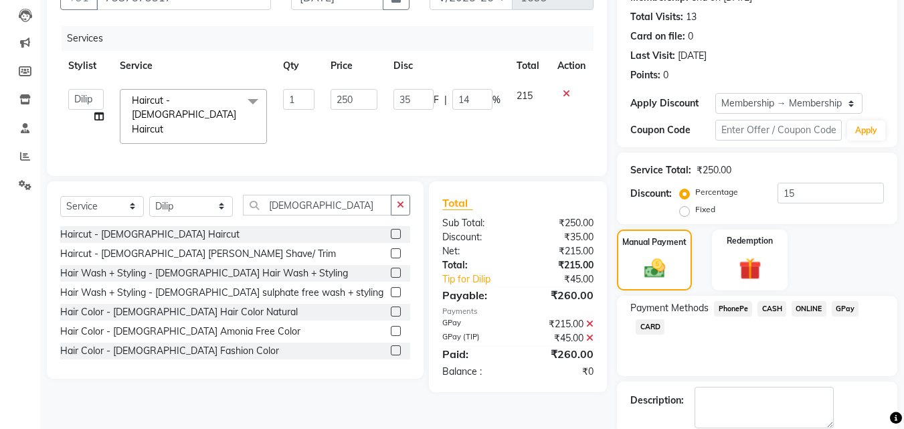
scroll to position [210, 0]
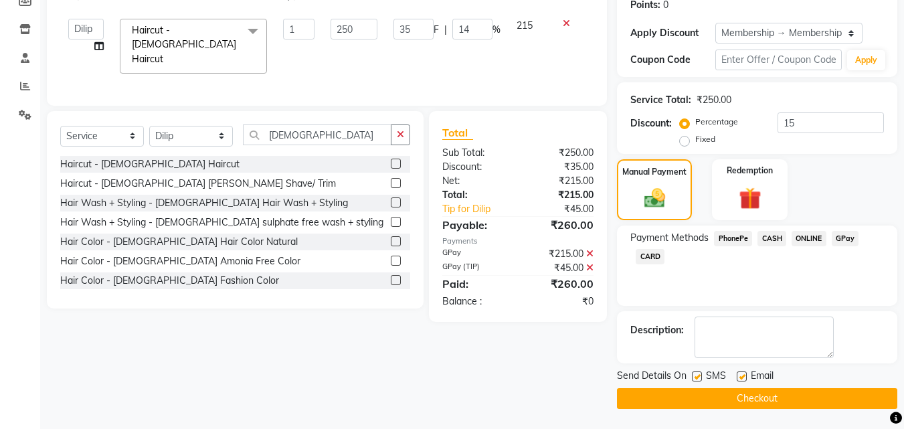
click at [786, 402] on button "Checkout" at bounding box center [757, 398] width 280 height 21
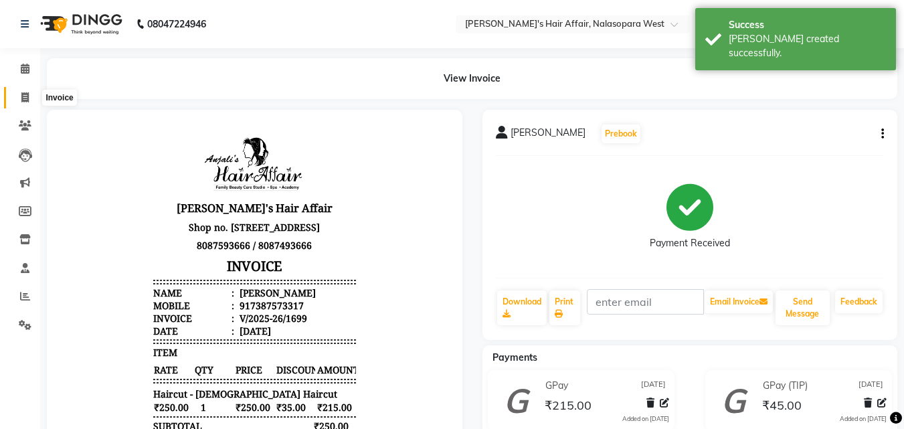
click at [27, 104] on span at bounding box center [24, 97] width 23 height 15
select select "6172"
select select "service"
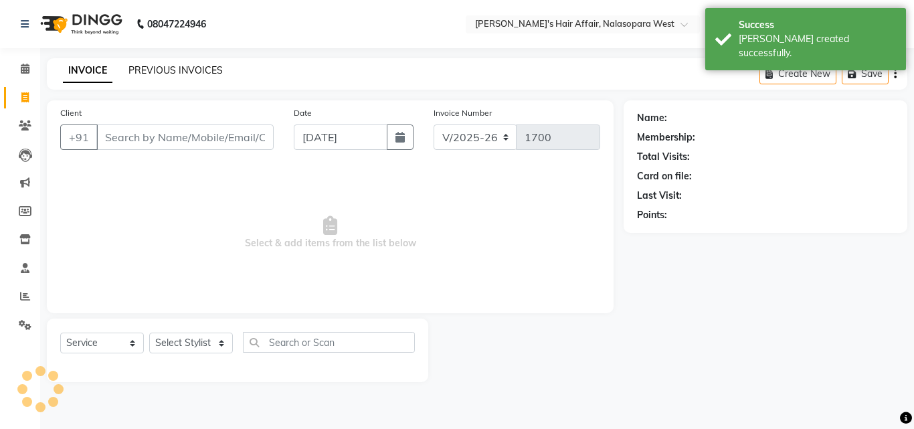
click at [182, 74] on link "PREVIOUS INVOICES" at bounding box center [176, 70] width 94 height 12
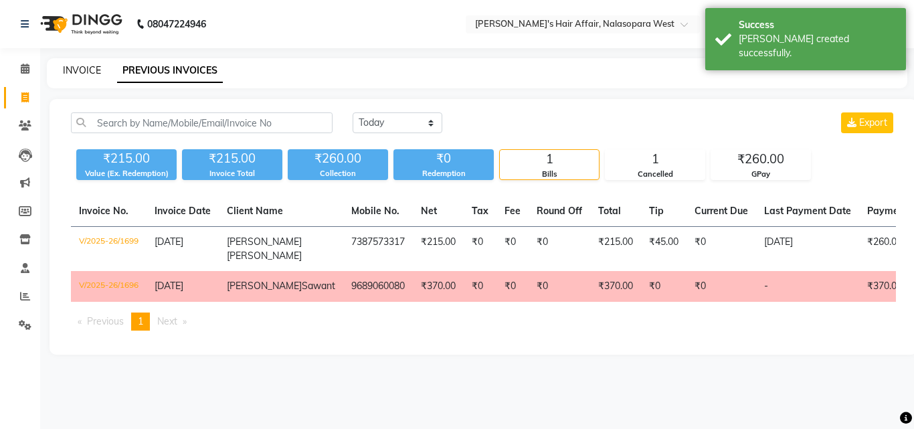
click at [94, 70] on link "INVOICE" at bounding box center [82, 70] width 38 height 12
select select "6172"
select select "service"
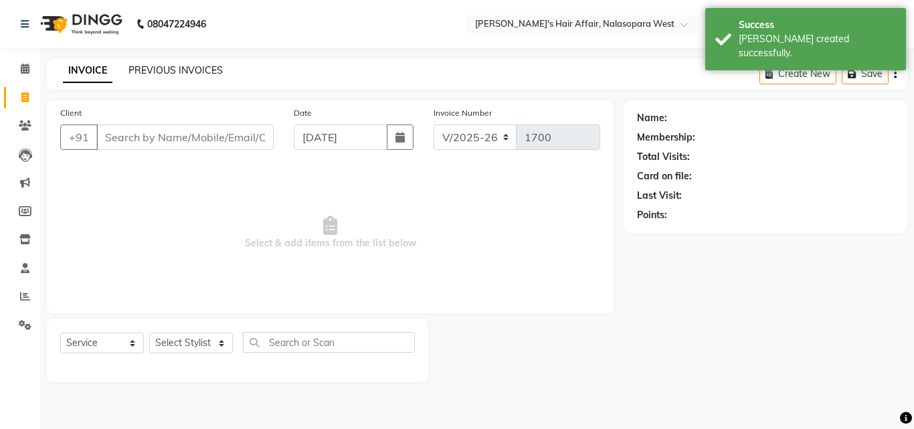
click at [200, 70] on link "PREVIOUS INVOICES" at bounding box center [176, 70] width 94 height 12
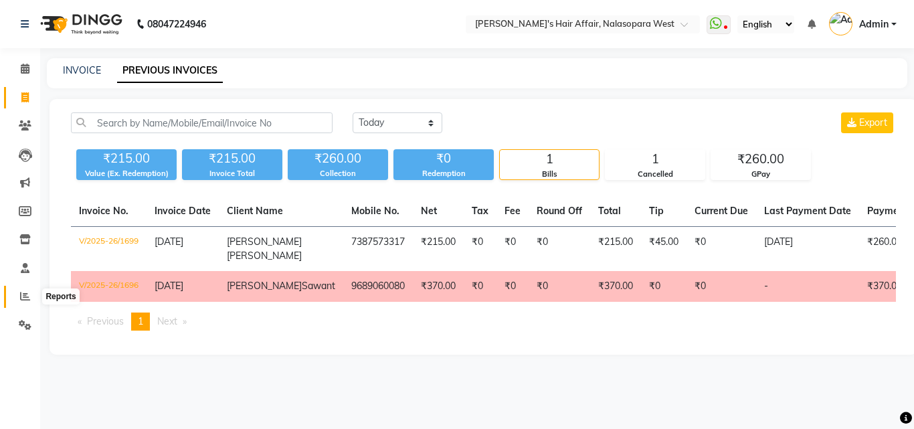
click at [21, 299] on icon at bounding box center [25, 296] width 10 height 10
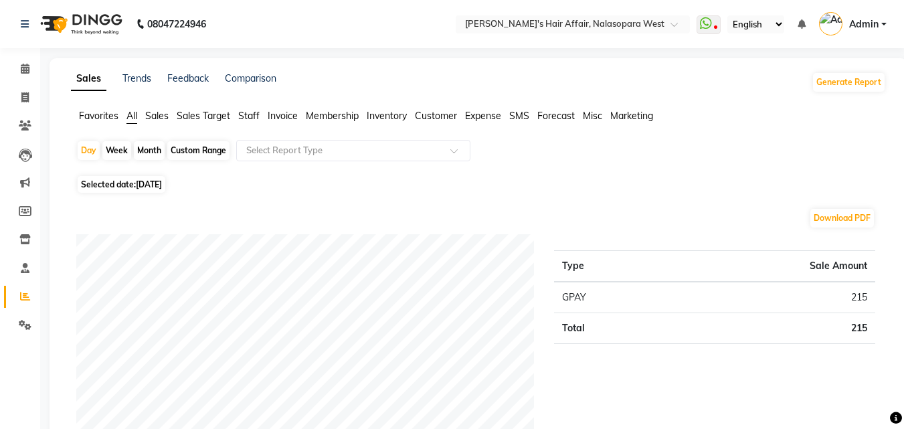
click at [244, 112] on span "Staff" at bounding box center [248, 116] width 21 height 12
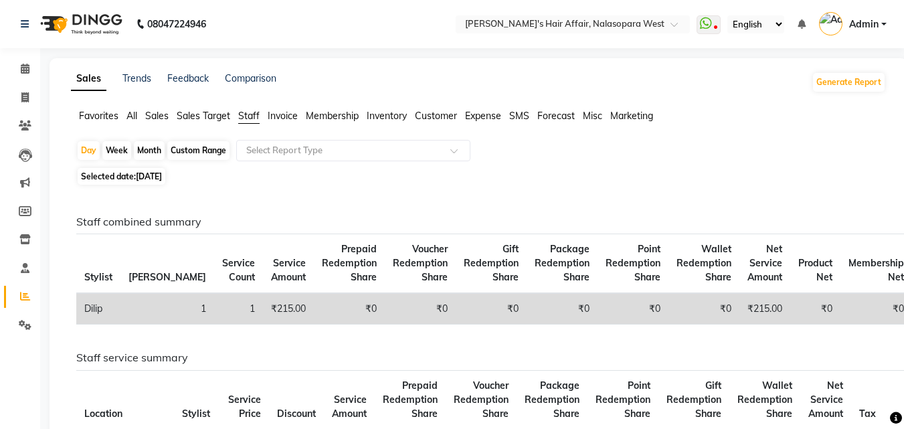
click at [122, 177] on span "Selected date: 01-09-2025" at bounding box center [122, 176] width 88 height 17
select select "9"
select select "2025"
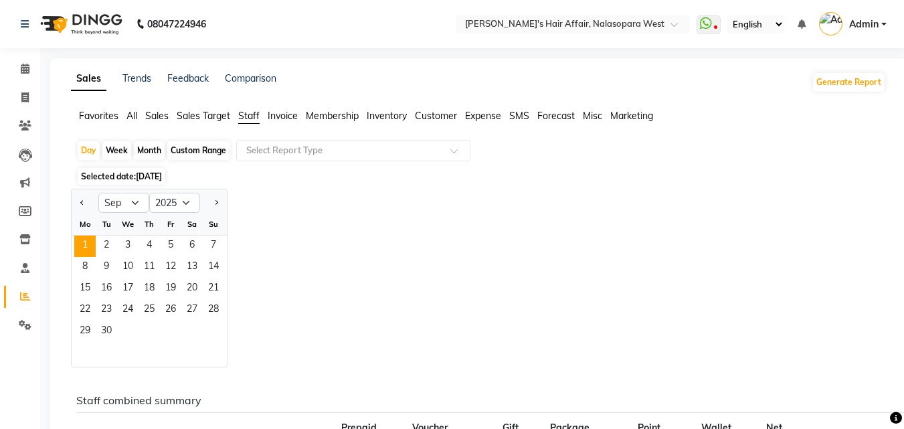
click at [129, 219] on div "We" at bounding box center [127, 224] width 21 height 21
drag, startPoint x: 129, startPoint y: 219, endPoint x: 66, endPoint y: 230, distance: 63.9
drag, startPoint x: 66, startPoint y: 230, endPoint x: 310, endPoint y: 147, distance: 258.2
click at [491, 219] on div "Jan Feb Mar Apr May Jun Jul Aug Sep Oct Nov Dec 2015 2016 2017 2018 2019 2020 2…" at bounding box center [478, 278] width 815 height 179
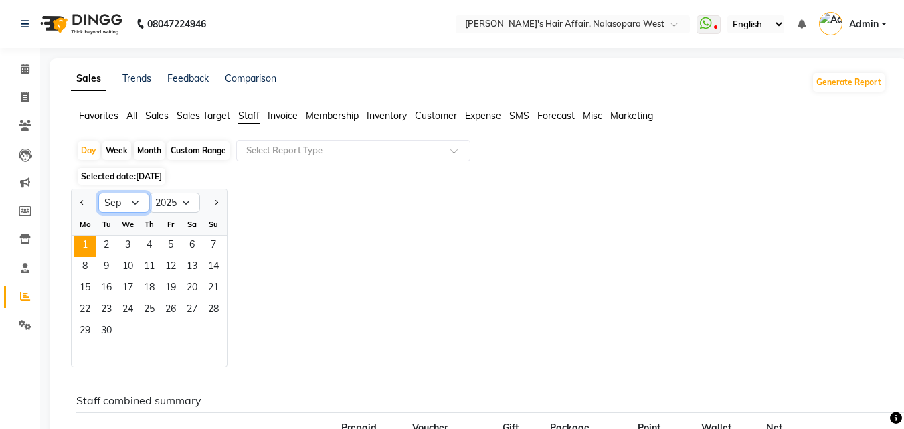
click at [117, 202] on select "Jan Feb Mar Apr May Jun Jul Aug Sep Oct Nov Dec" at bounding box center [123, 203] width 51 height 20
select select "8"
click at [98, 193] on select "Jan Feb Mar Apr May Jun Jul Aug Sep Oct Nov Dec" at bounding box center [123, 203] width 51 height 20
click at [217, 333] on span "31" at bounding box center [213, 331] width 21 height 21
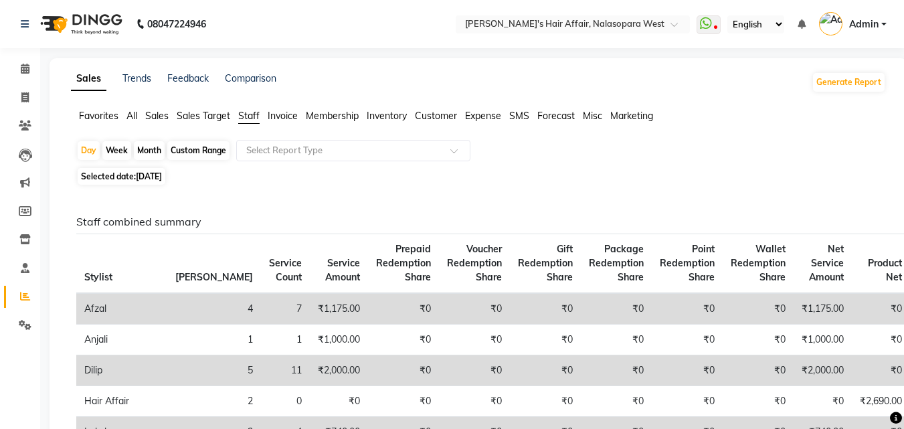
click at [439, 242] on th "Voucher Redemption Share" at bounding box center [474, 264] width 71 height 60
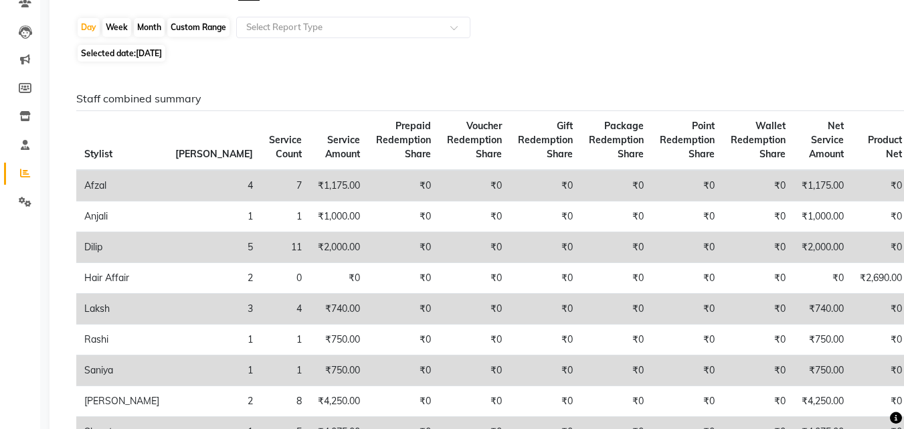
scroll to position [201, 0]
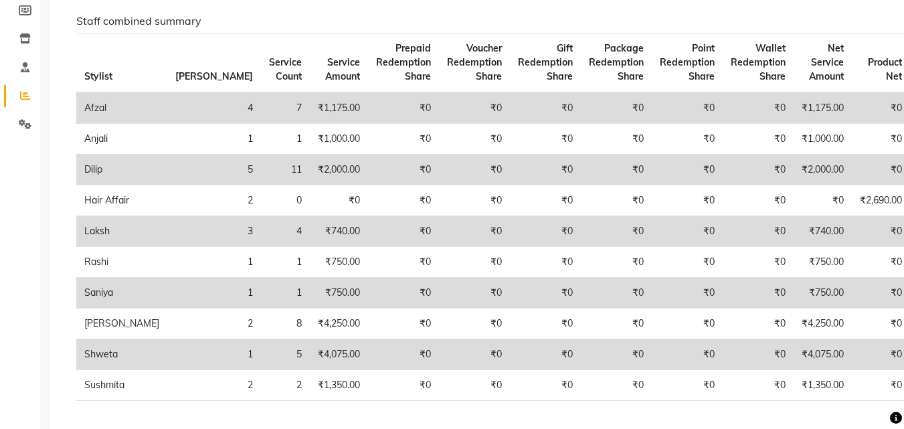
drag, startPoint x: 313, startPoint y: 167, endPoint x: 255, endPoint y: 108, distance: 82.8
drag, startPoint x: 255, startPoint y: 108, endPoint x: 254, endPoint y: 25, distance: 82.3
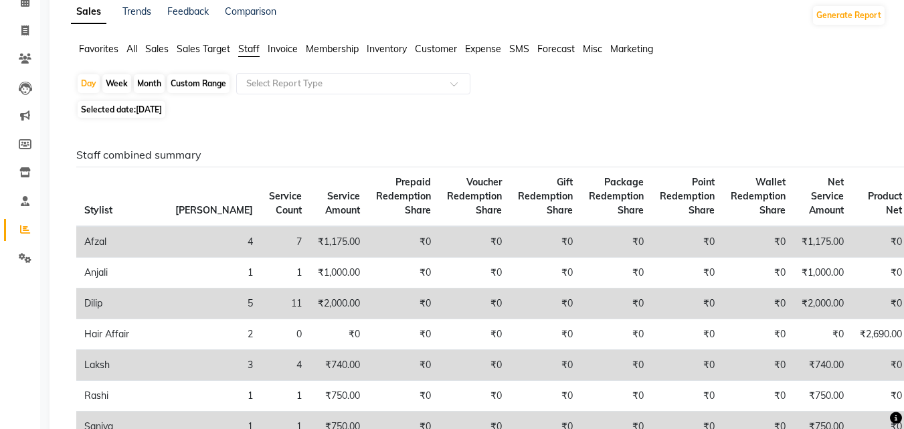
scroll to position [0, 0]
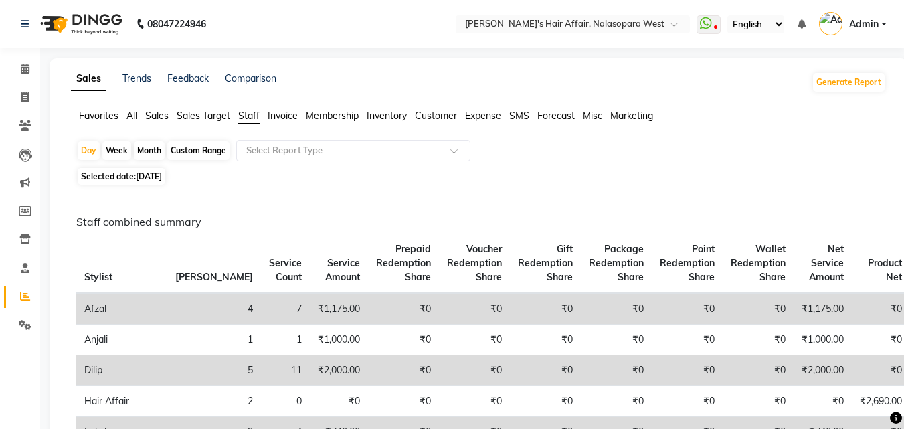
click at [156, 173] on span "31-08-2025" at bounding box center [149, 176] width 26 height 10
select select "8"
select select "2025"
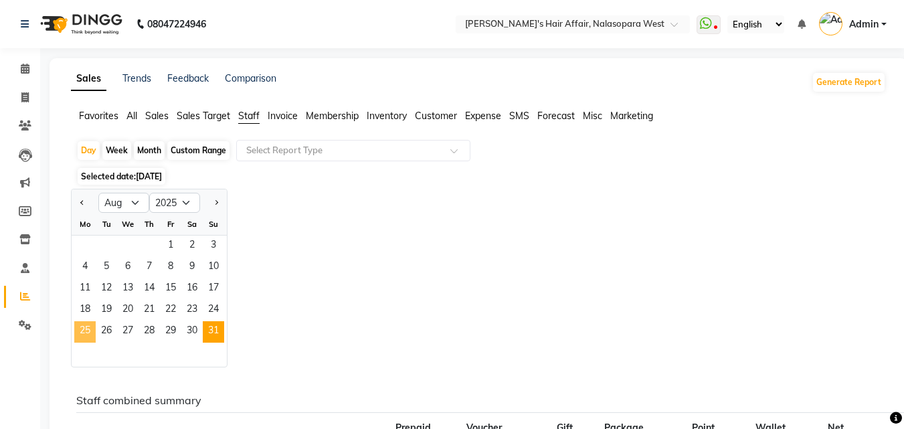
click at [87, 331] on span "25" at bounding box center [84, 331] width 21 height 21
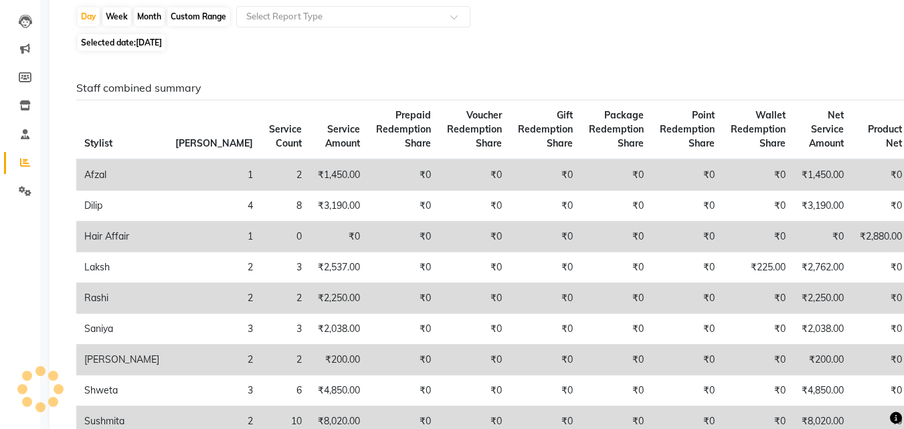
scroll to position [201, 0]
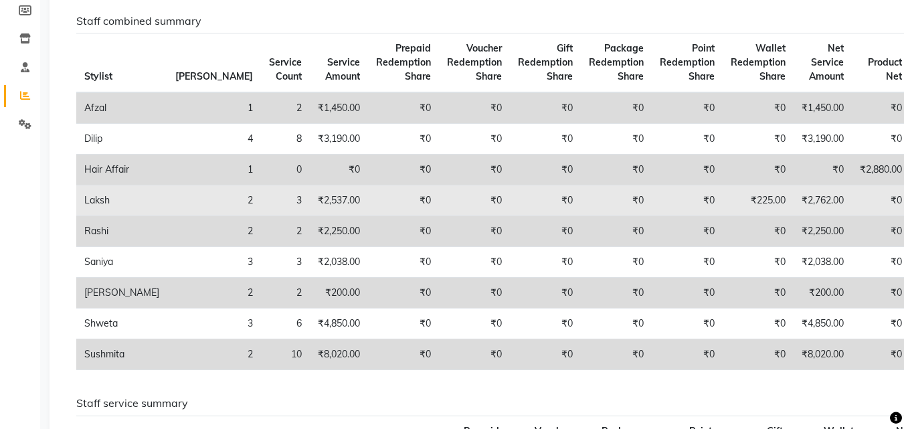
click at [310, 212] on td "₹2,537.00" at bounding box center [339, 200] width 58 height 31
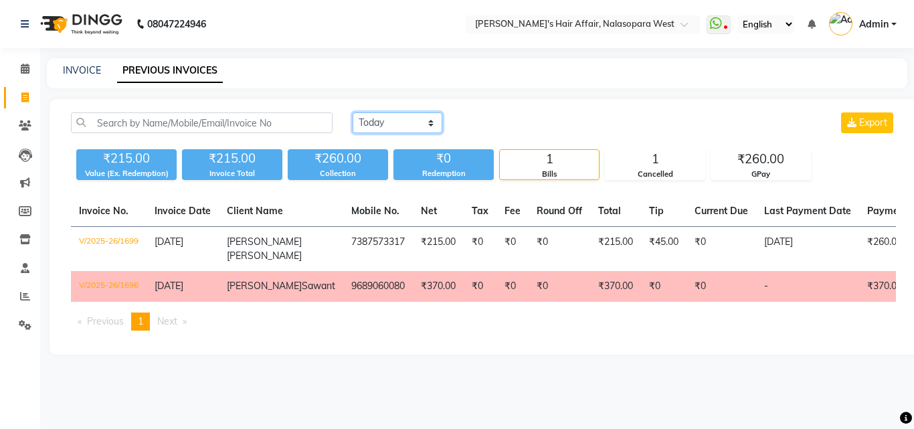
drag, startPoint x: 413, startPoint y: 122, endPoint x: 408, endPoint y: 131, distance: 9.7
click at [413, 122] on select "[DATE] [DATE] Custom Range" at bounding box center [398, 122] width 90 height 21
click at [353, 112] on select "[DATE] [DATE] Custom Range" at bounding box center [398, 122] width 90 height 21
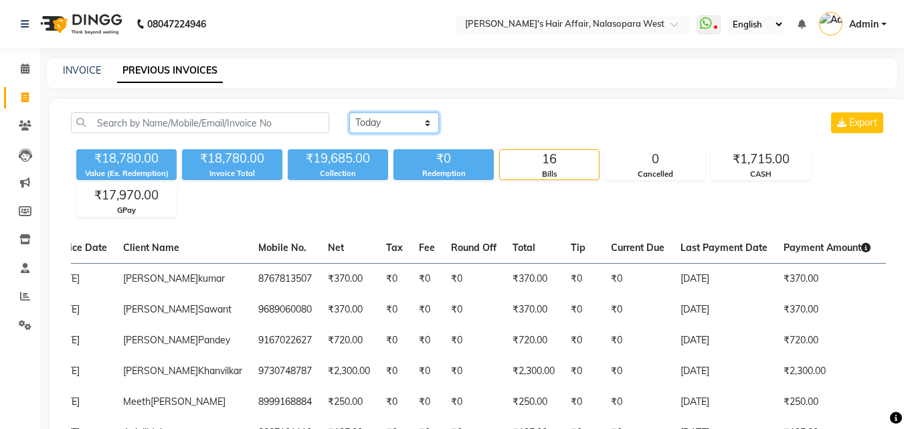
click at [400, 113] on select "Today Yesterday Custom Range" at bounding box center [394, 122] width 90 height 21
select select "range"
click at [349, 112] on select "Today Yesterday Custom Range" at bounding box center [394, 122] width 90 height 21
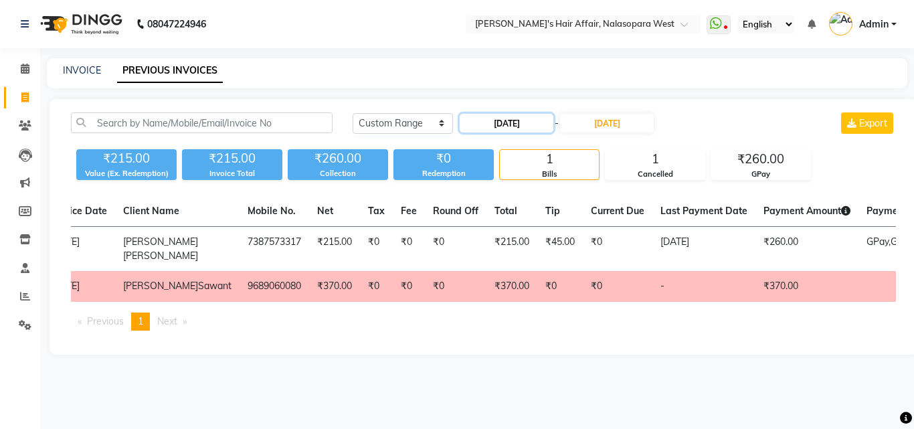
click at [526, 114] on input "01-09-2025" at bounding box center [507, 123] width 94 height 19
select select "9"
select select "2025"
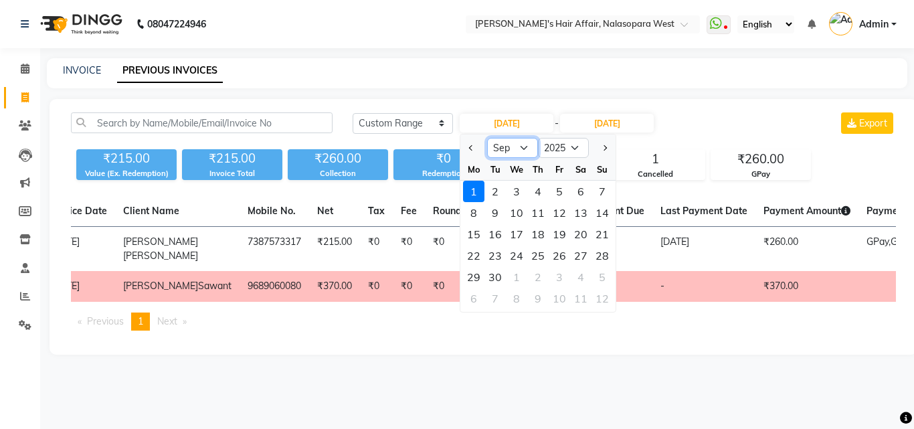
click at [519, 145] on select "Jan Feb Mar Apr May Jun Jul Aug Sep Oct Nov Dec" at bounding box center [512, 148] width 51 height 20
select select "8"
click at [487, 138] on select "Jan Feb Mar Apr May Jun Jul Aug Sep Oct Nov Dec" at bounding box center [512, 148] width 51 height 20
click at [561, 272] on div "29" at bounding box center [559, 276] width 21 height 21
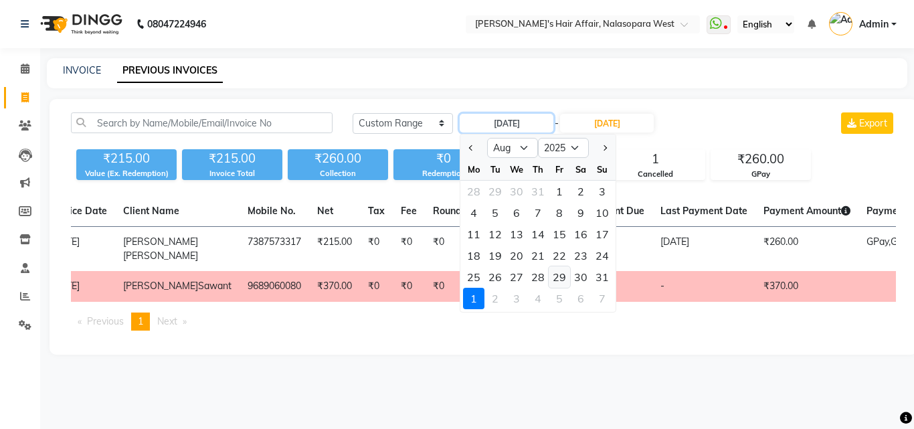
type input "29-08-2025"
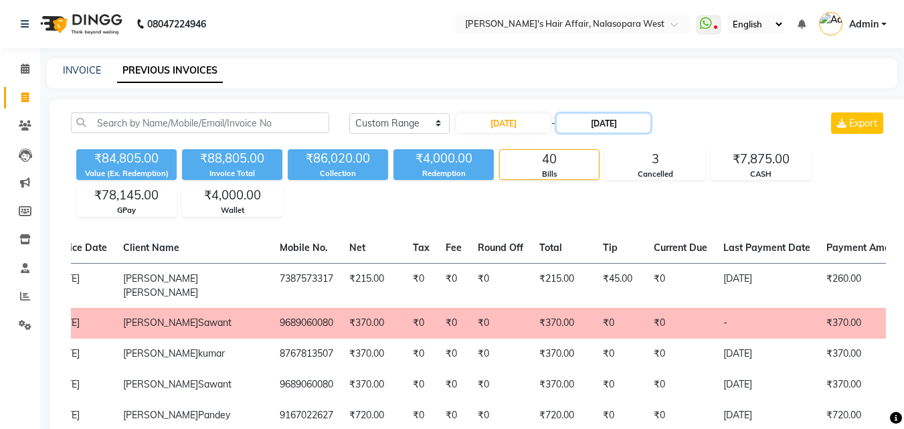
click at [630, 121] on input "01-09-2025" at bounding box center [604, 123] width 94 height 19
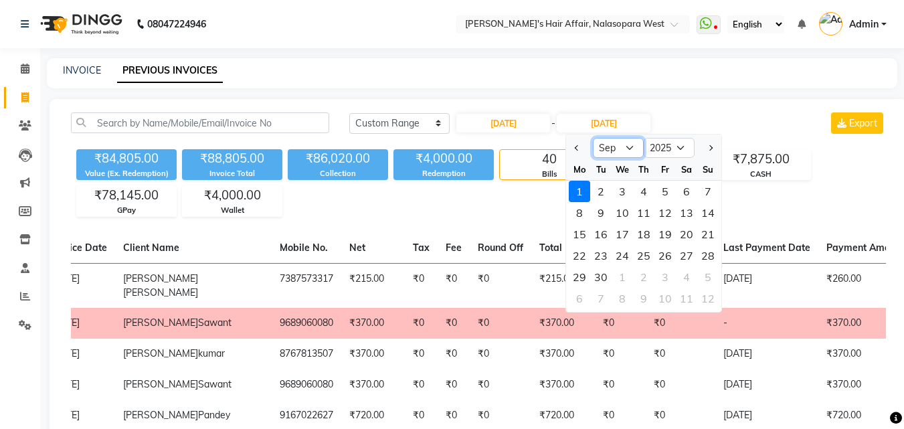
click at [626, 154] on select "Aug Sep Oct Nov Dec" at bounding box center [618, 148] width 51 height 20
select select "8"
click at [593, 138] on select "Aug Sep Oct Nov Dec" at bounding box center [618, 148] width 51 height 20
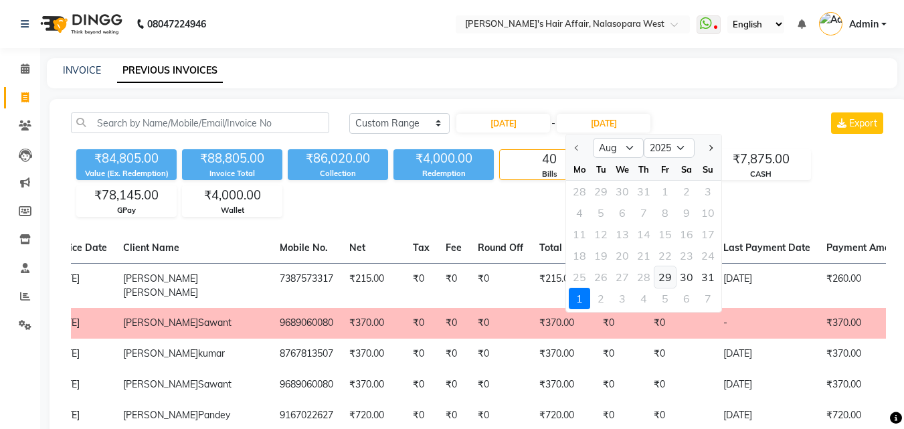
click at [675, 275] on div "29" at bounding box center [665, 276] width 21 height 21
type input "29-08-2025"
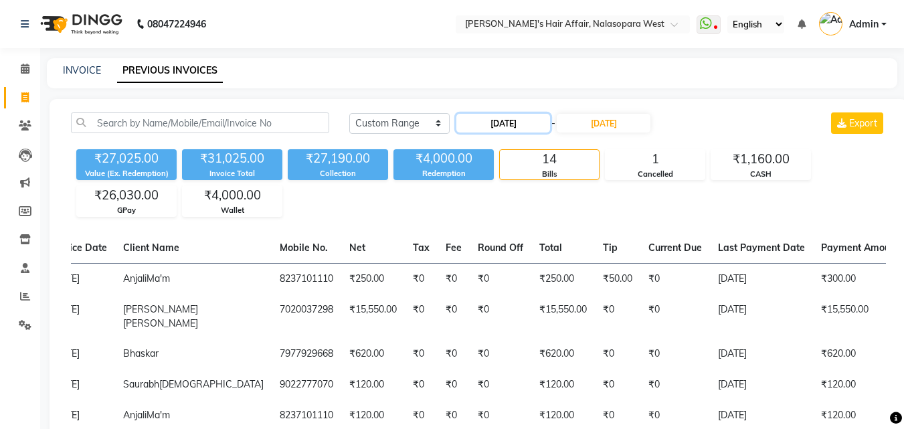
click at [533, 120] on input "29-08-2025" at bounding box center [503, 123] width 94 height 19
select select "8"
select select "2025"
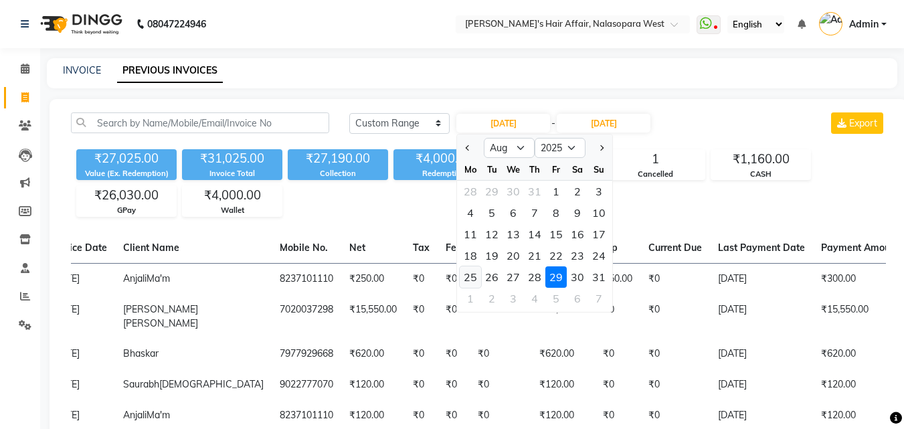
click at [464, 272] on div "25" at bounding box center [470, 276] width 21 height 21
type input "[DATE]"
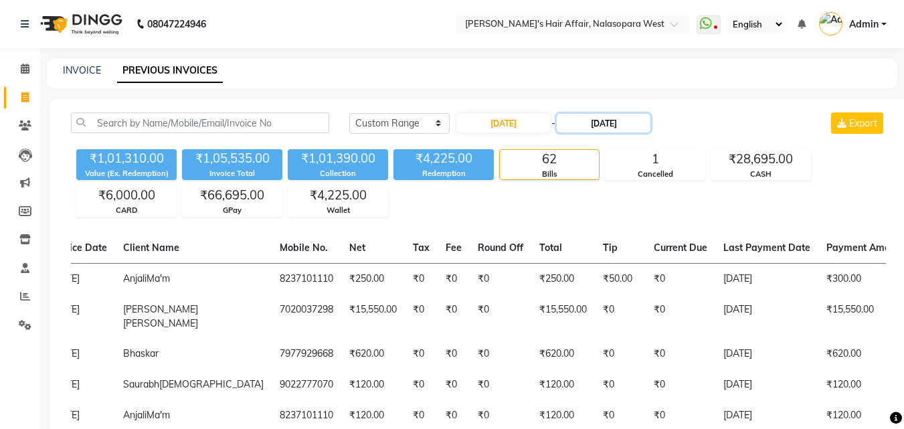
click at [611, 120] on input "29-08-2025" at bounding box center [604, 123] width 94 height 19
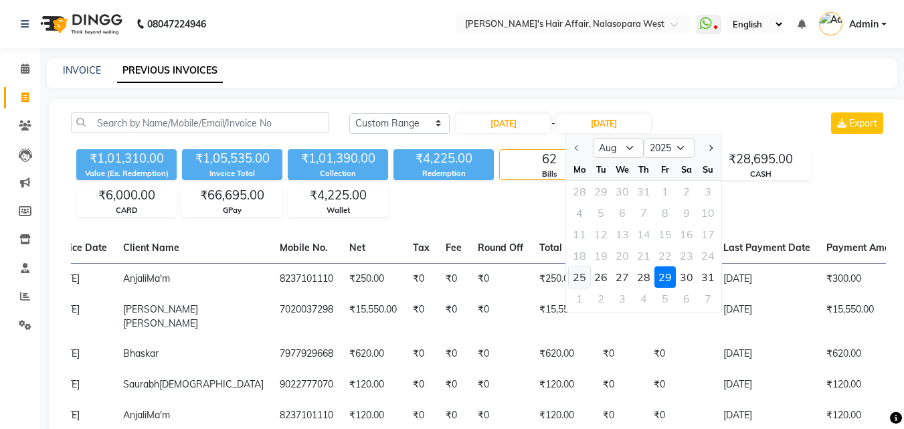
click at [580, 280] on div "25" at bounding box center [579, 276] width 21 height 21
type input "[DATE]"
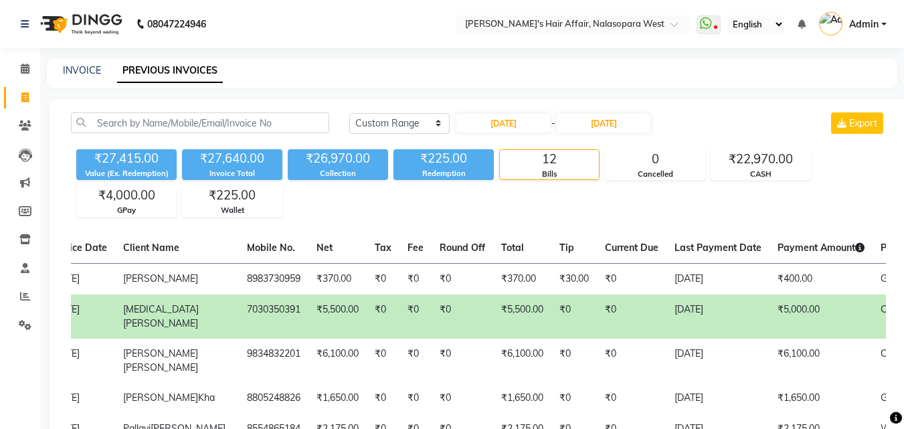
click at [293, 211] on div "₹27,415.00 Value (Ex. Redemption) ₹27,640.00 Invoice Total ₹26,970.00 Collectio…" at bounding box center [478, 180] width 815 height 73
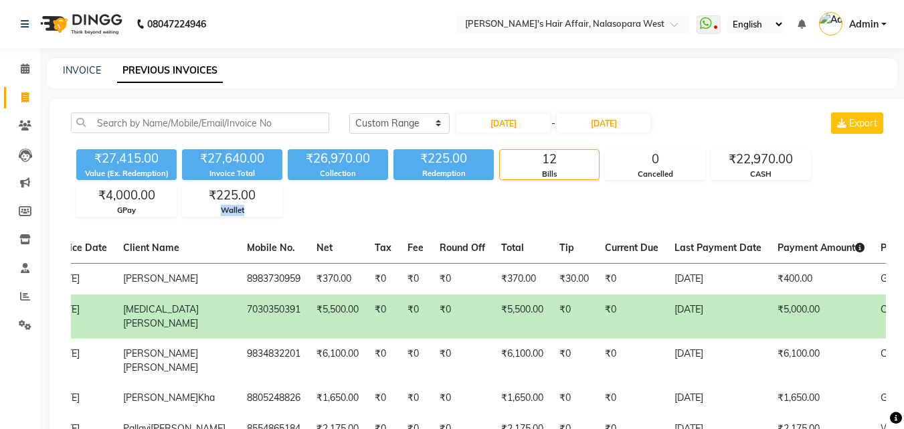
click at [293, 211] on div "₹27,415.00 Value (Ex. Redemption) ₹27,640.00 Invoice Total ₹26,970.00 Collectio…" at bounding box center [478, 180] width 815 height 73
click at [293, 210] on div "₹27,415.00 Value (Ex. Redemption) ₹27,640.00 Invoice Total ₹26,970.00 Collectio…" at bounding box center [478, 180] width 815 height 73
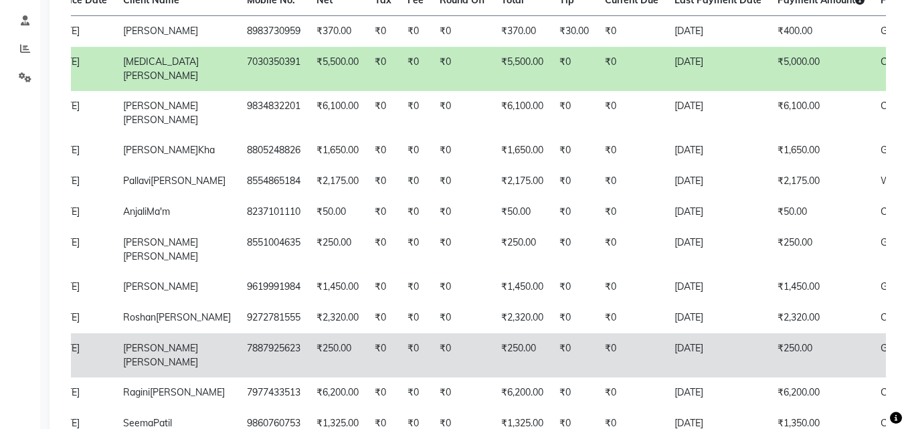
scroll to position [367, 0]
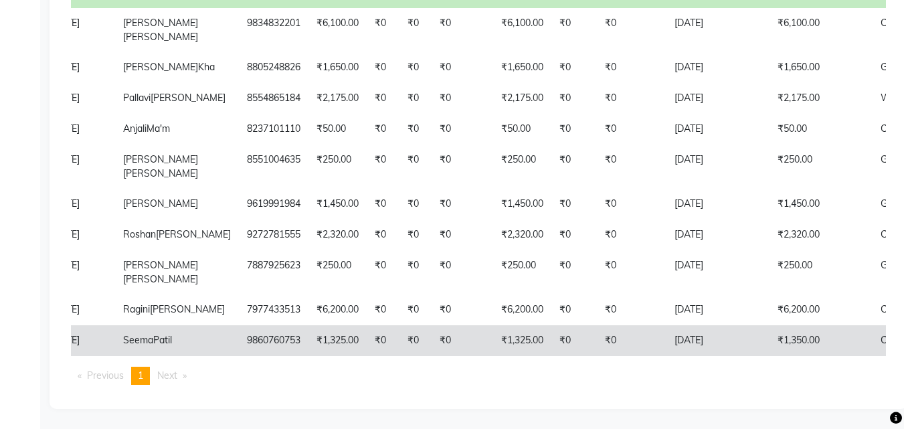
click at [239, 325] on td "9860760753" at bounding box center [274, 340] width 70 height 31
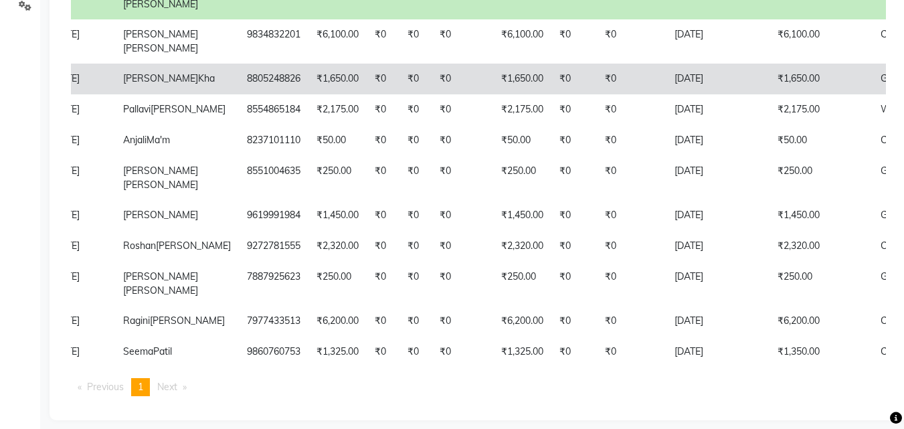
scroll to position [301, 0]
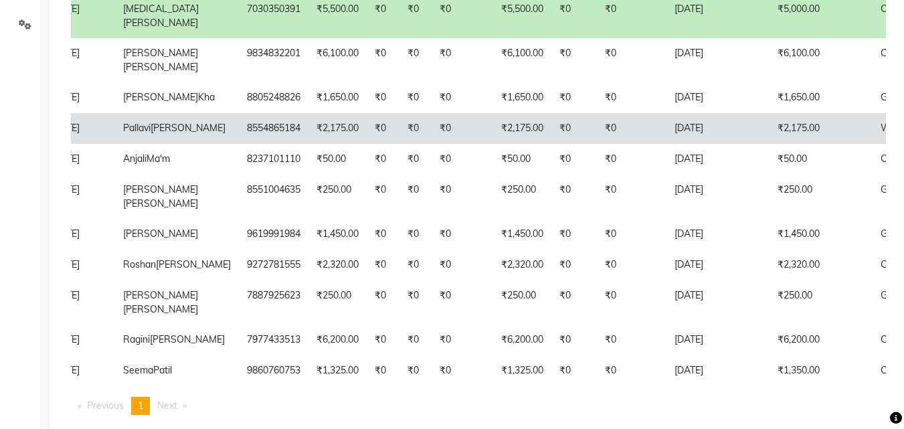
click at [239, 115] on td "8554865184" at bounding box center [274, 128] width 70 height 31
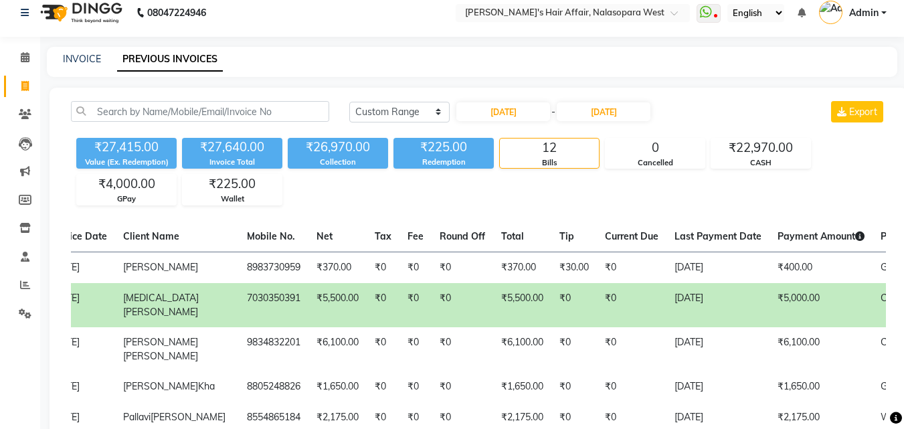
scroll to position [0, 0]
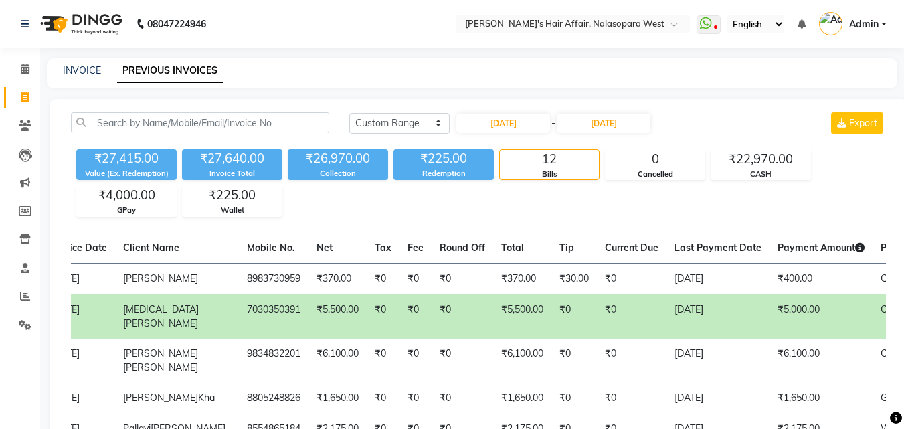
click at [431, 175] on div "Redemption" at bounding box center [444, 173] width 100 height 11
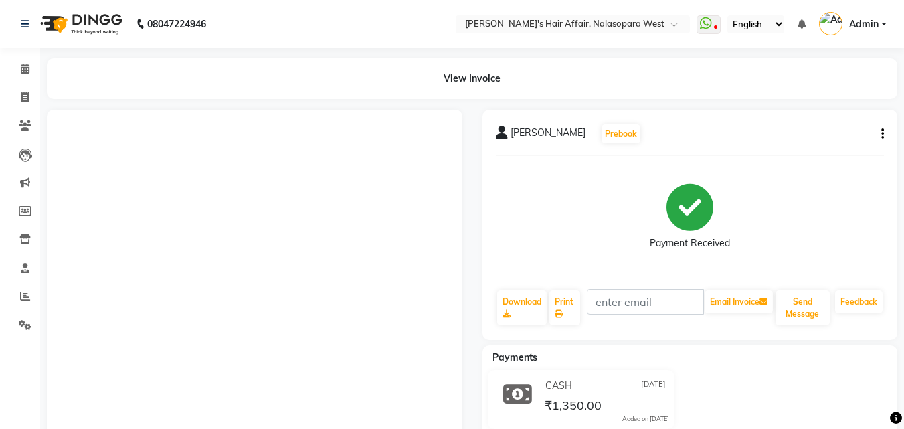
click at [883, 134] on icon "button" at bounding box center [882, 134] width 3 height 1
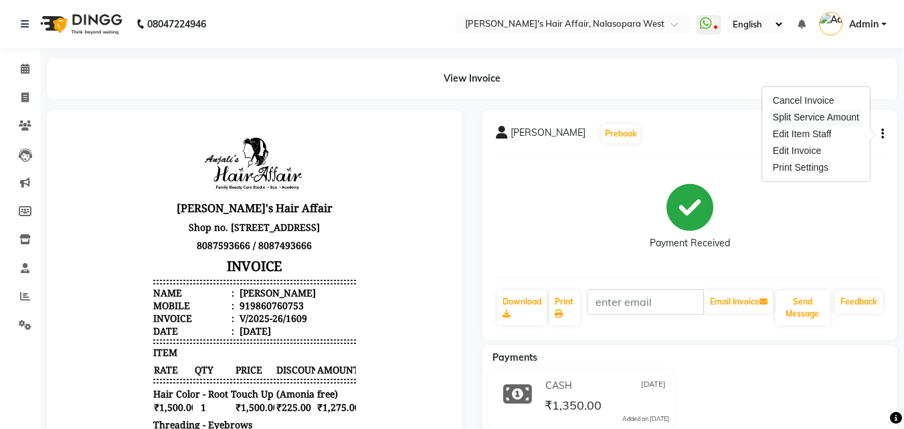
click at [815, 117] on div "Split Service Amount" at bounding box center [816, 117] width 92 height 17
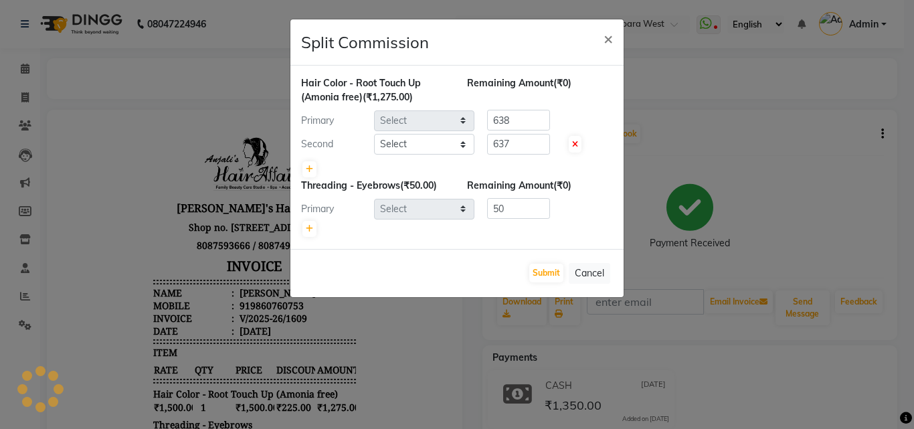
select select "81199"
select select "86313"
select select "58051"
click at [545, 267] on button "Submit" at bounding box center [546, 273] width 34 height 19
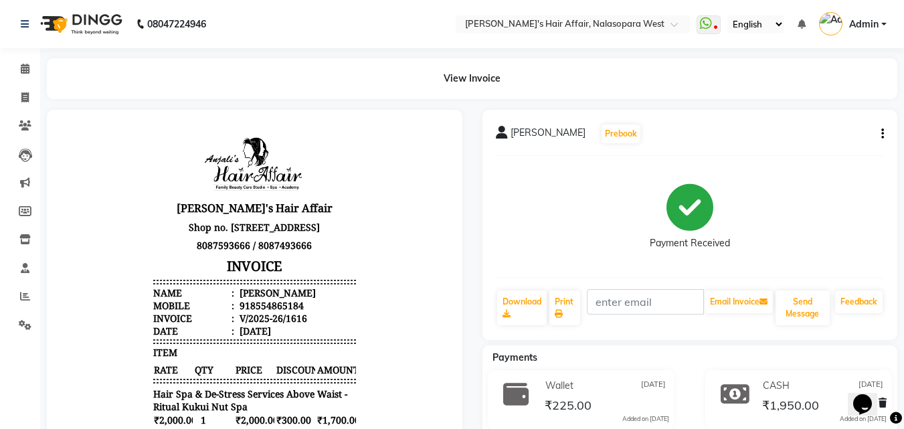
click at [883, 134] on icon "button" at bounding box center [882, 134] width 3 height 1
click at [809, 127] on div "Split Service Amount" at bounding box center [816, 125] width 92 height 17
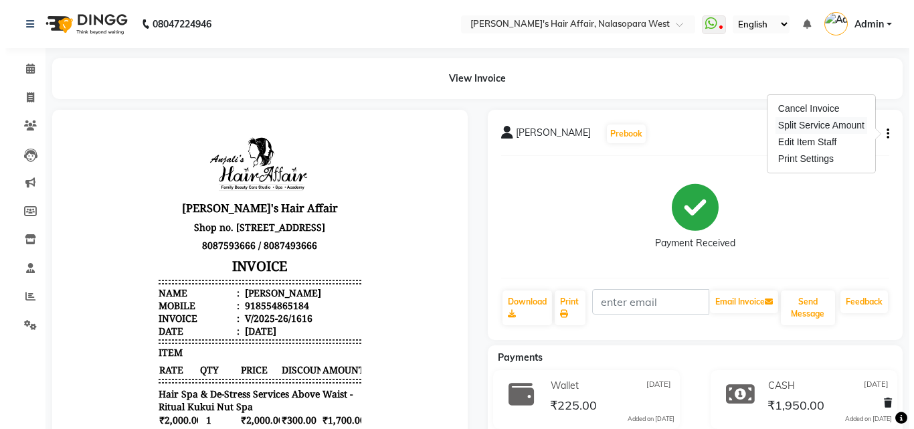
select select "86313"
select select "58051"
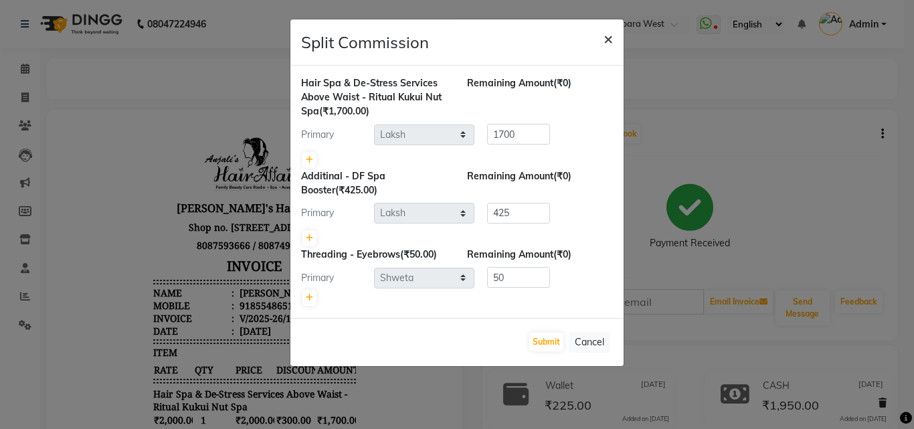
click at [606, 43] on span "×" at bounding box center [608, 38] width 9 height 20
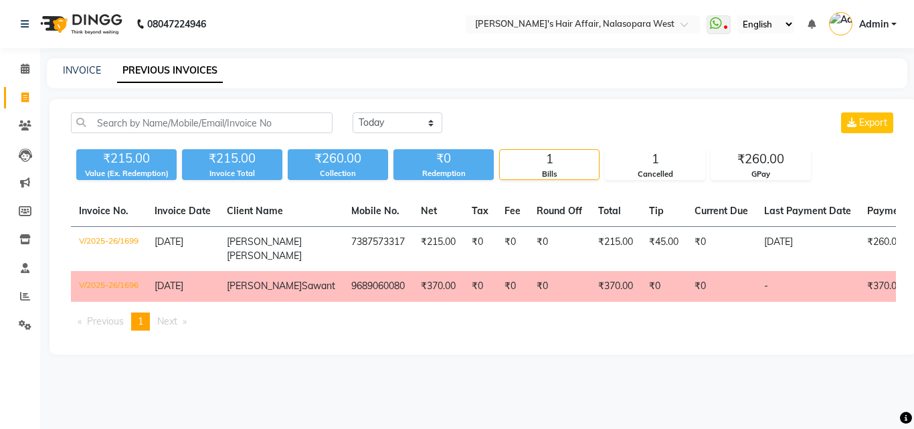
click at [453, 168] on div "Redemption" at bounding box center [444, 173] width 100 height 11
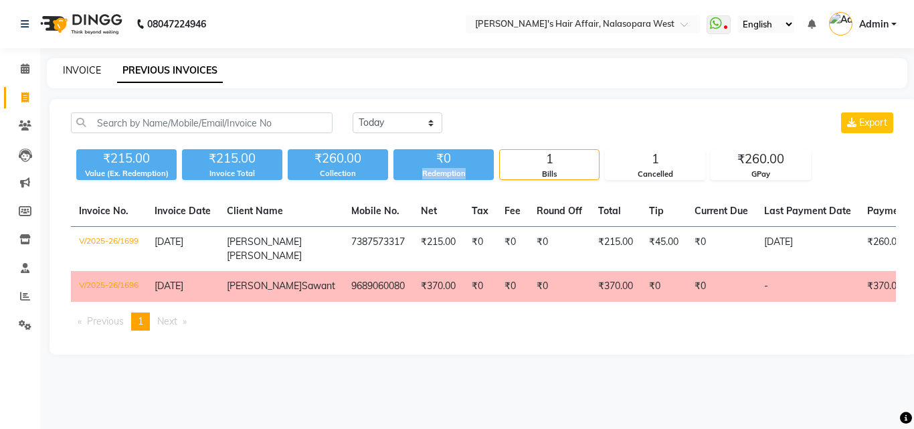
click at [82, 69] on link "INVOICE" at bounding box center [82, 70] width 38 height 12
select select "6172"
select select "service"
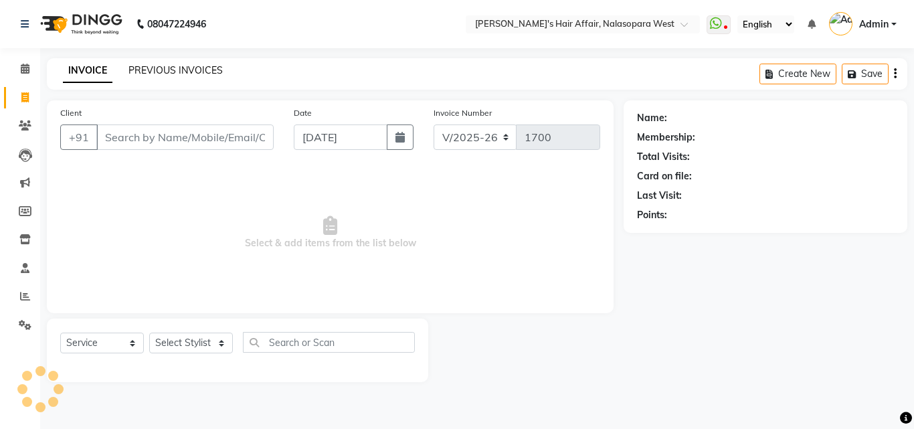
click at [201, 69] on link "PREVIOUS INVOICES" at bounding box center [176, 70] width 94 height 12
